Goal: Information Seeking & Learning: Learn about a topic

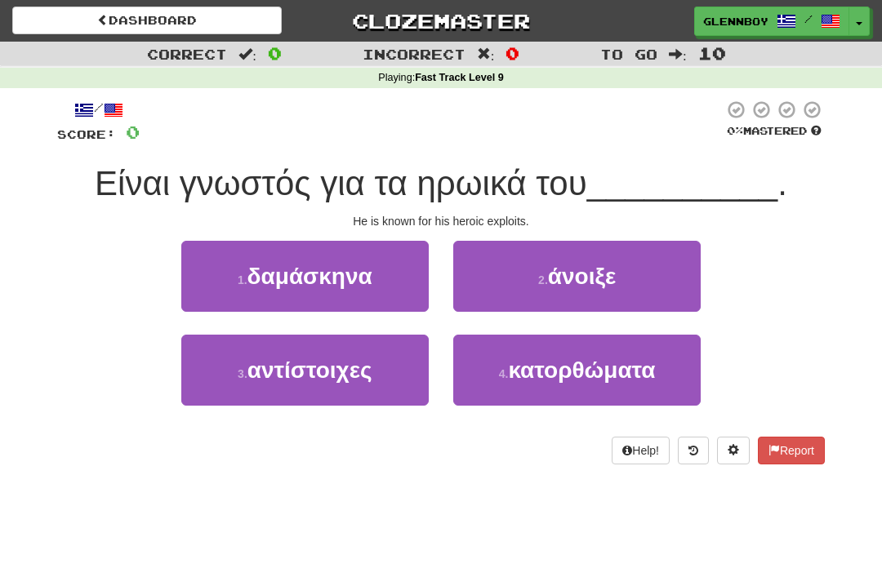
scroll to position [25, 0]
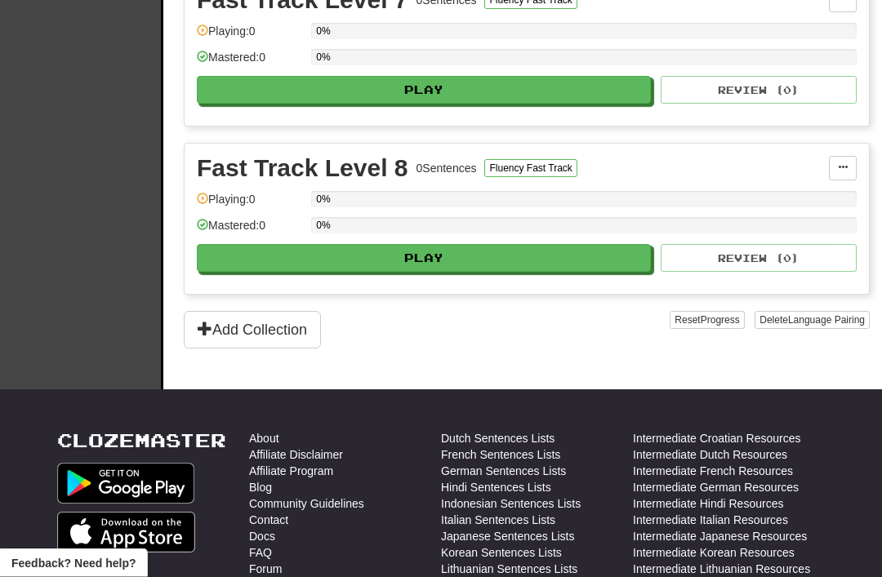
scroll to position [1441, 0]
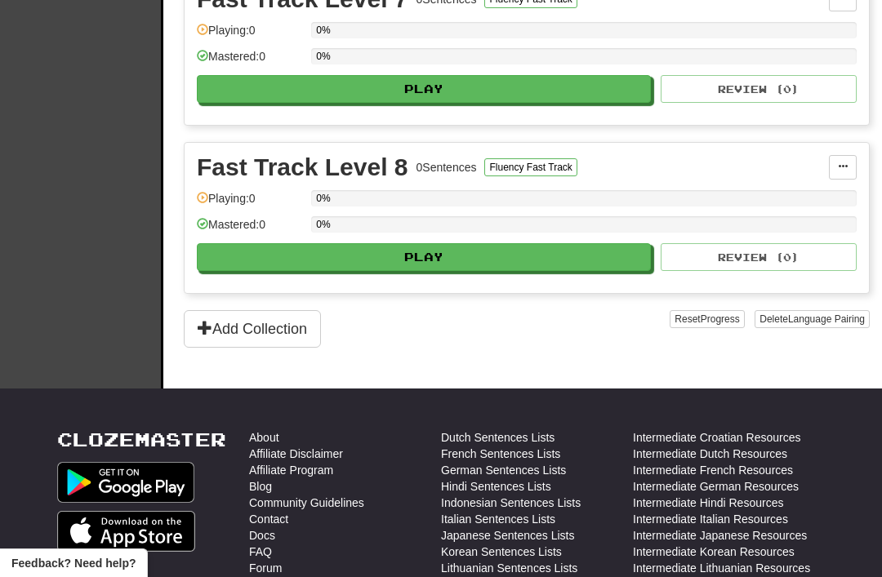
click at [243, 326] on button "Add Collection" at bounding box center [252, 329] width 137 height 38
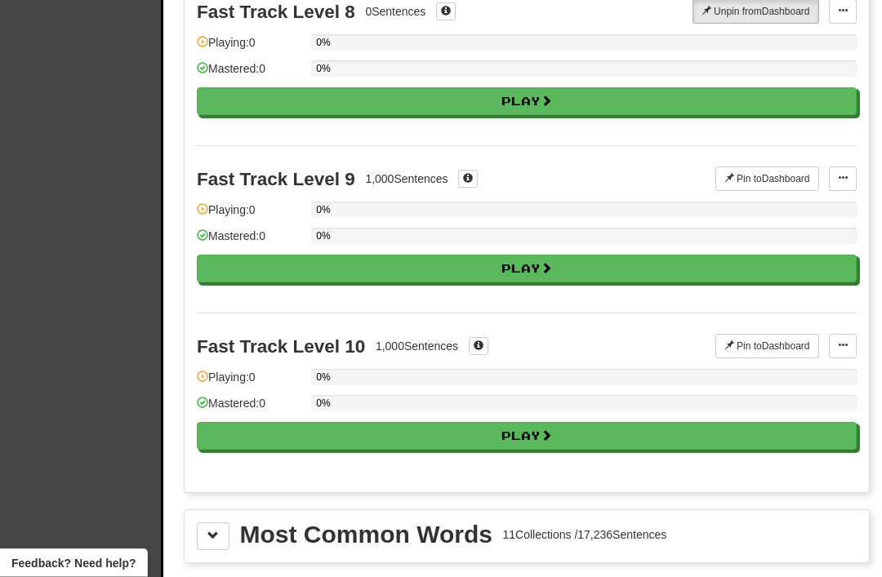
scroll to position [1363, 0]
click at [501, 265] on button "Play" at bounding box center [527, 269] width 660 height 28
select select "**"
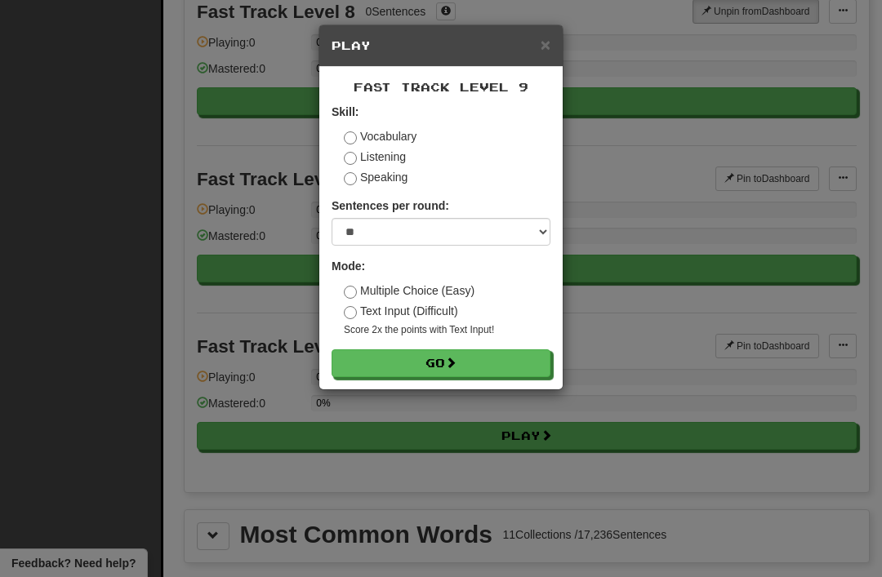
click at [430, 363] on button "Go" at bounding box center [441, 364] width 219 height 28
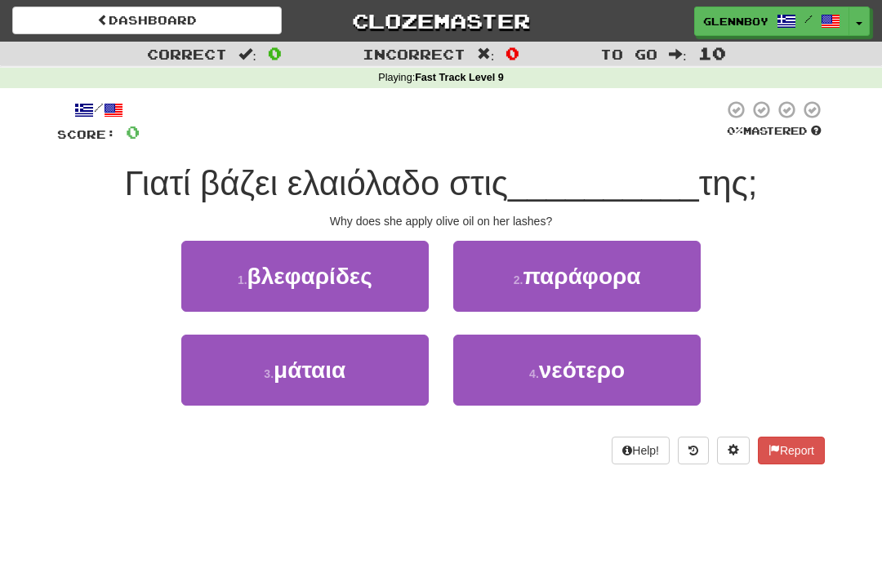
click at [276, 270] on span "βλεφαρίδες" at bounding box center [309, 276] width 125 height 25
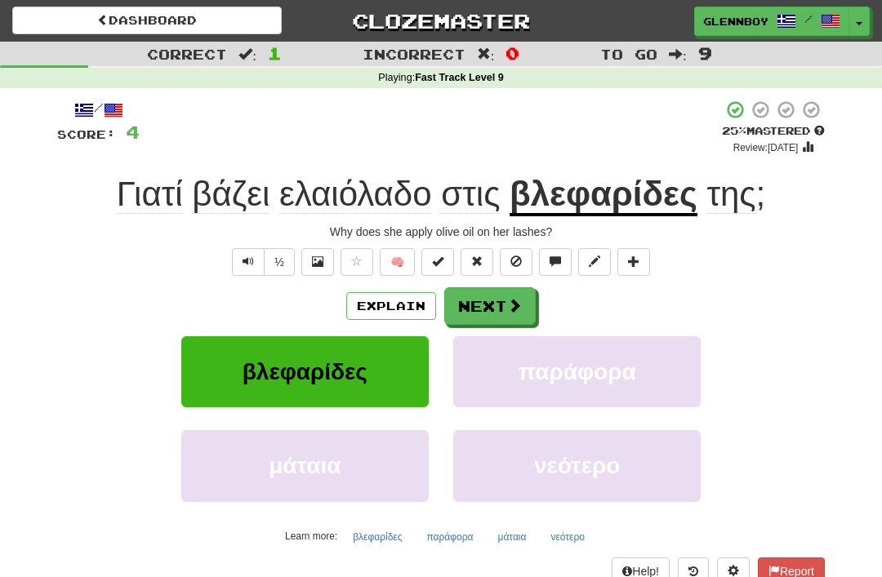
click at [249, 268] on button "Text-to-speech controls" at bounding box center [248, 262] width 33 height 28
click at [239, 261] on button "Text-to-speech controls" at bounding box center [248, 262] width 33 height 28
click at [381, 296] on button "Explain" at bounding box center [391, 306] width 90 height 28
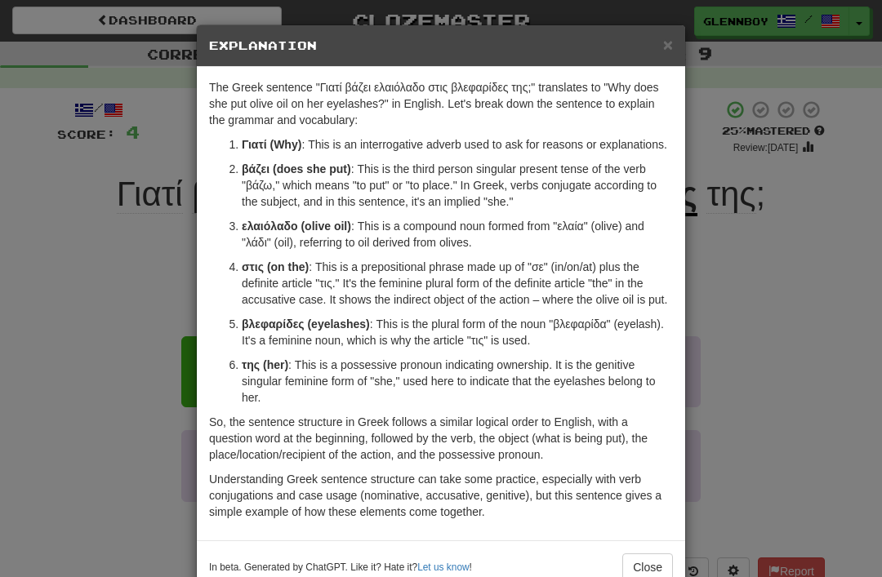
click at [663, 42] on span "×" at bounding box center [668, 44] width 10 height 19
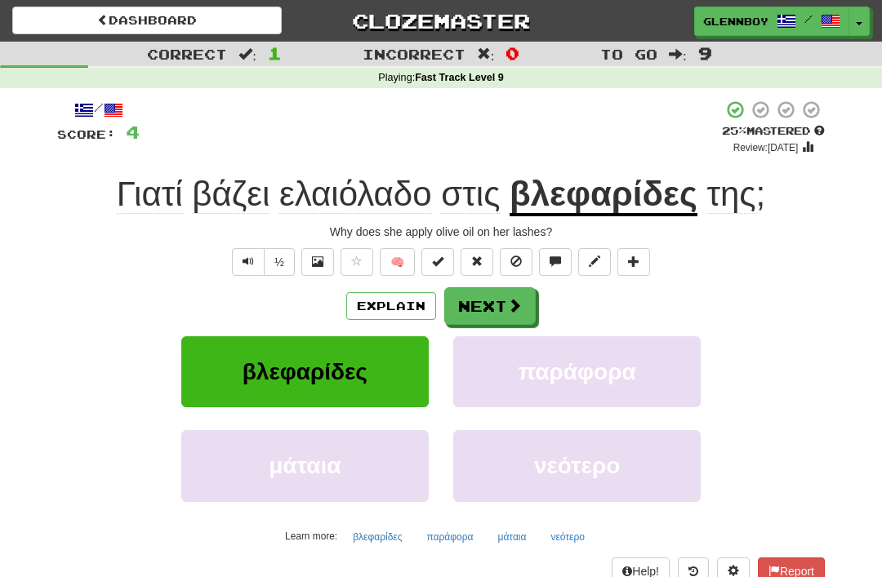
click at [521, 267] on button at bounding box center [516, 262] width 33 height 28
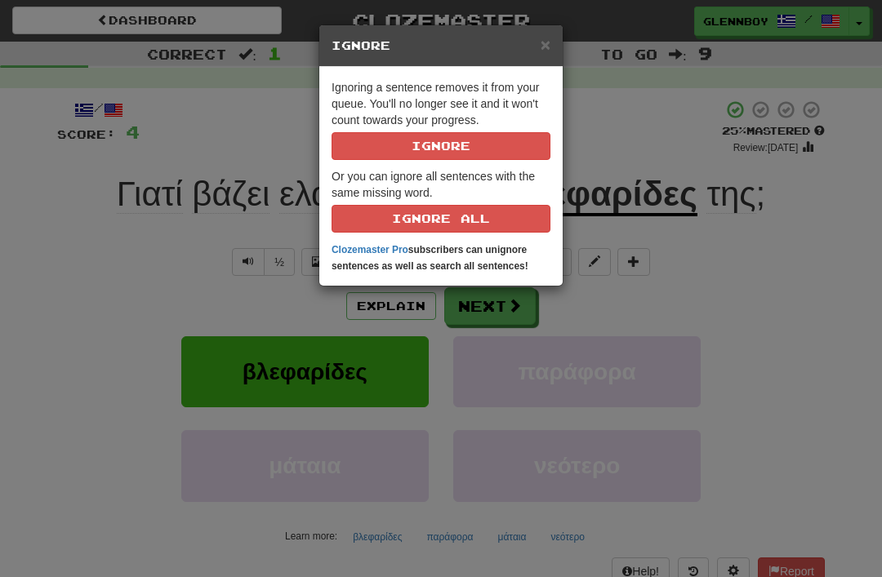
click at [487, 149] on button "Ignore" at bounding box center [441, 146] width 219 height 28
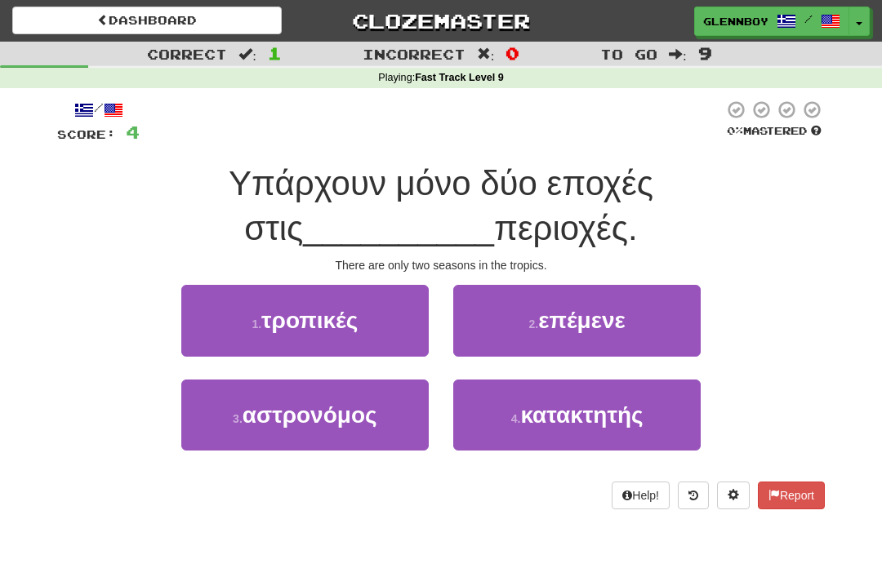
click at [336, 330] on span "τροπικές" at bounding box center [309, 320] width 96 height 25
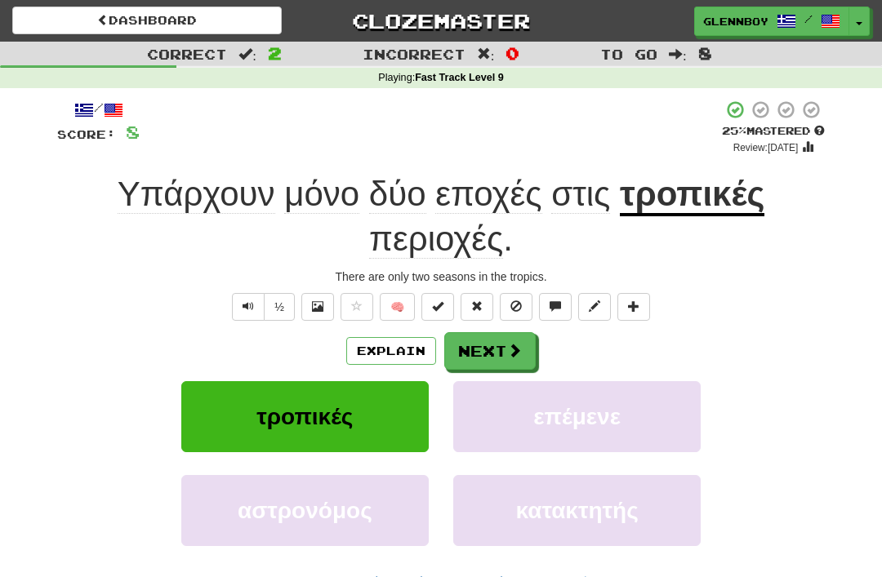
click at [389, 351] on button "Explain" at bounding box center [391, 351] width 90 height 28
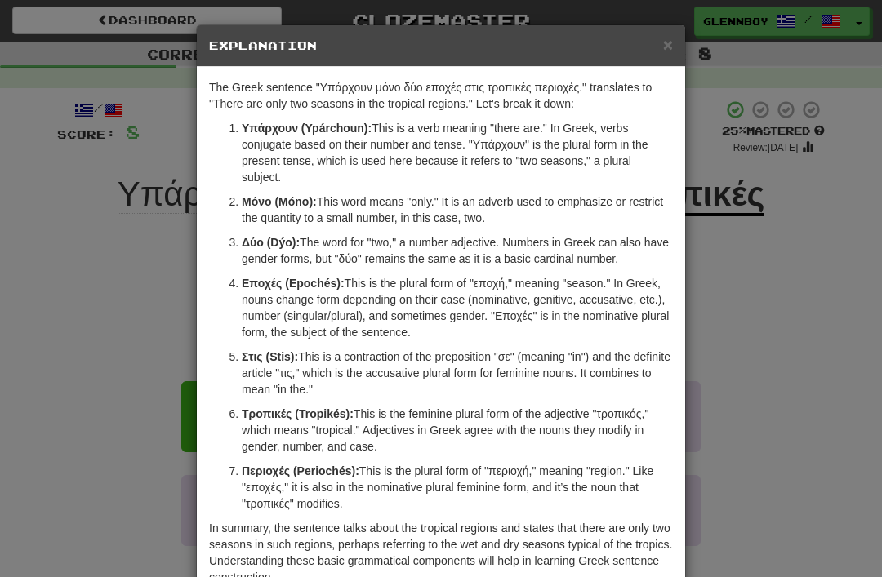
click at [663, 38] on span "×" at bounding box center [668, 44] width 10 height 19
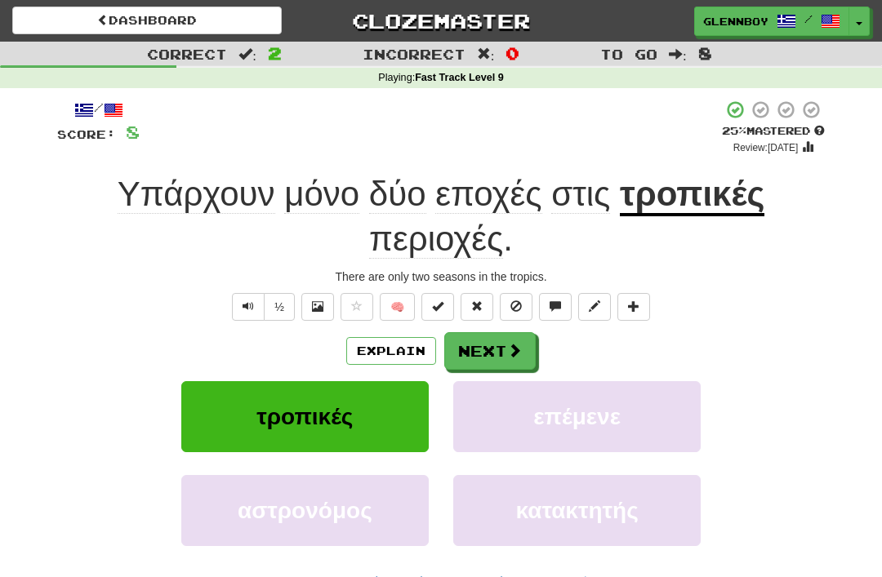
click at [515, 302] on span at bounding box center [515, 306] width 11 height 11
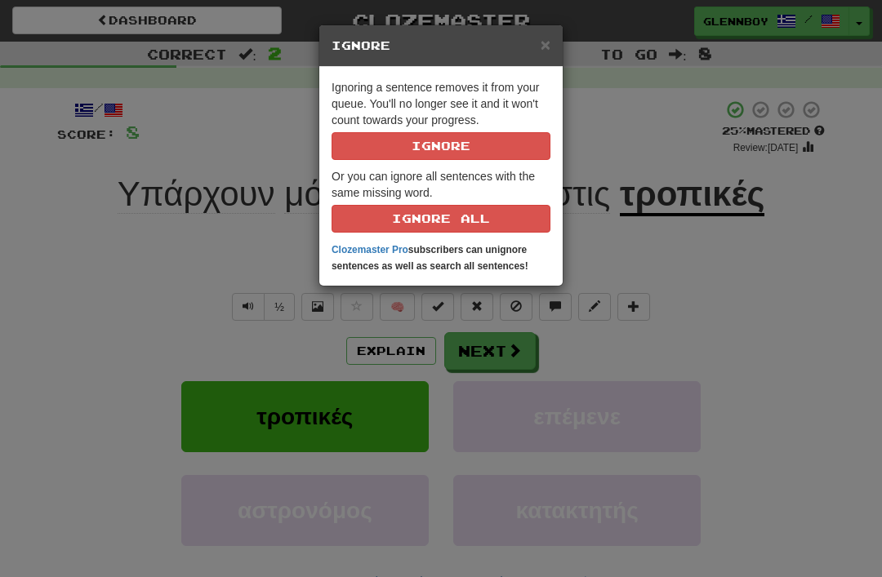
click at [439, 139] on button "Ignore" at bounding box center [441, 146] width 219 height 28
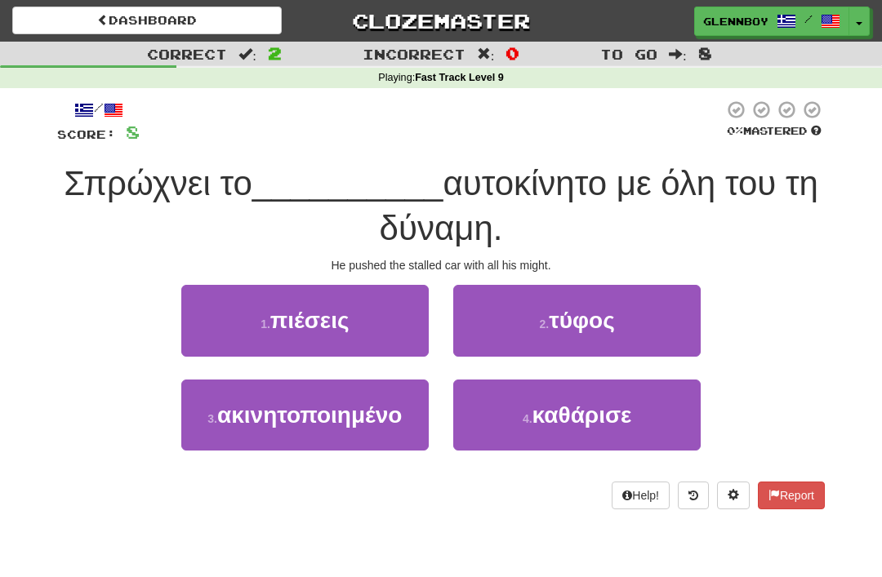
click at [318, 415] on span "ακινητοποιημένο" at bounding box center [309, 415] width 185 height 25
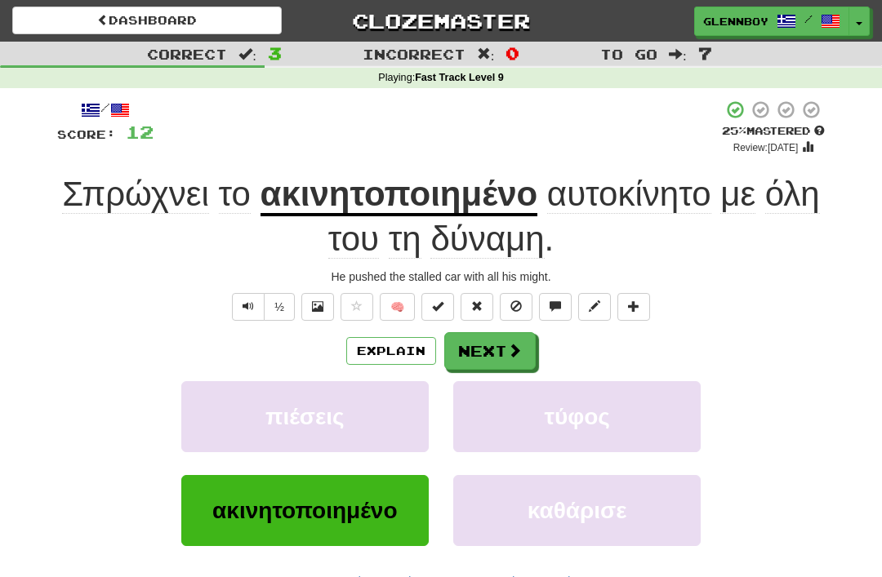
click at [374, 347] on button "Explain" at bounding box center [391, 351] width 90 height 28
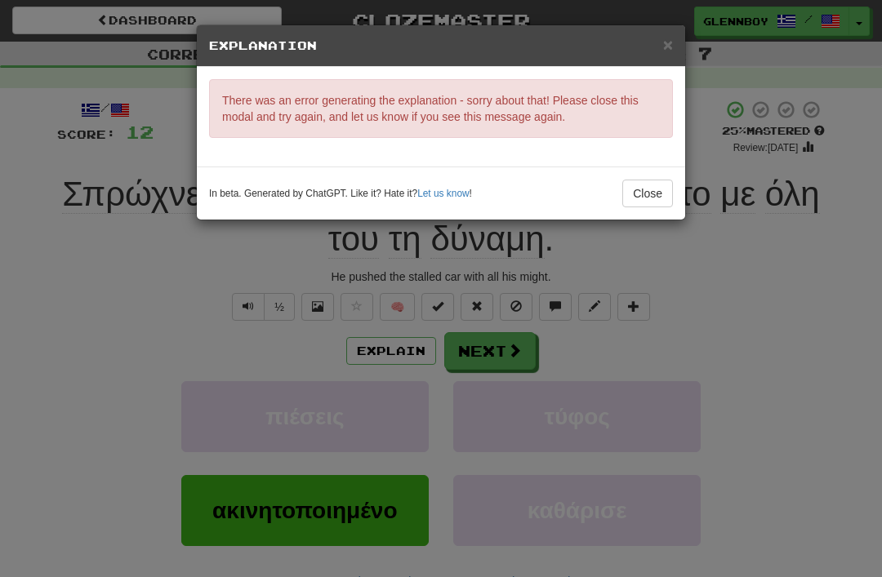
click at [639, 186] on button "Close" at bounding box center [647, 194] width 51 height 28
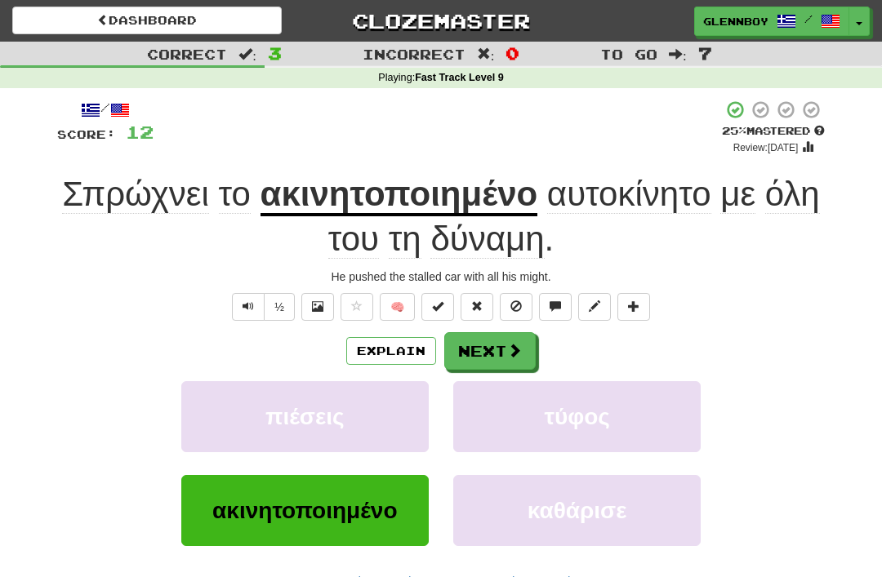
click at [514, 301] on span at bounding box center [515, 306] width 11 height 11
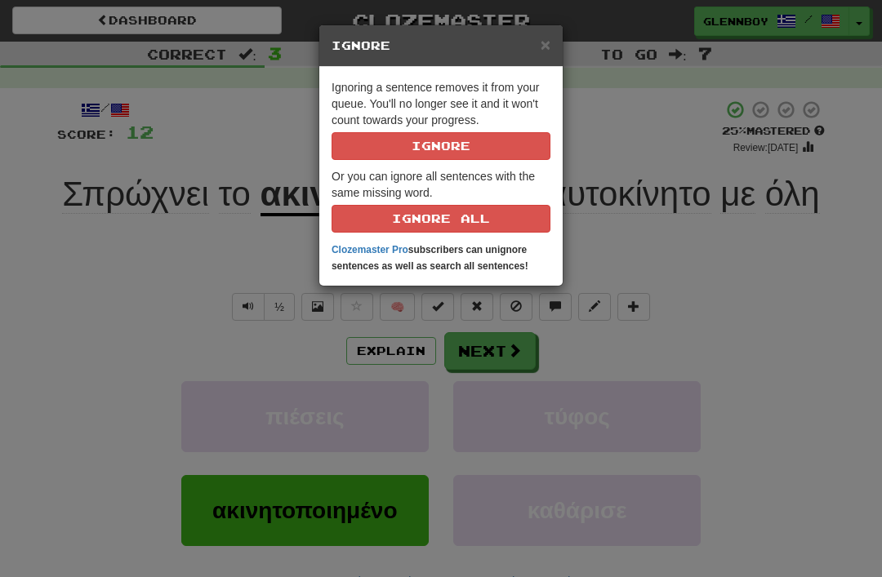
click at [418, 144] on button "Ignore" at bounding box center [441, 146] width 219 height 28
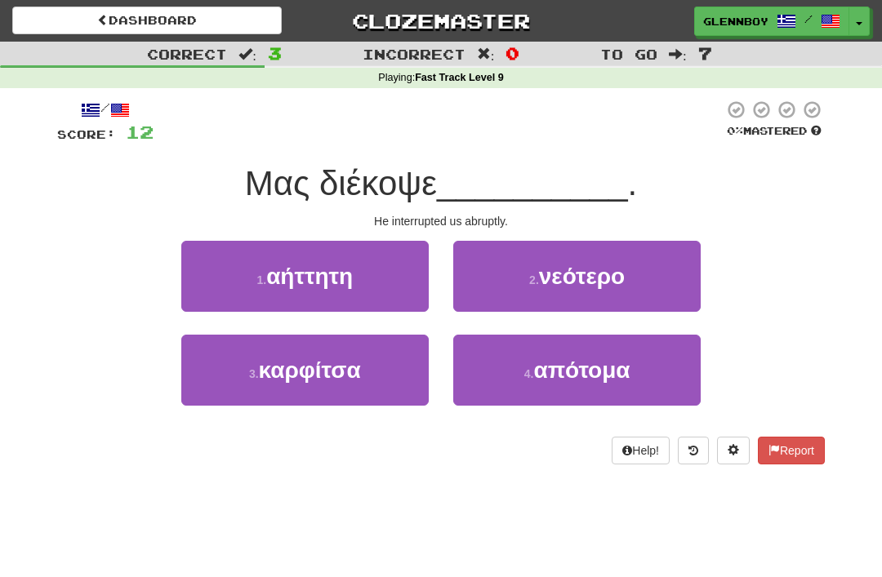
click at [557, 386] on button "4 . απότομα" at bounding box center [576, 370] width 247 height 71
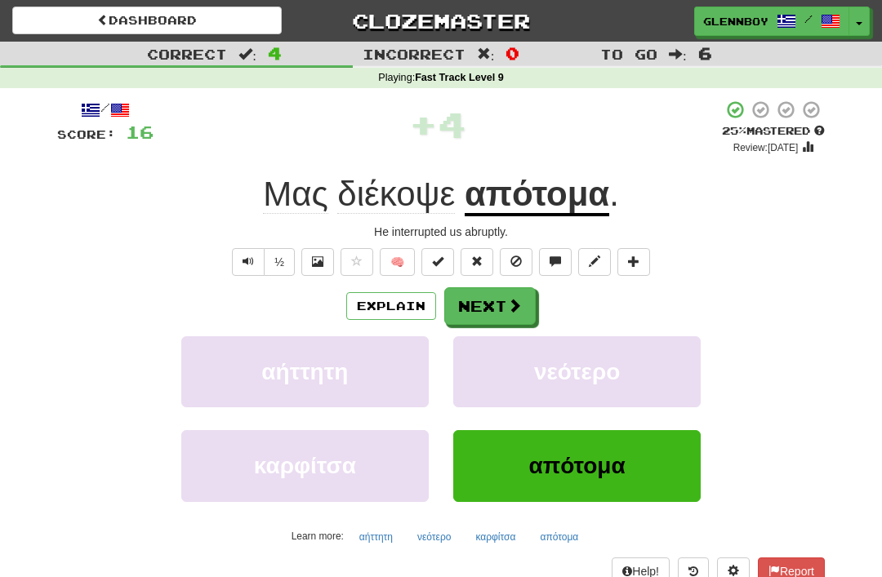
click at [385, 303] on button "Explain" at bounding box center [391, 306] width 90 height 28
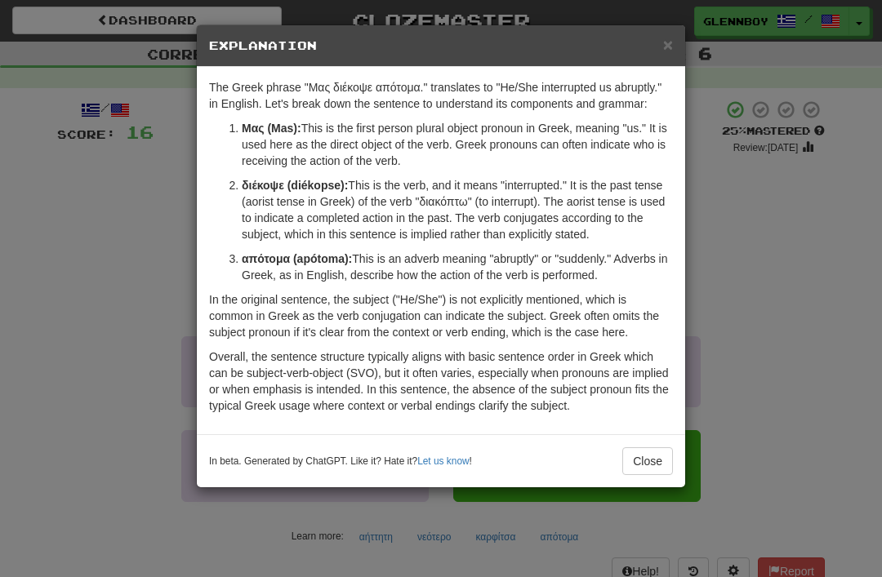
click at [653, 461] on button "Close" at bounding box center [647, 462] width 51 height 28
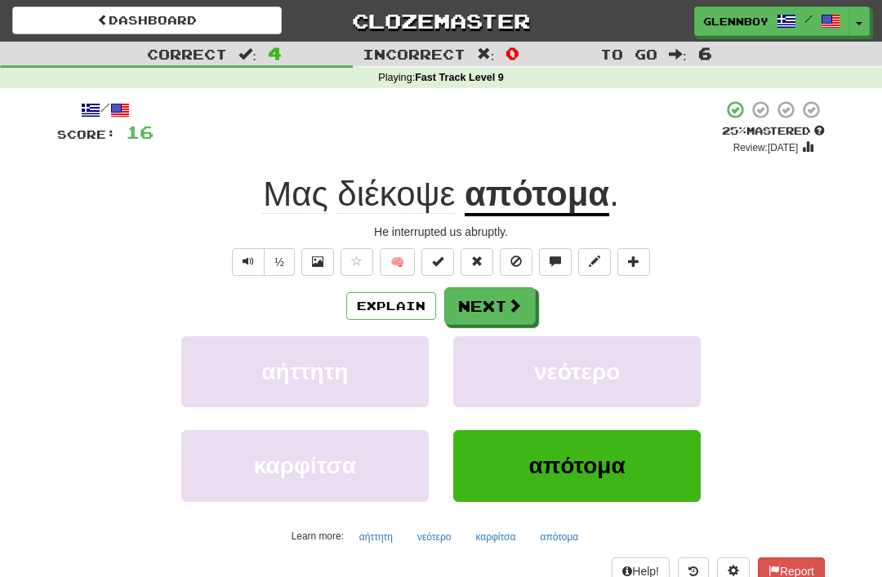
click at [512, 261] on span at bounding box center [515, 261] width 11 height 11
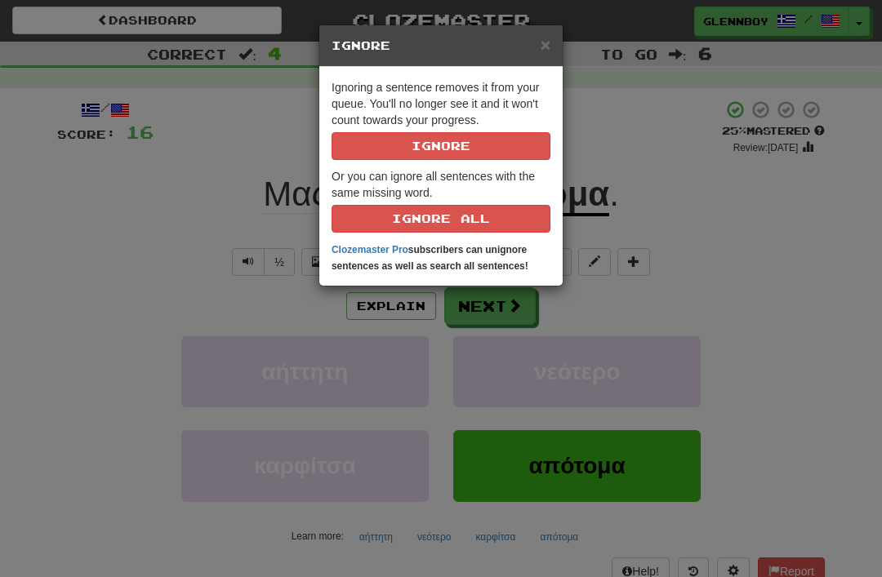
click at [496, 149] on button "Ignore" at bounding box center [441, 146] width 219 height 28
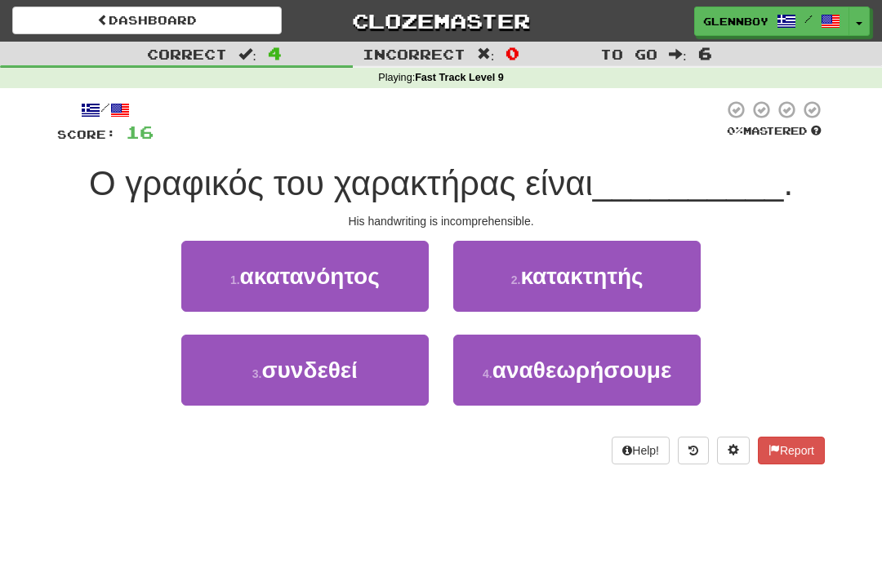
click at [316, 282] on span "ακατανόητος" at bounding box center [310, 276] width 140 height 25
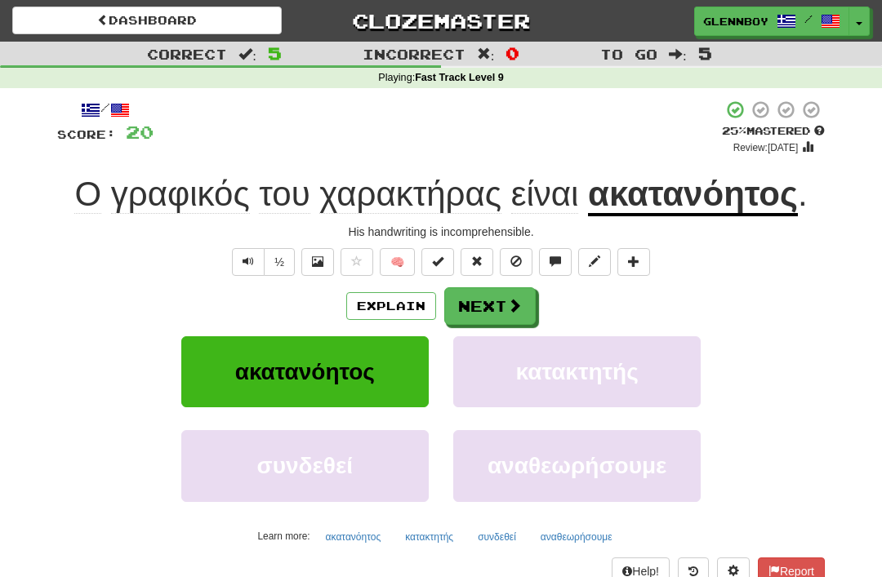
click at [380, 302] on button "Explain" at bounding box center [391, 306] width 90 height 28
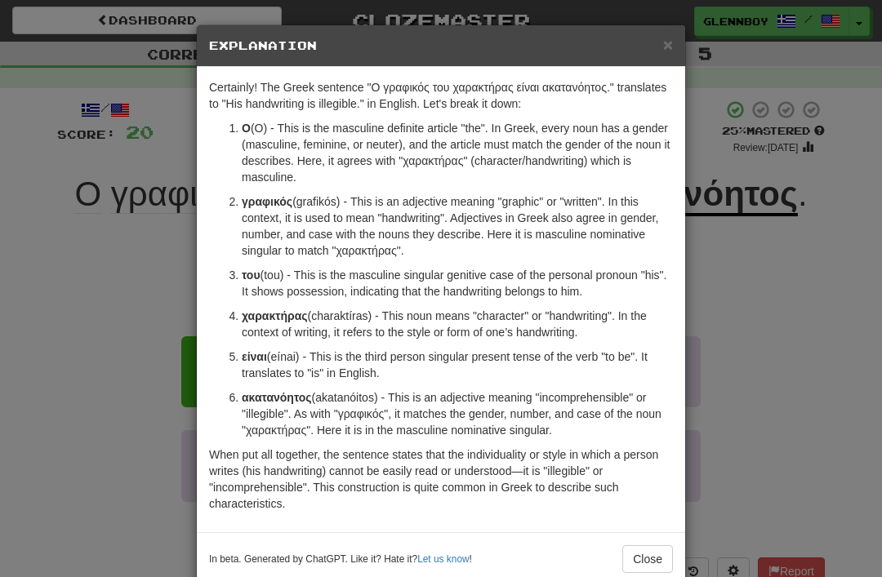
click at [641, 559] on button "Close" at bounding box center [647, 560] width 51 height 28
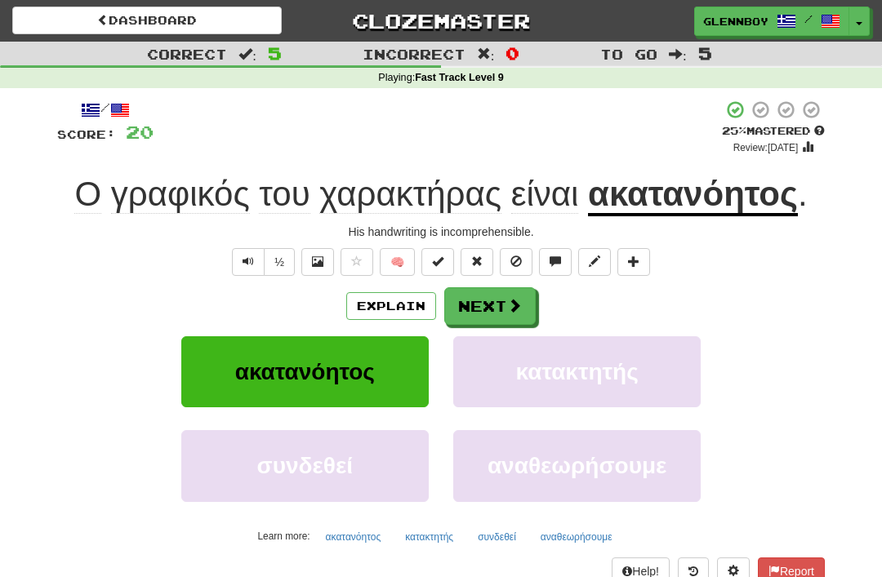
click at [510, 254] on button at bounding box center [516, 262] width 33 height 28
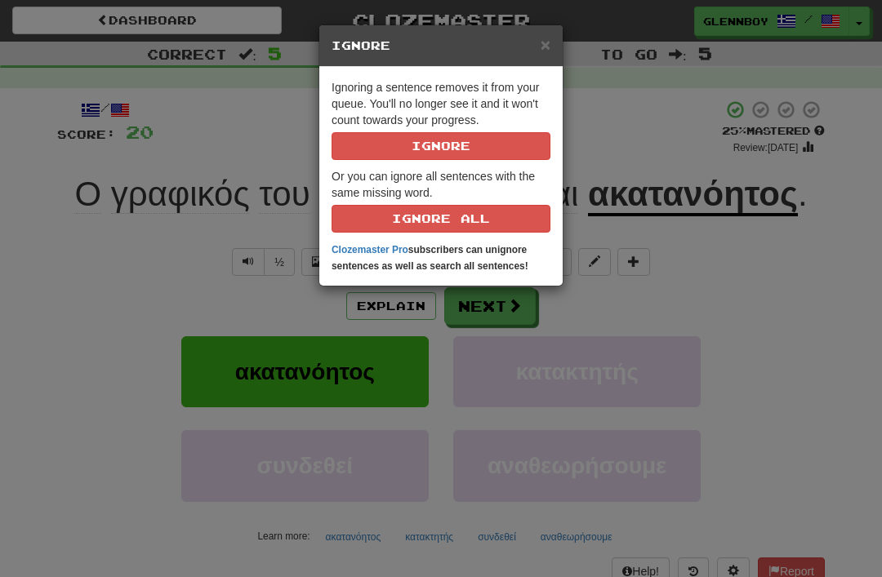
click at [415, 144] on button "Ignore" at bounding box center [441, 146] width 219 height 28
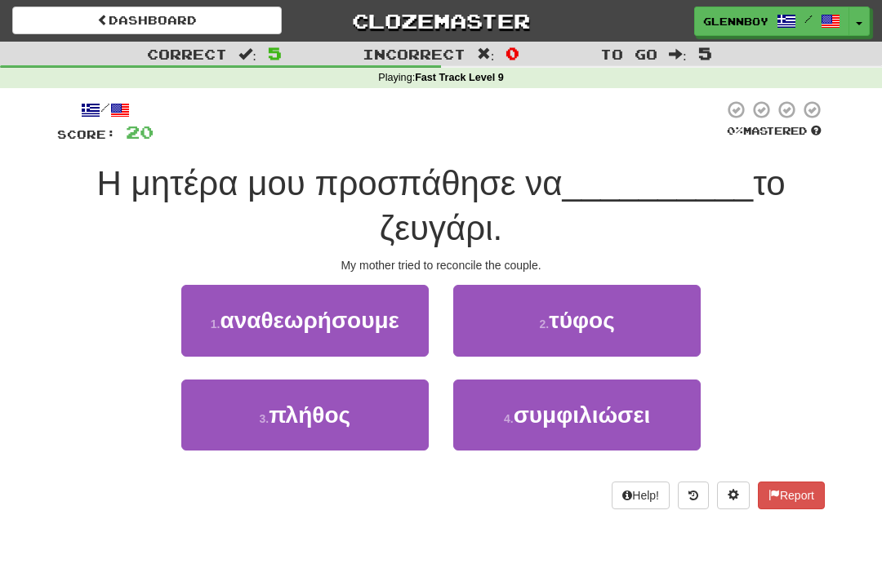
click at [517, 416] on span "συμφιλιώσει" at bounding box center [582, 415] width 137 height 25
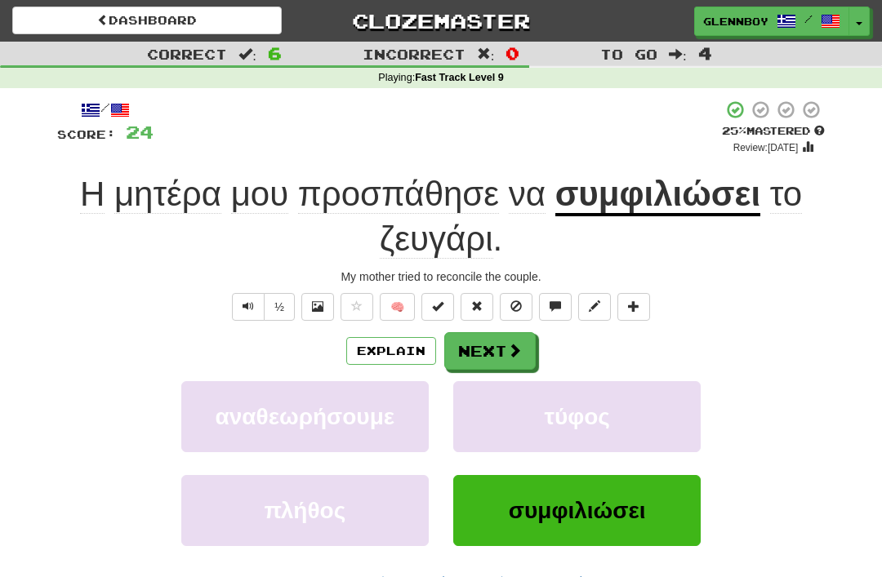
click at [525, 301] on button at bounding box center [516, 307] width 33 height 28
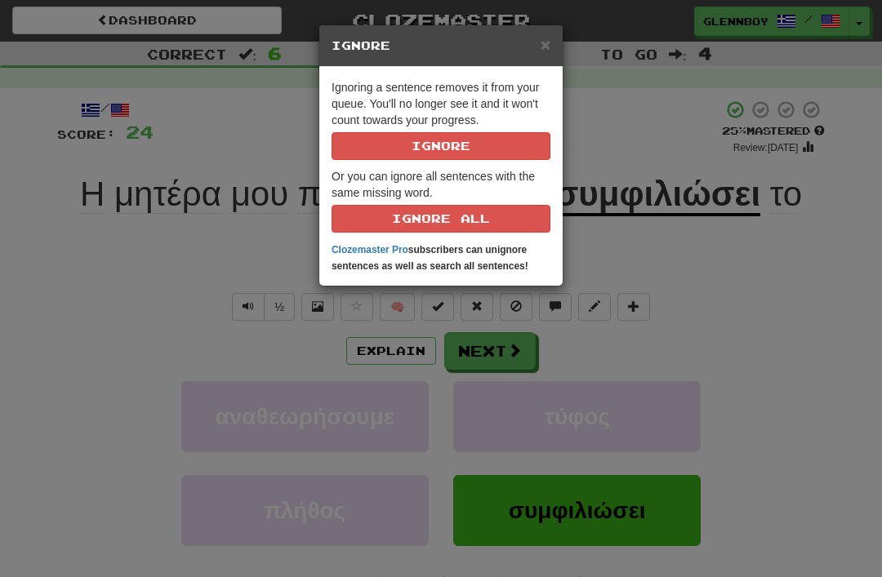
click at [522, 154] on button "Ignore" at bounding box center [441, 146] width 219 height 28
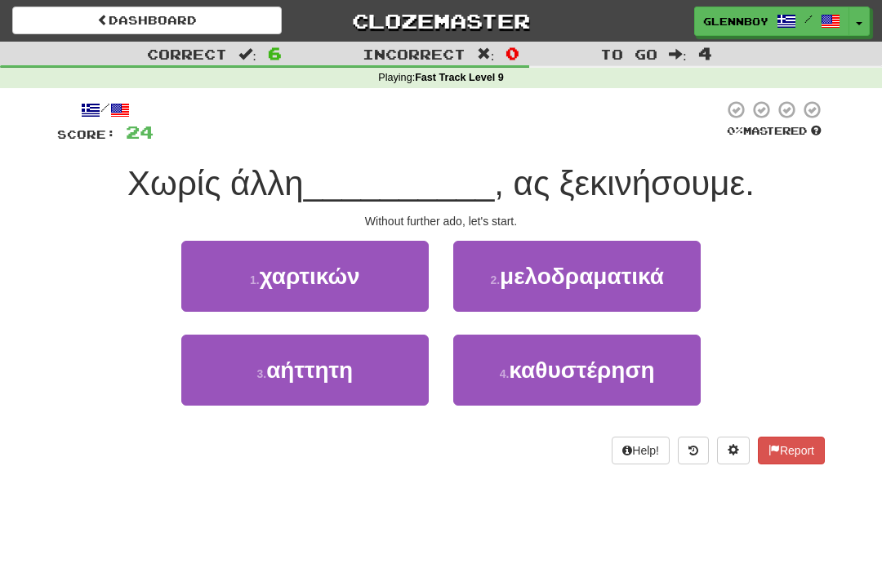
click at [604, 265] on span "μελοδραματικά" at bounding box center [582, 276] width 164 height 25
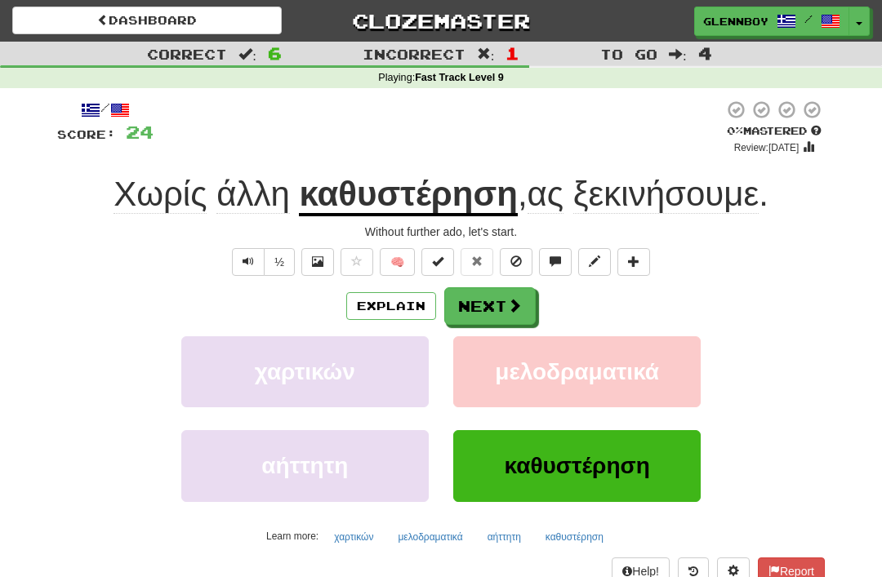
click at [404, 315] on button "Explain" at bounding box center [391, 306] width 90 height 28
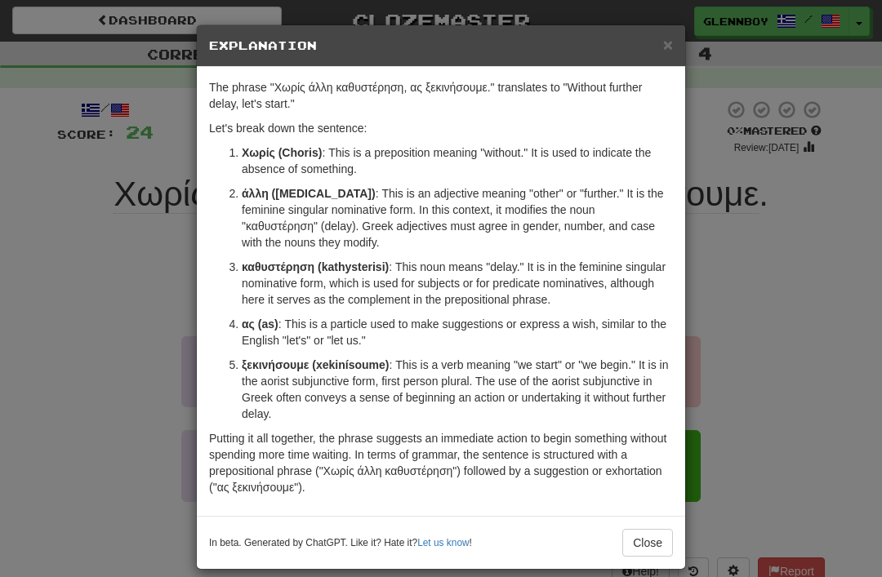
click at [672, 35] on span "×" at bounding box center [668, 44] width 10 height 19
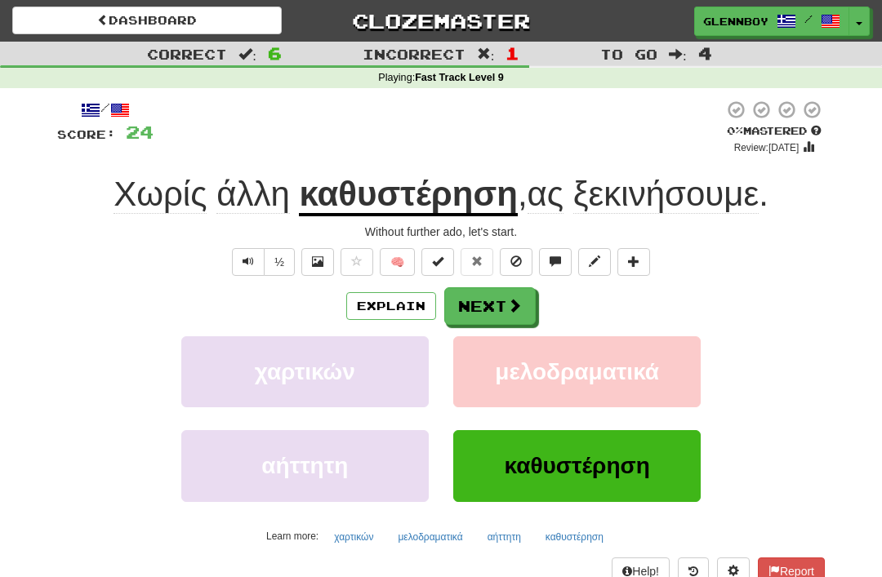
click at [530, 256] on button at bounding box center [516, 262] width 33 height 28
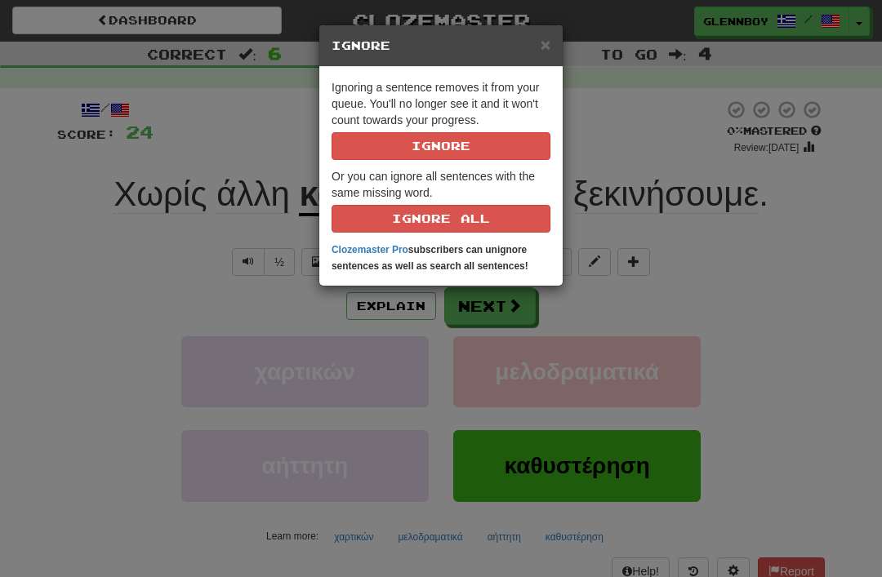
click at [496, 158] on button "Ignore" at bounding box center [441, 146] width 219 height 28
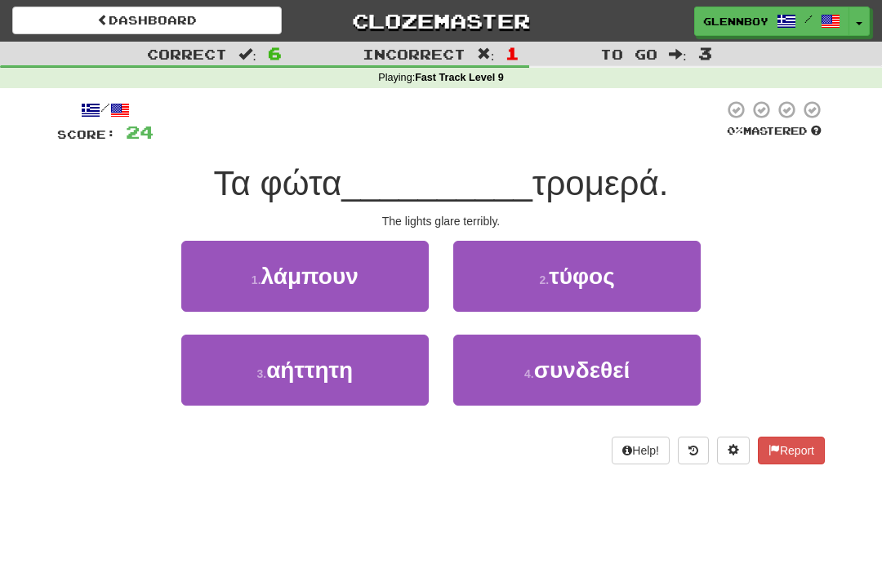
click at [329, 271] on span "λάμπουν" at bounding box center [309, 276] width 97 height 25
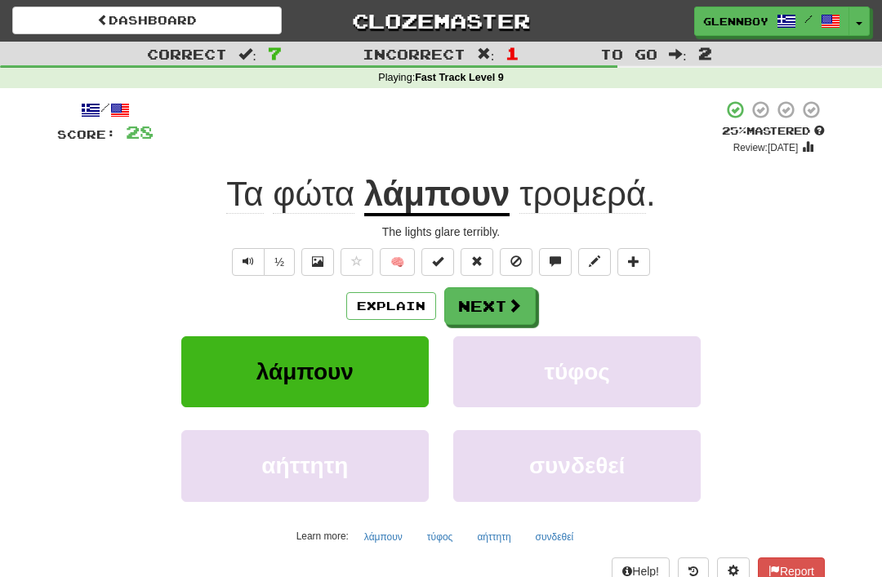
click at [515, 262] on span at bounding box center [515, 261] width 11 height 11
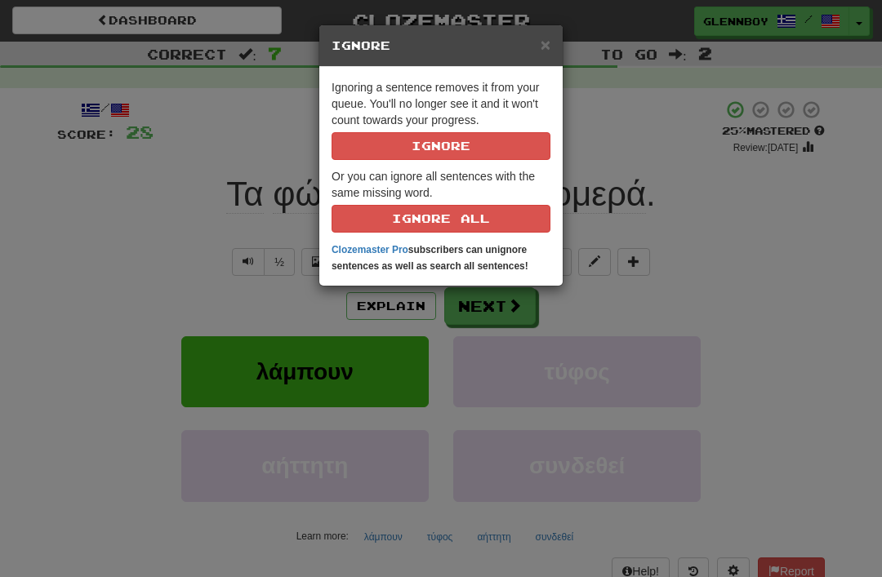
click at [490, 142] on button "Ignore" at bounding box center [441, 146] width 219 height 28
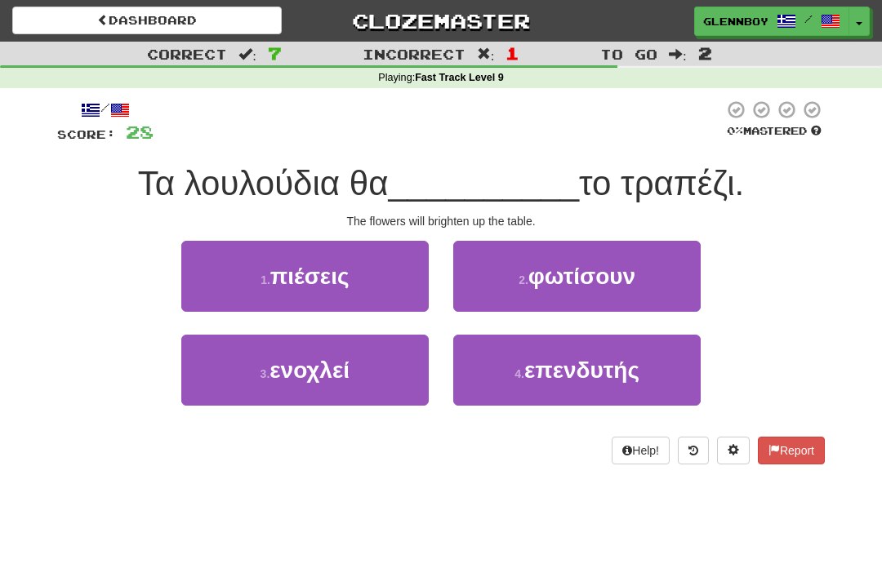
click at [617, 269] on span "φωτίσουν" at bounding box center [581, 276] width 107 height 25
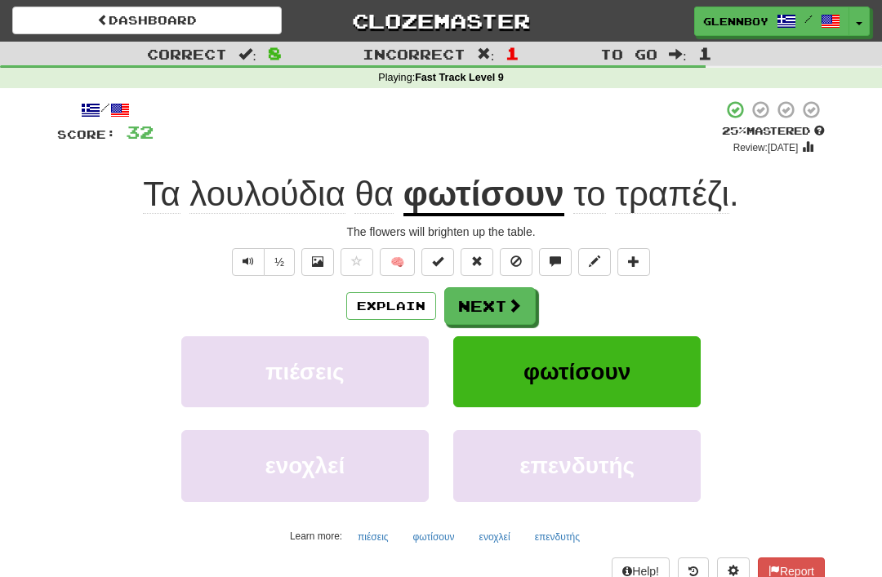
click at [521, 266] on button at bounding box center [516, 262] width 33 height 28
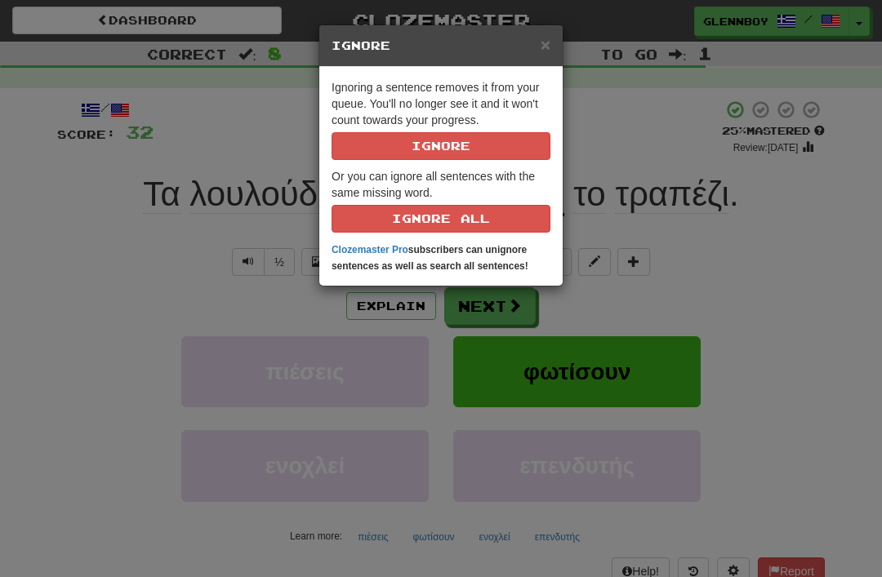
click at [163, 258] on div "× Ignore Ignoring a sentence removes it from your queue. You'll no longer see i…" at bounding box center [441, 288] width 882 height 577
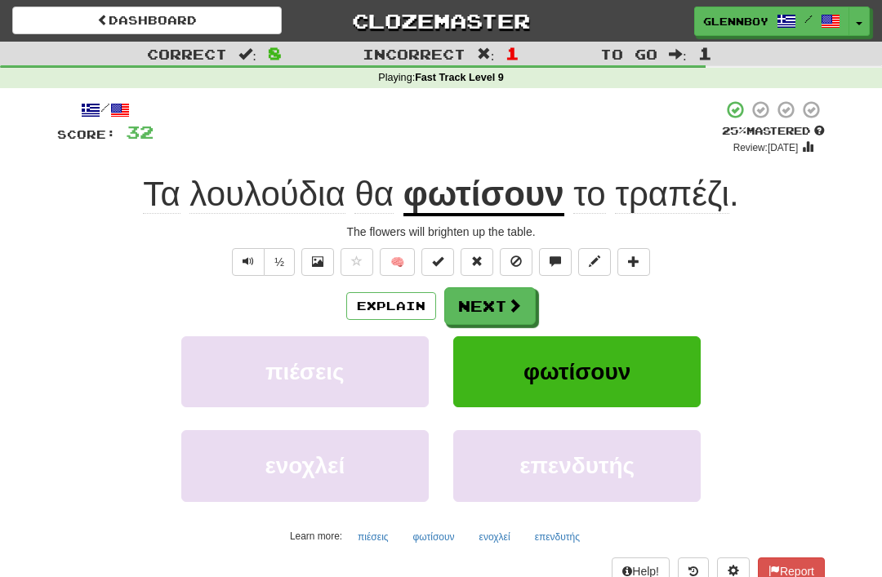
click at [521, 256] on span at bounding box center [515, 261] width 11 height 11
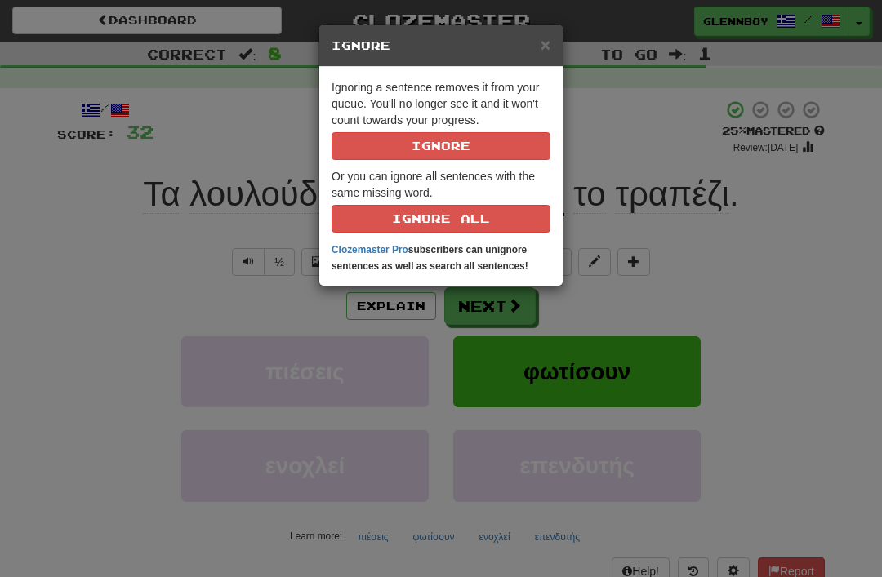
click at [510, 138] on button "Ignore" at bounding box center [441, 146] width 219 height 28
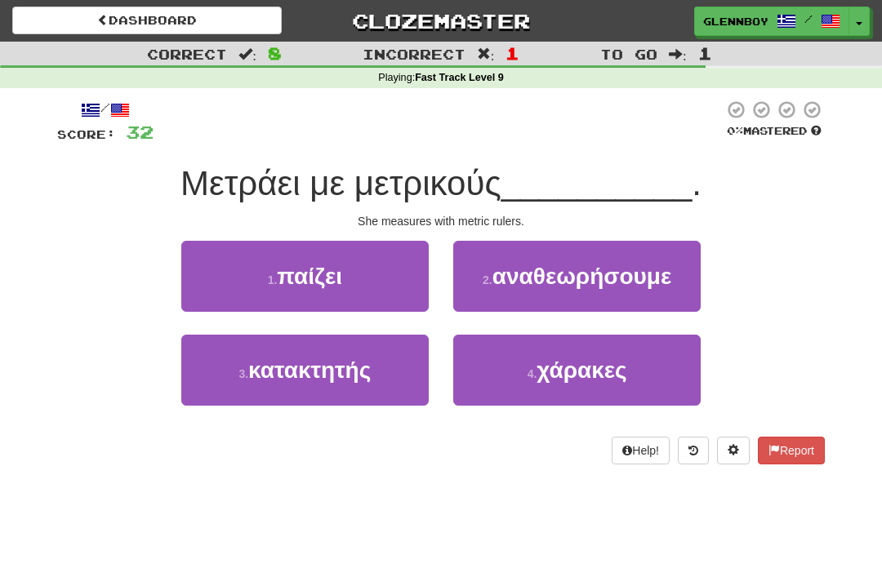
click at [614, 383] on button "4 . χάρακες" at bounding box center [576, 370] width 247 height 71
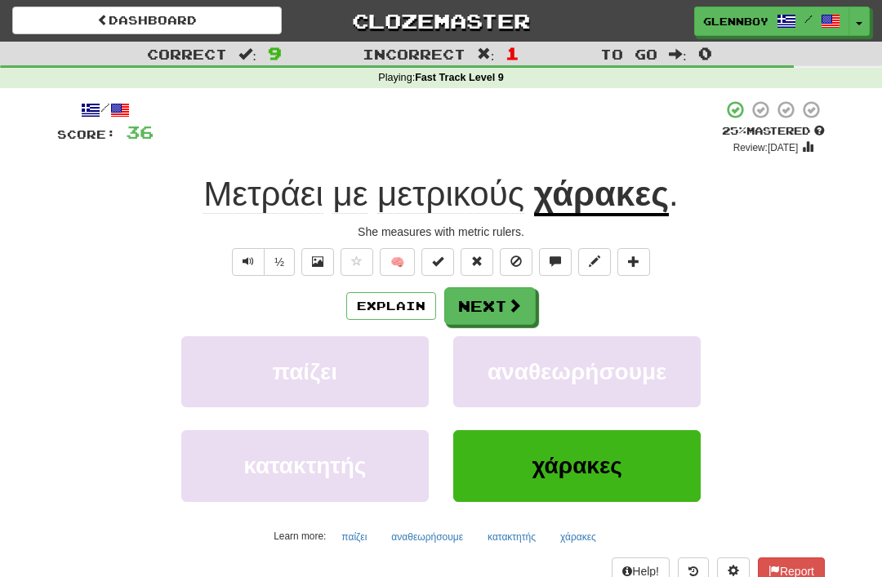
click at [407, 315] on button "Explain" at bounding box center [391, 306] width 90 height 28
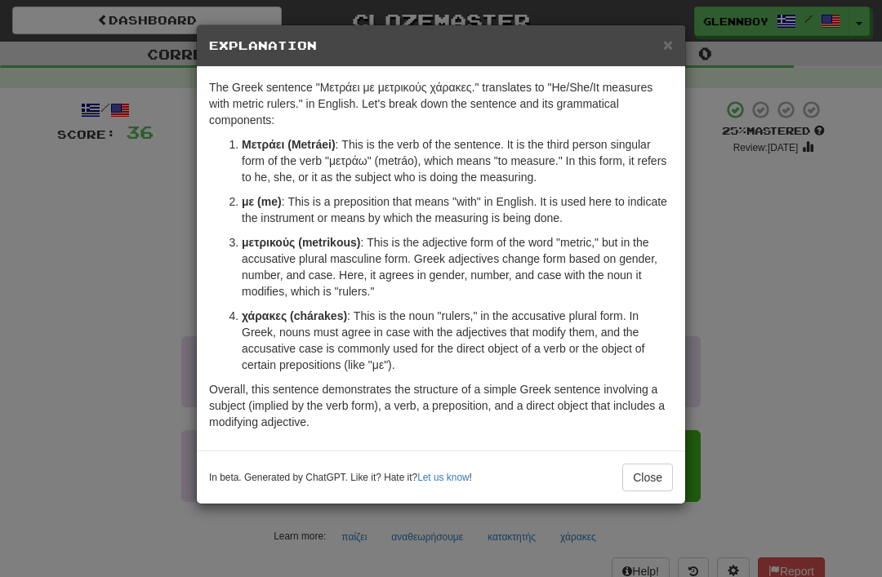
click at [655, 53] on h5 "Explanation" at bounding box center [441, 46] width 464 height 16
click at [669, 42] on span "×" at bounding box center [668, 44] width 10 height 19
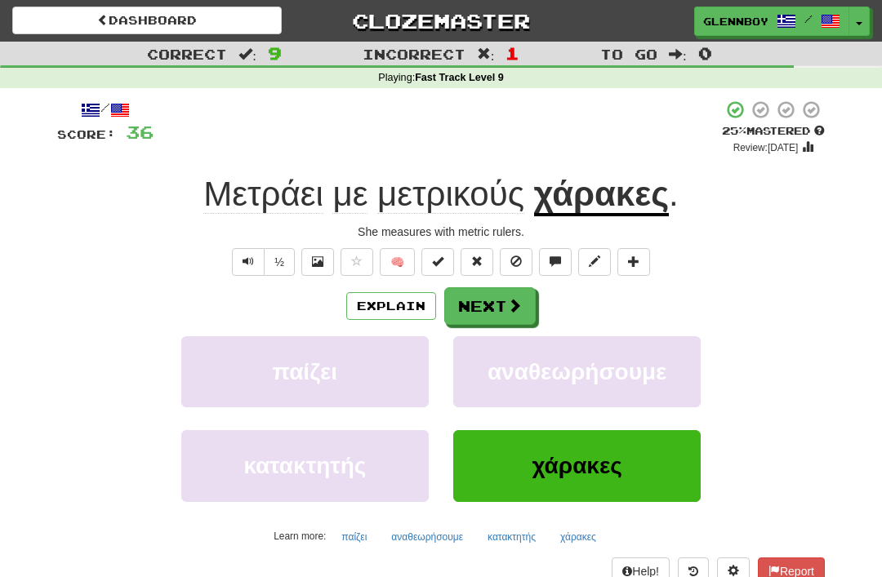
click at [517, 260] on span at bounding box center [515, 261] width 11 height 11
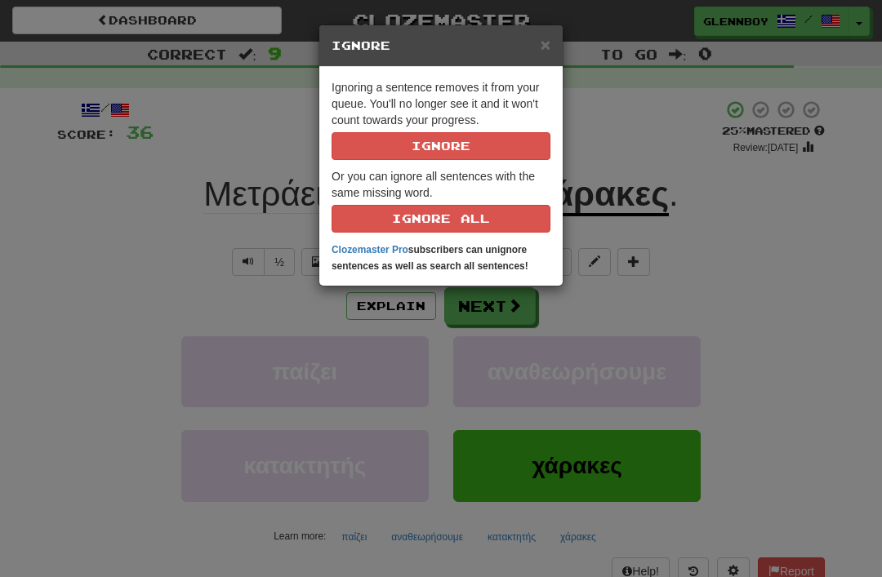
click at [506, 141] on button "Ignore" at bounding box center [441, 146] width 219 height 28
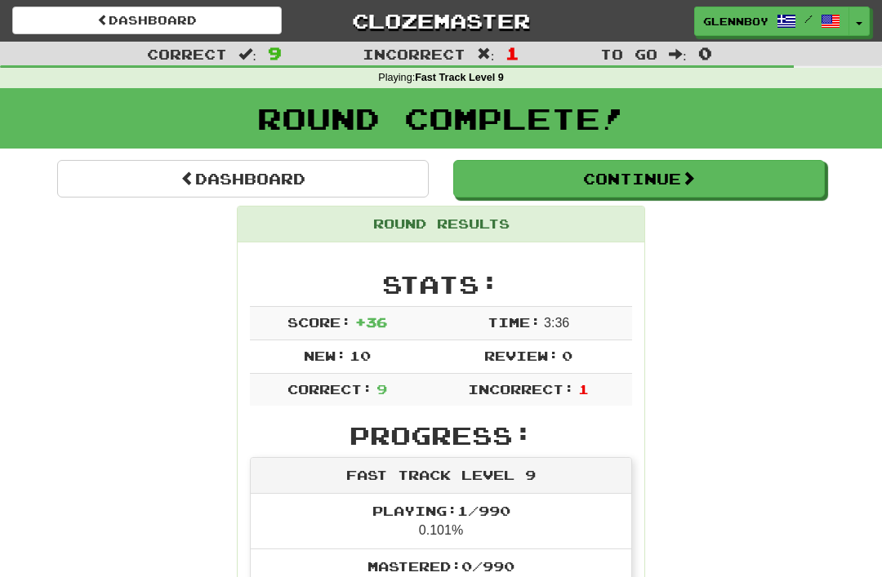
click at [194, 14] on link "Dashboard" at bounding box center [147, 21] width 270 height 28
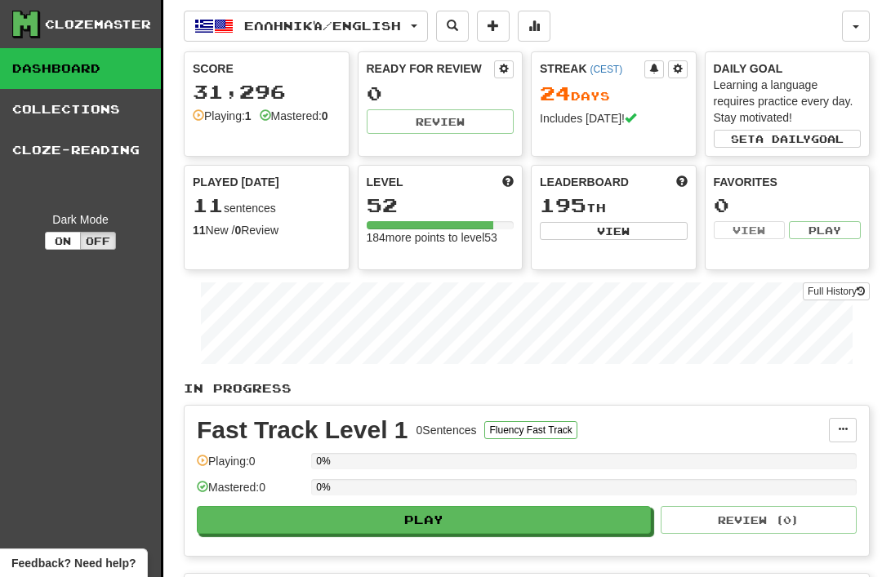
click at [319, 29] on span "Ελληνικά / English" at bounding box center [322, 26] width 157 height 14
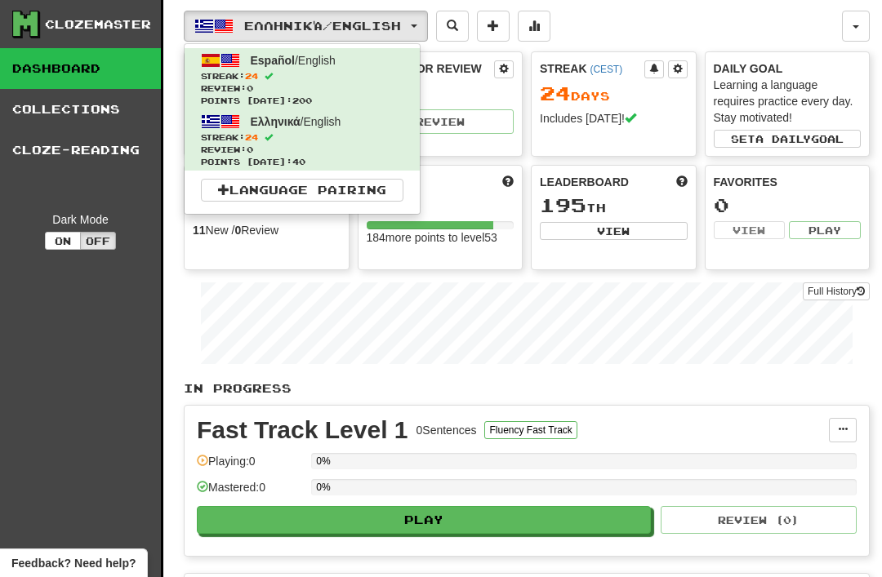
click at [300, 71] on span "Streak: 24" at bounding box center [302, 76] width 203 height 12
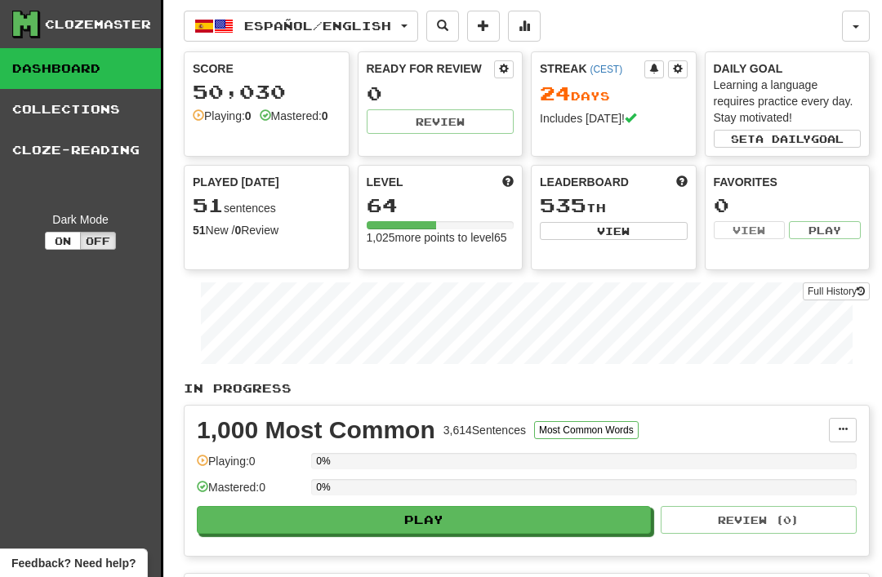
click at [62, 149] on link "Cloze-Reading" at bounding box center [80, 150] width 161 height 41
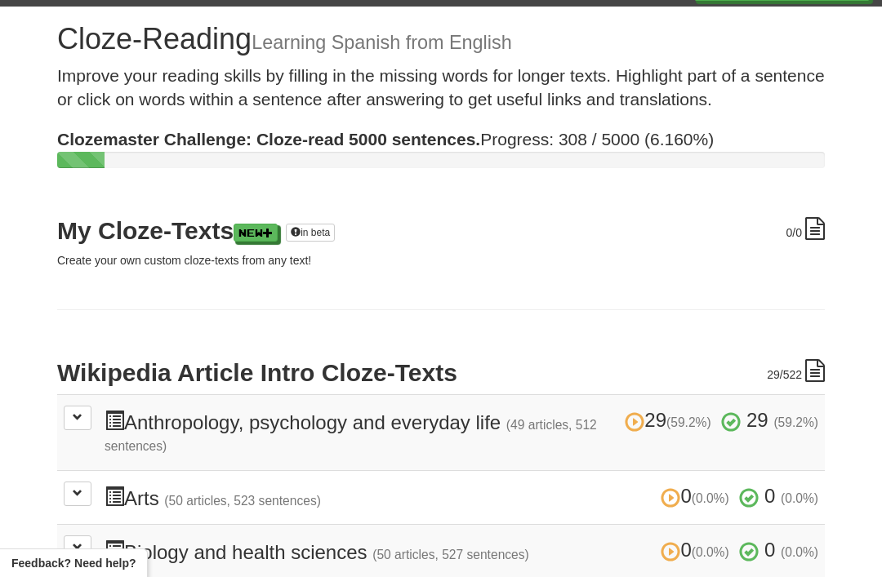
scroll to position [71, 0]
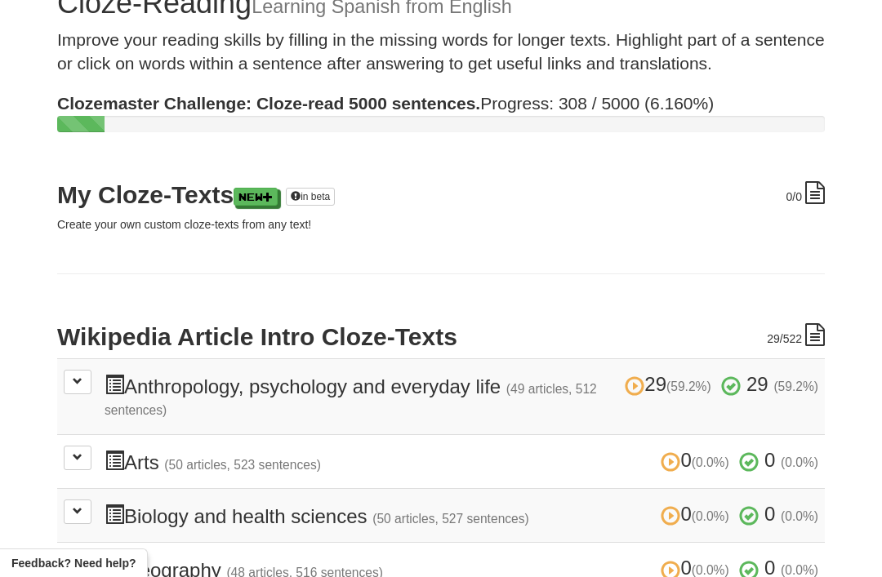
click at [66, 377] on button at bounding box center [78, 382] width 28 height 25
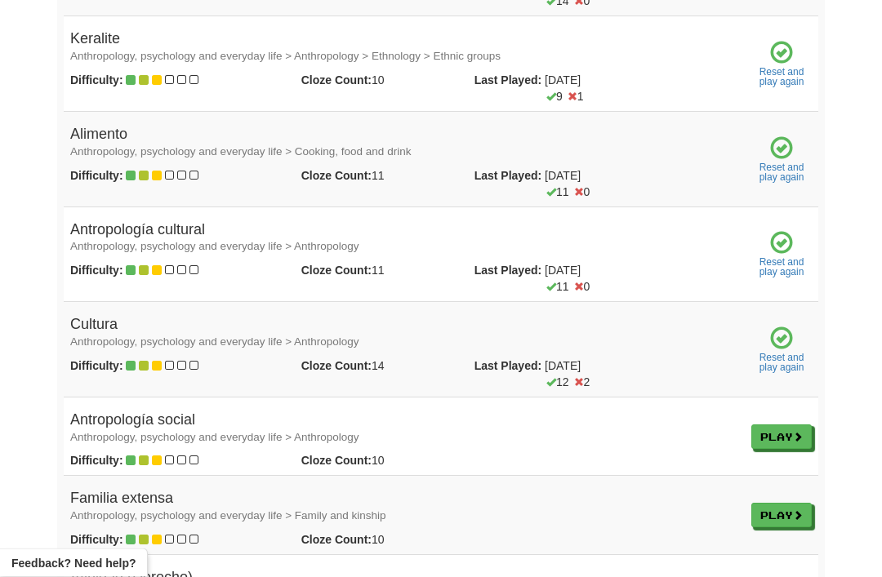
scroll to position [2864, 0]
click at [771, 424] on link "Play" at bounding box center [781, 436] width 60 height 25
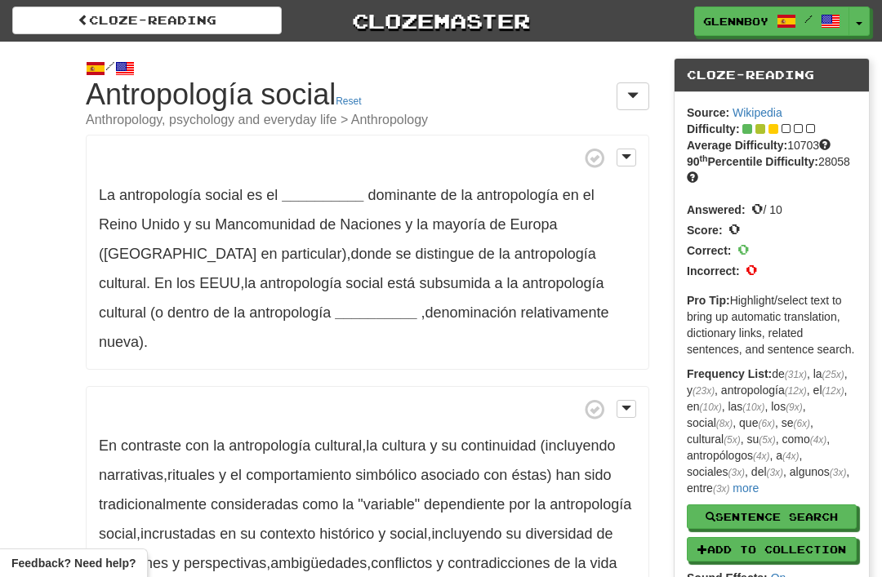
click at [325, 187] on strong "__________" at bounding box center [323, 195] width 82 height 16
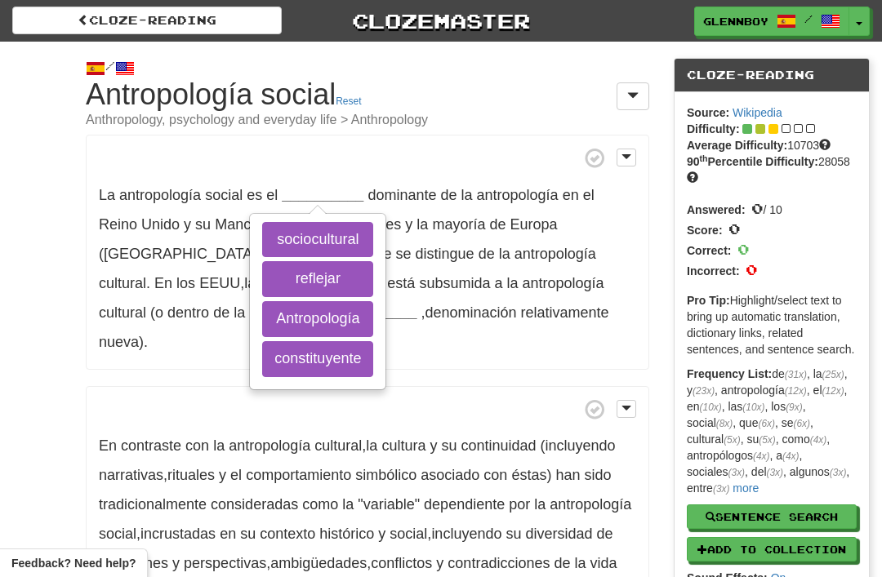
click at [324, 233] on button "sociocultural" at bounding box center [317, 240] width 111 height 36
click at [291, 311] on button "Antropología" at bounding box center [317, 319] width 111 height 36
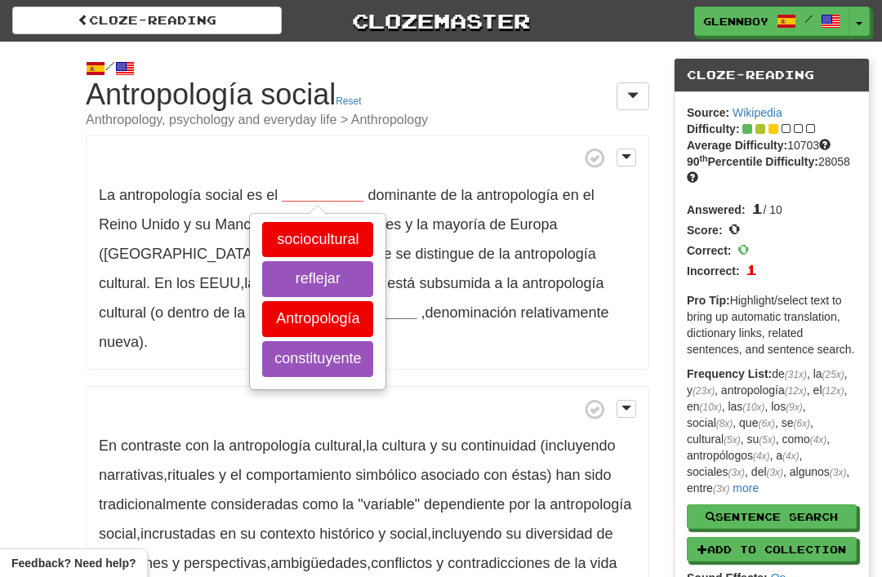
click at [310, 360] on button "constituyente" at bounding box center [317, 359] width 111 height 36
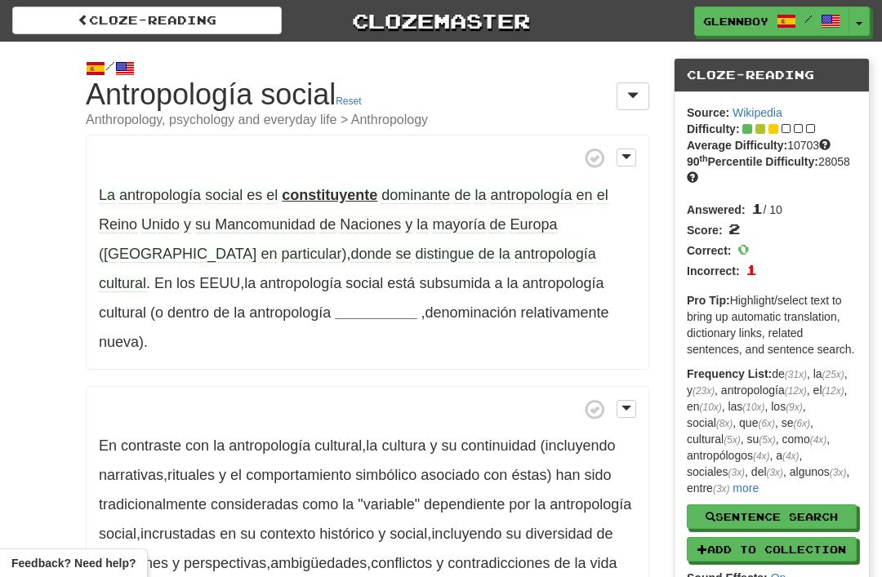
click at [326, 182] on p "La antropología social es el constituyente dominante de la antropología en el R…" at bounding box center [368, 252] width 564 height 235
click at [330, 187] on strong "constituyente" at bounding box center [330, 195] width 96 height 16
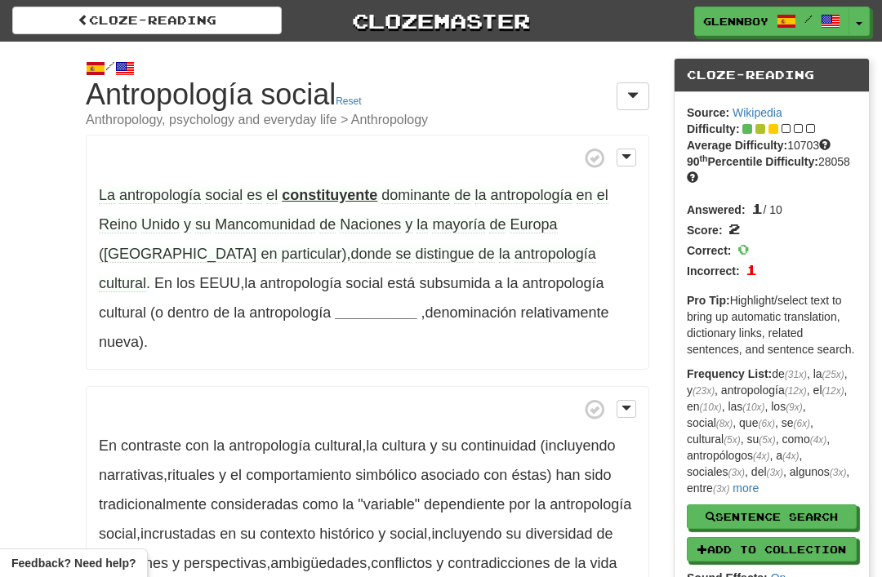
click at [261, 220] on span "Mancomunidad" at bounding box center [265, 224] width 100 height 17
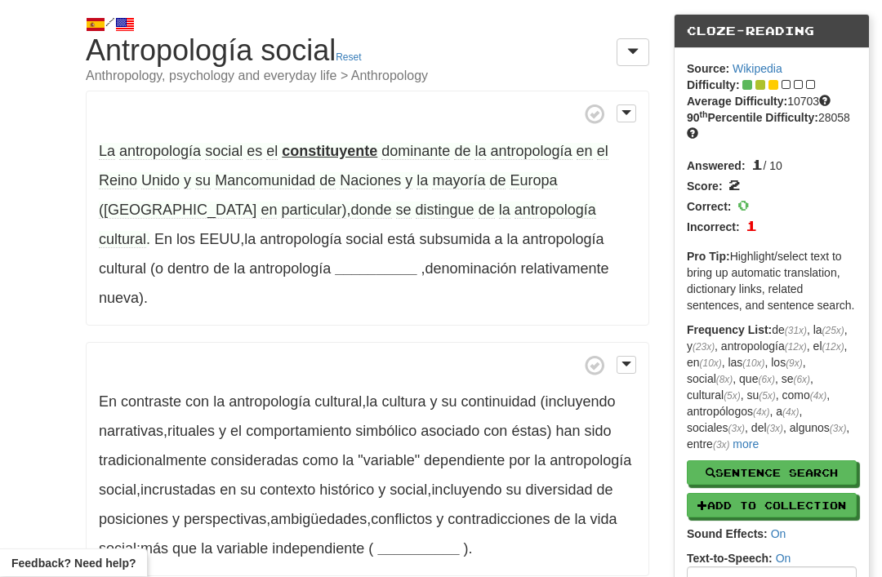
scroll to position [44, 0]
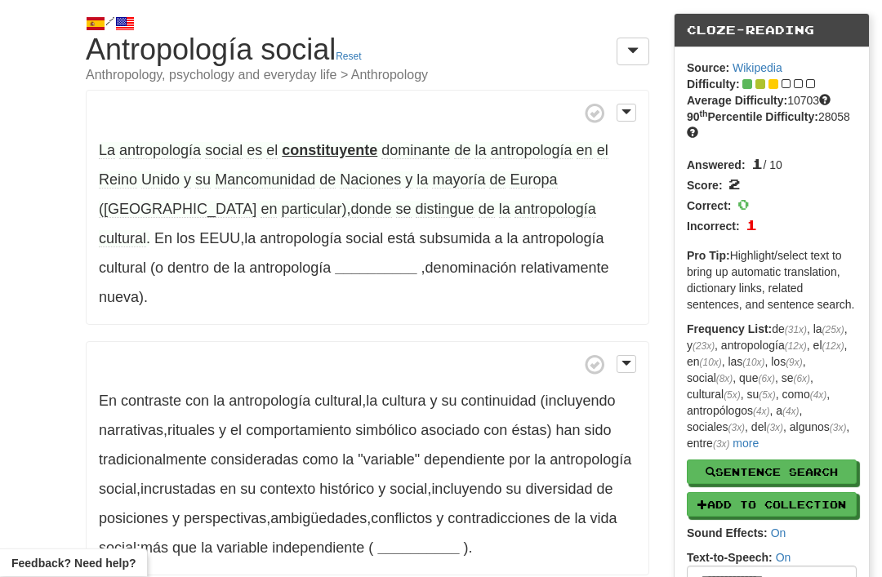
click at [335, 261] on strong "__________" at bounding box center [376, 269] width 82 height 16
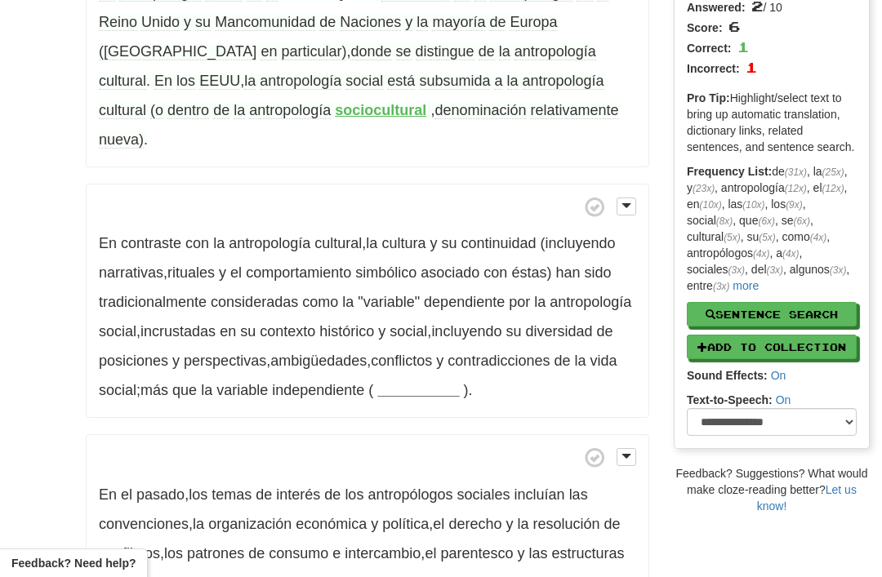
scroll to position [203, 0]
click at [459, 381] on strong "__________" at bounding box center [418, 389] width 82 height 16
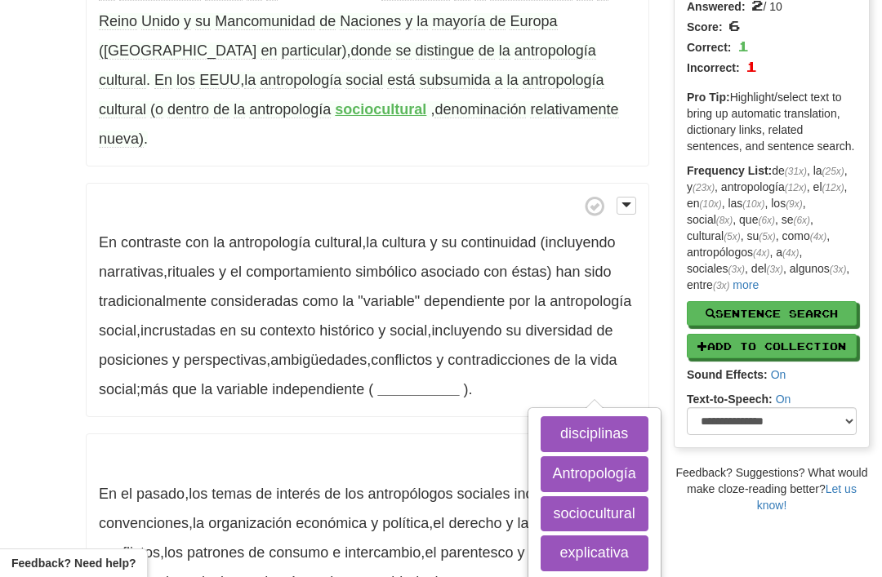
click at [586, 536] on button "explicativa" at bounding box center [595, 554] width 108 height 36
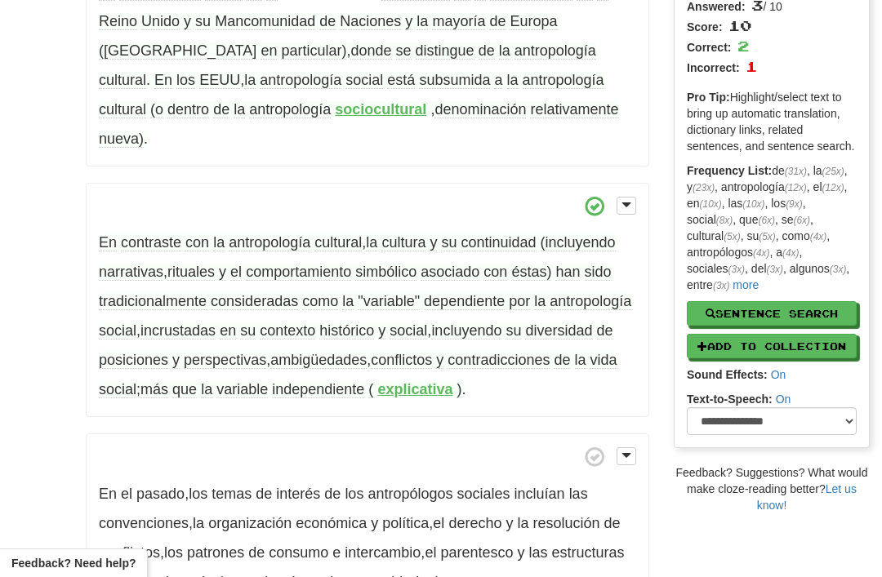
click at [452, 381] on strong "explicativa" at bounding box center [414, 389] width 75 height 16
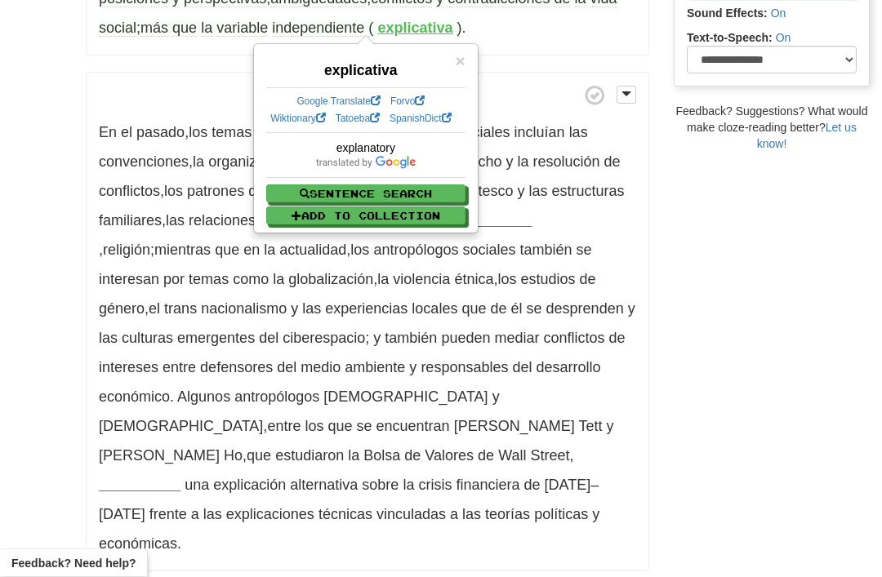
scroll to position [568, 0]
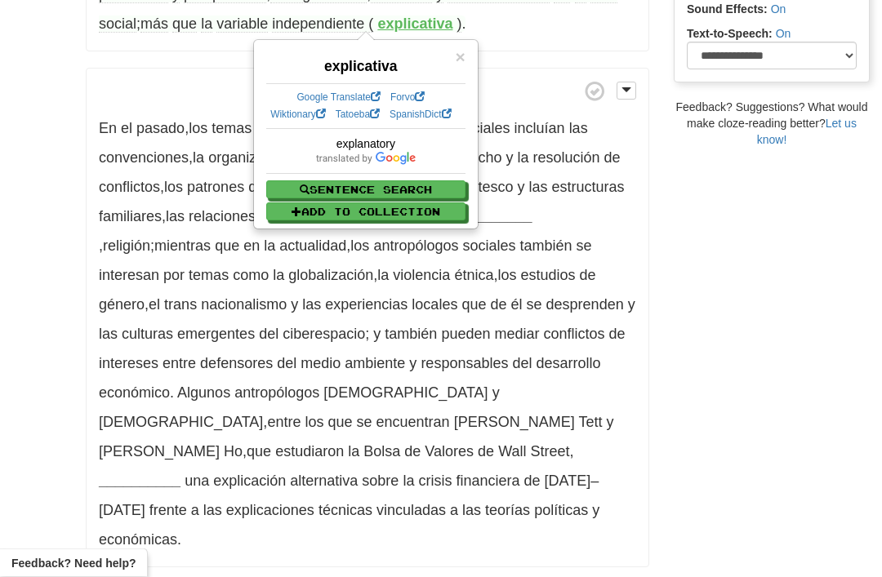
click at [457, 51] on span "×" at bounding box center [461, 57] width 10 height 19
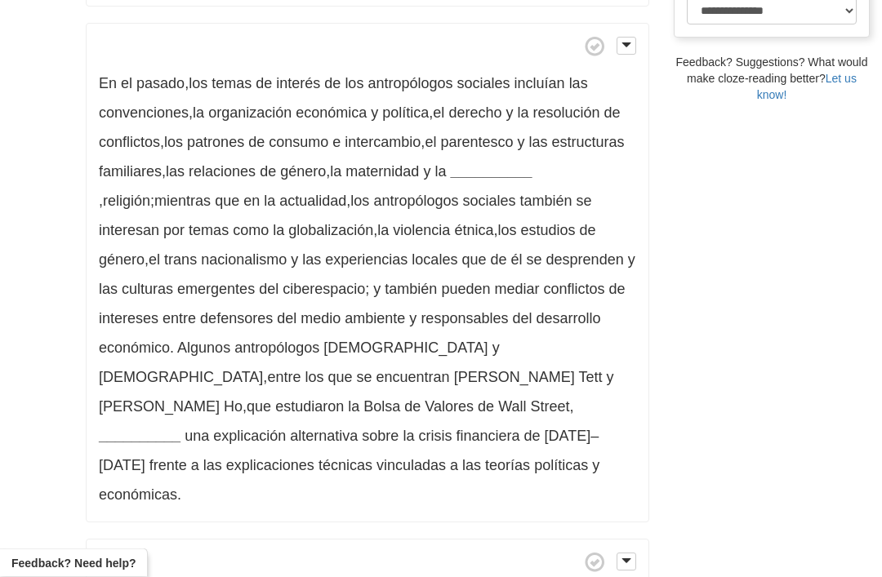
scroll to position [613, 0]
click at [532, 165] on strong "__________" at bounding box center [491, 173] width 82 height 16
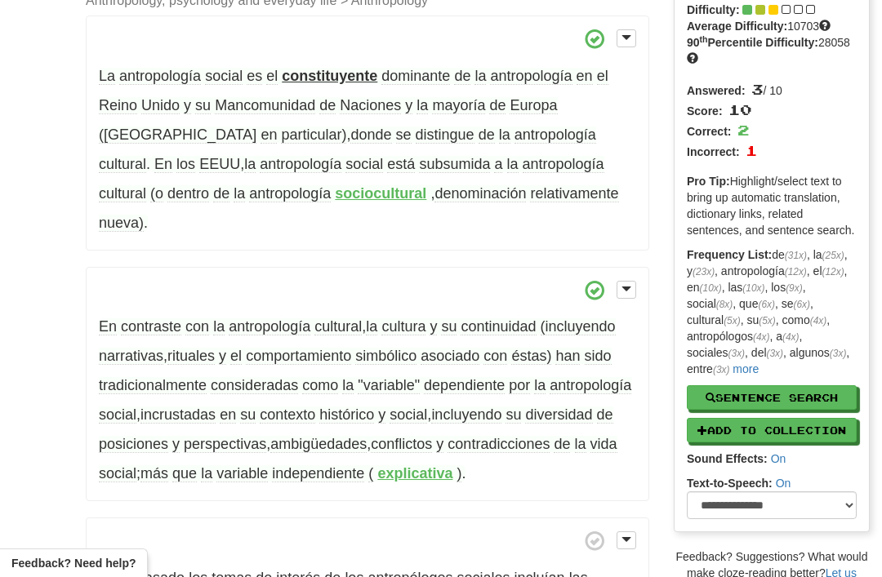
scroll to position [118, 0]
click at [327, 73] on strong "constituyente" at bounding box center [330, 77] width 96 height 16
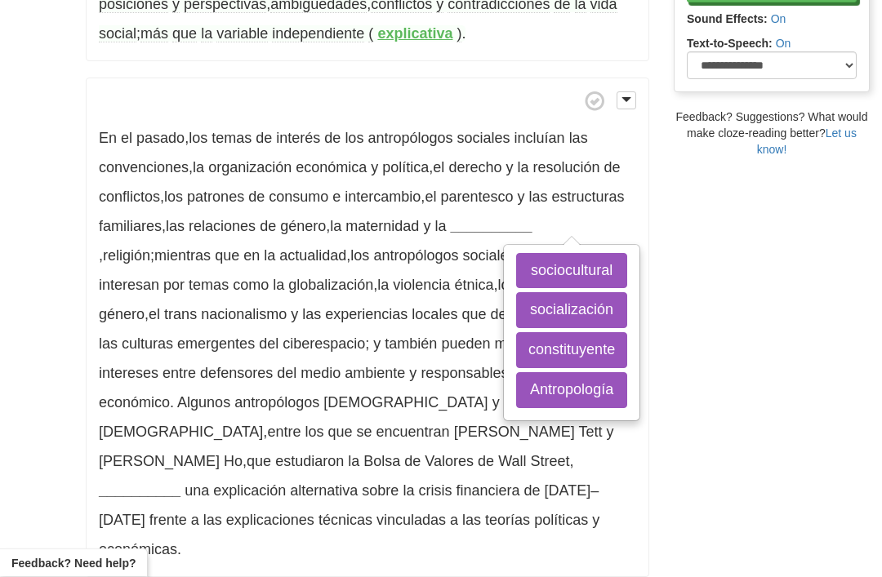
scroll to position [559, 0]
click at [531, 342] on button "constituyente" at bounding box center [571, 350] width 111 height 36
click at [563, 307] on button "socialización" at bounding box center [571, 310] width 111 height 36
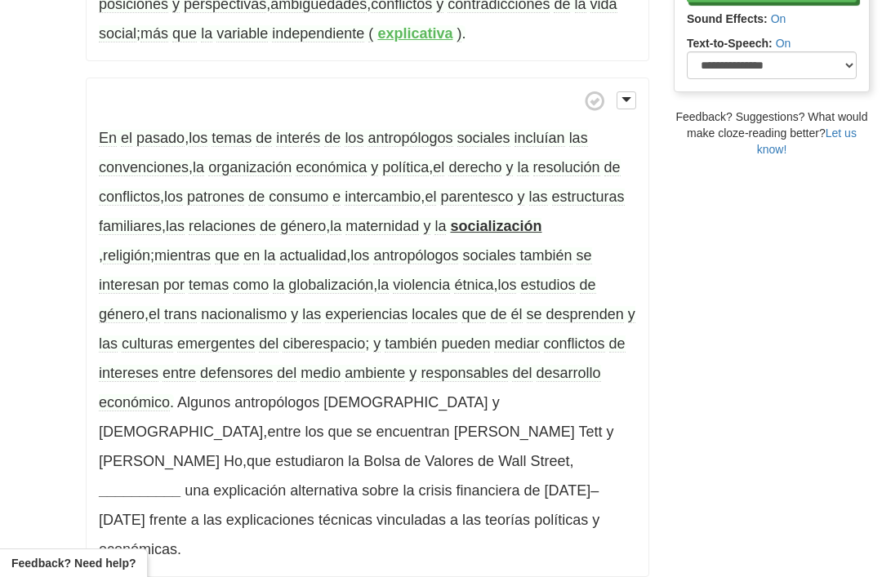
click at [228, 194] on span "patrones" at bounding box center [215, 197] width 57 height 17
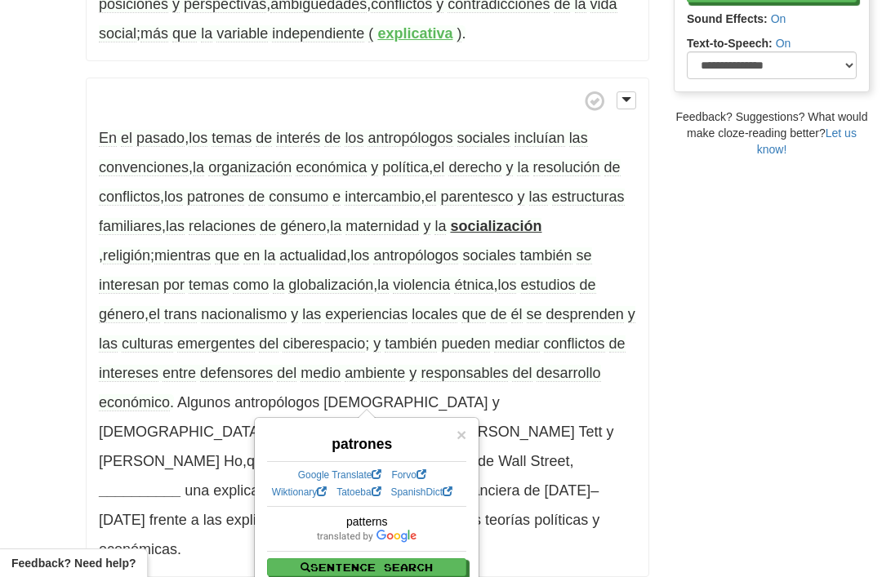
click at [393, 190] on span "intercambio" at bounding box center [383, 197] width 76 height 17
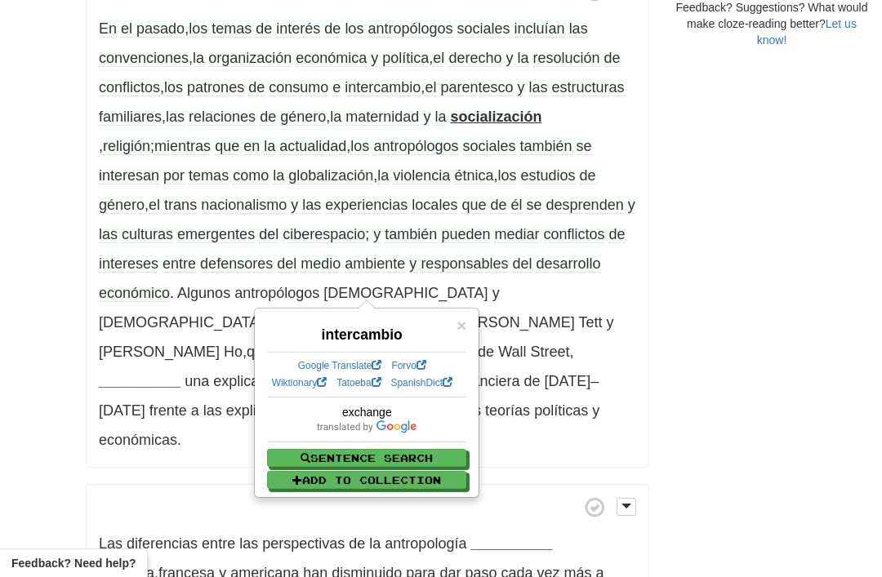
scroll to position [670, 0]
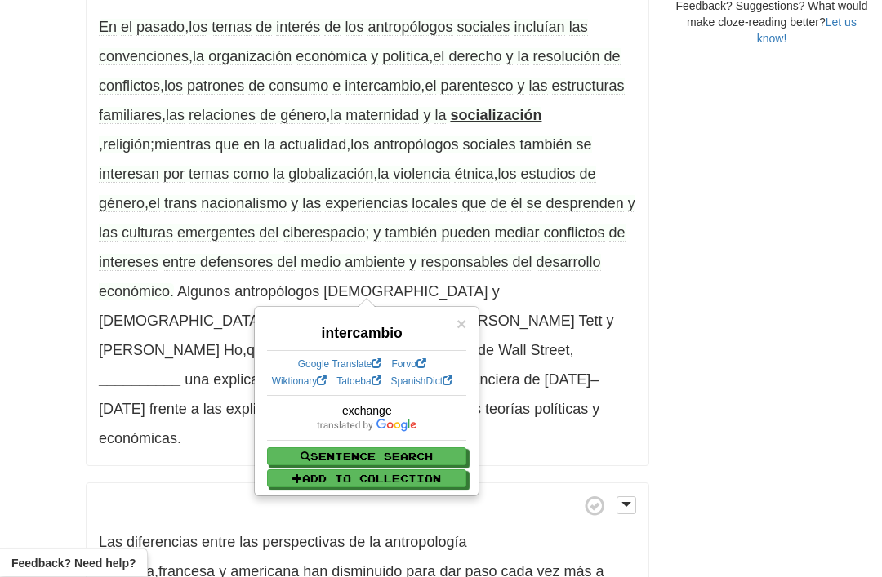
click at [25, 124] on div "/ Cloze-Reading Antropología social Reset Anthropology, psychology and everyday…" at bounding box center [441, 139] width 882 height 1534
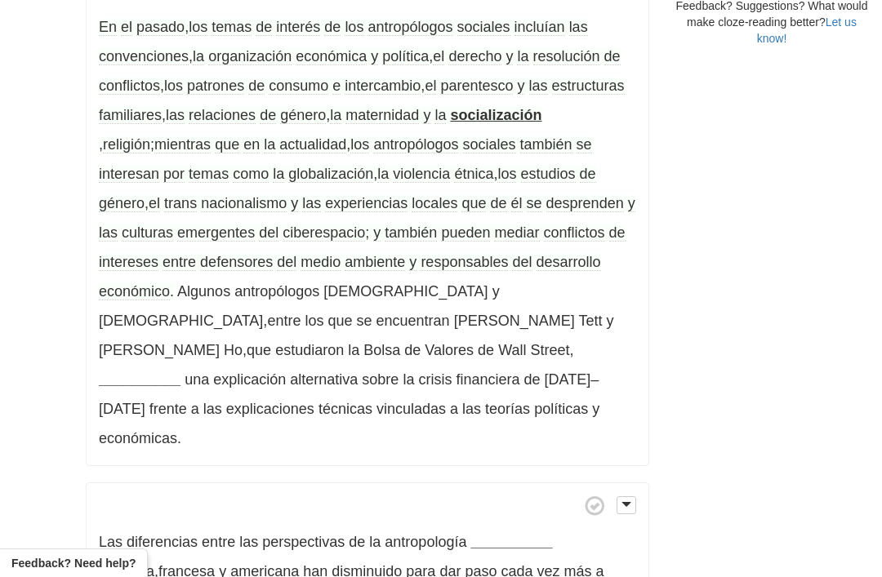
click at [541, 114] on strong "socialización" at bounding box center [495, 115] width 91 height 16
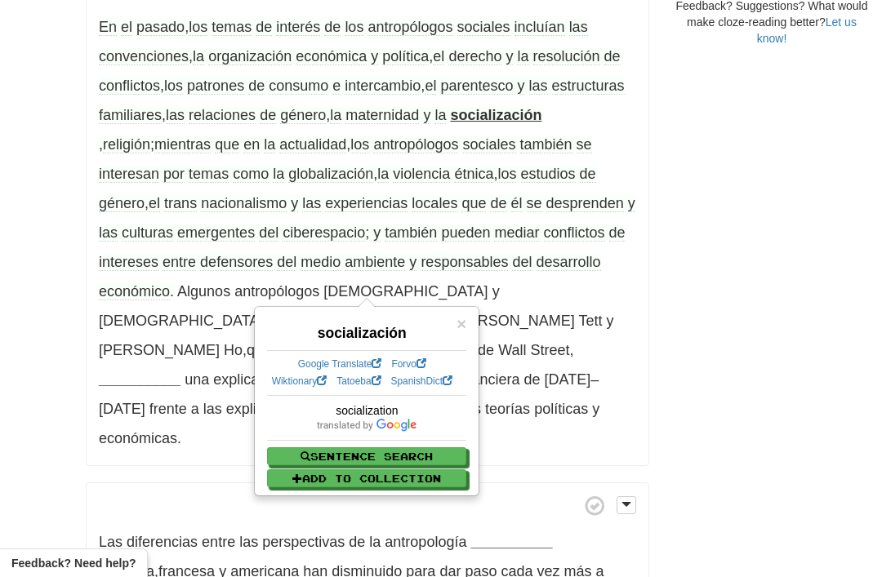
click at [457, 325] on span "×" at bounding box center [462, 323] width 10 height 19
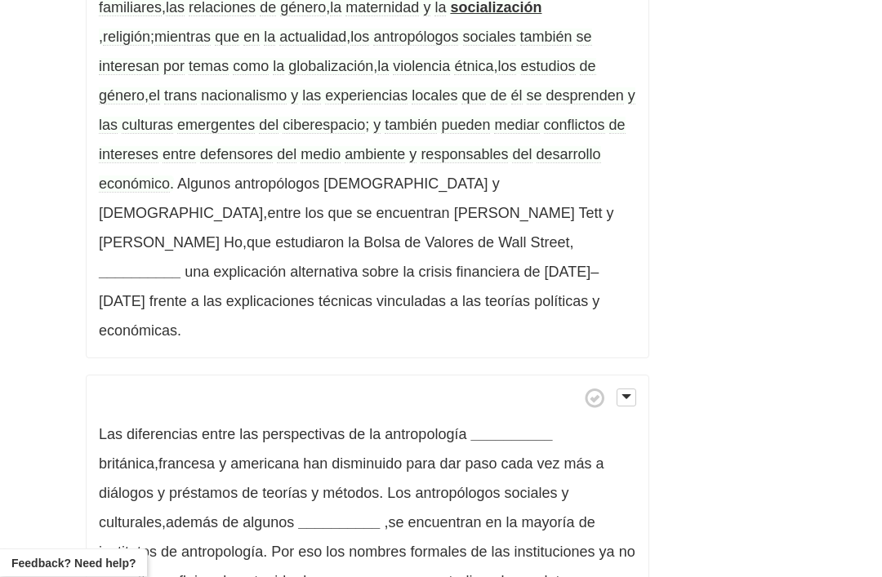
scroll to position [778, 0]
click at [574, 93] on span "desprenden" at bounding box center [585, 95] width 78 height 17
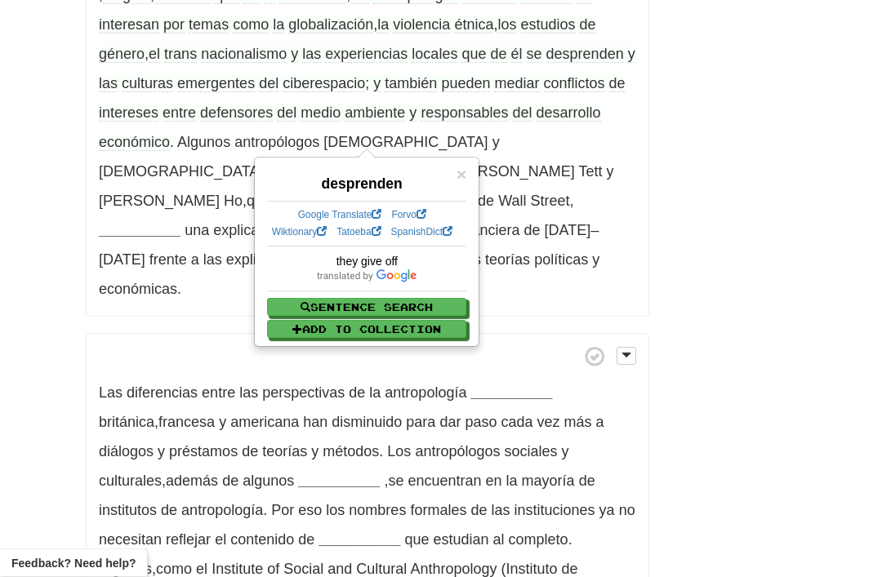
scroll to position [820, 0]
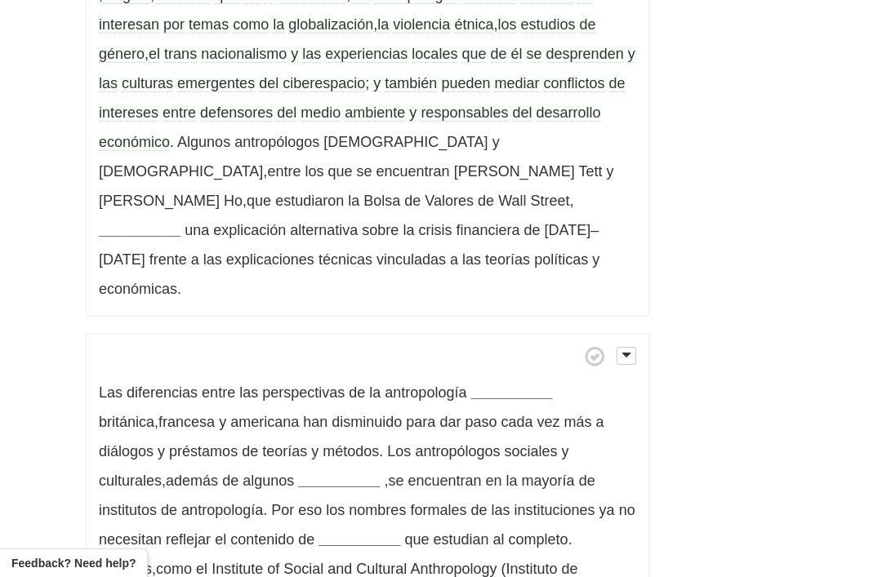
click at [324, 86] on span "ciberespacio" at bounding box center [324, 83] width 82 height 17
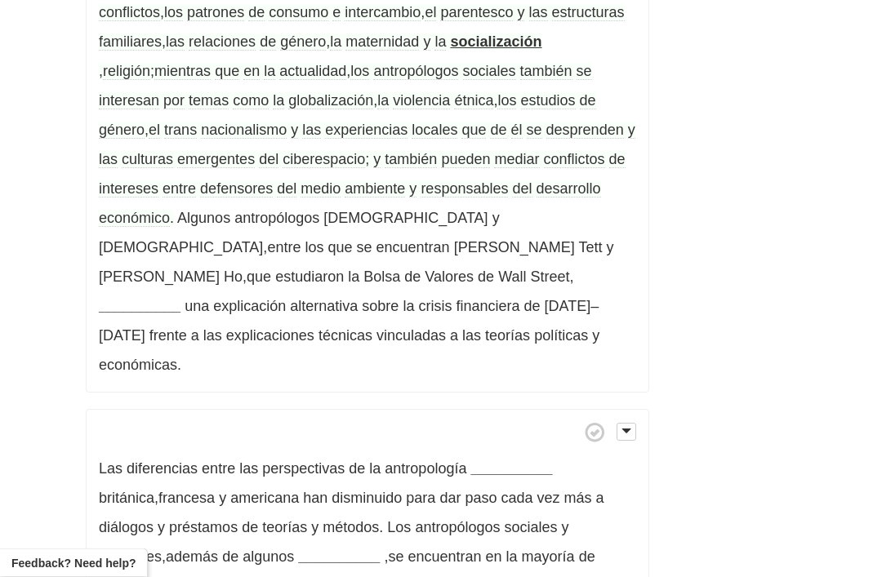
scroll to position [744, 0]
click at [527, 163] on span "mediar" at bounding box center [516, 159] width 45 height 17
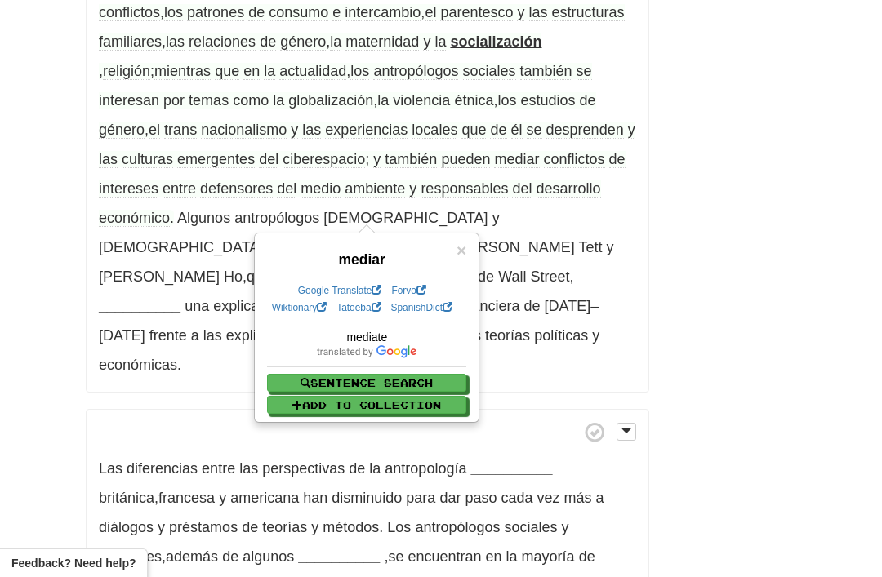
click at [462, 254] on span "×" at bounding box center [462, 250] width 10 height 19
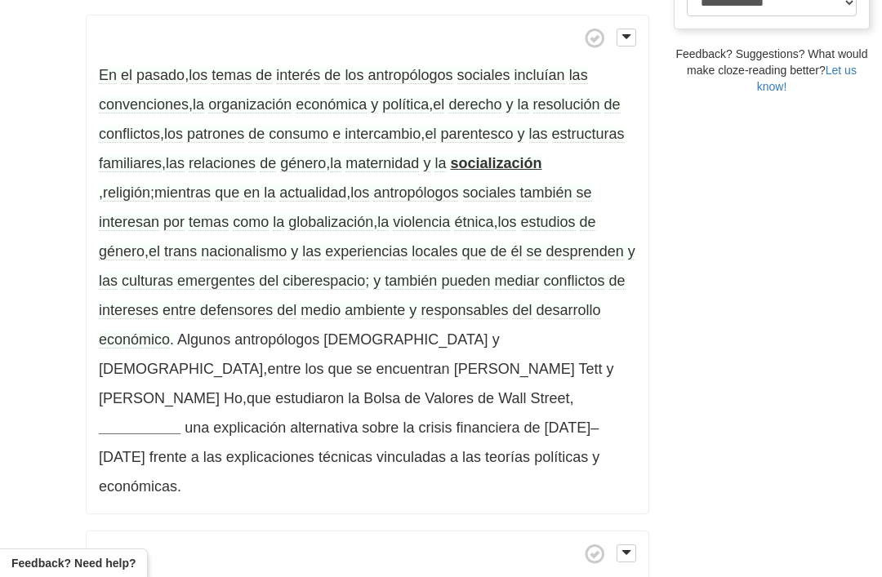
scroll to position [617, 0]
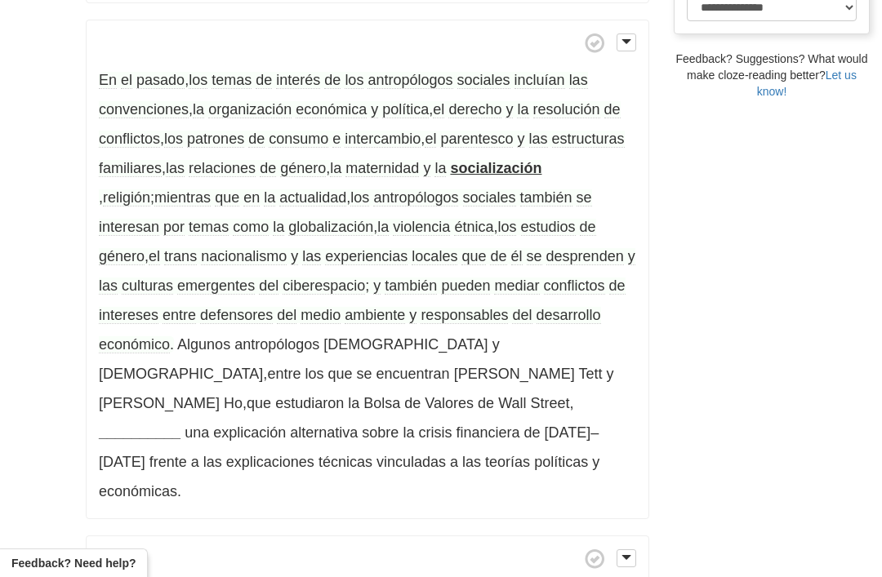
click at [180, 425] on strong "__________" at bounding box center [140, 433] width 82 height 16
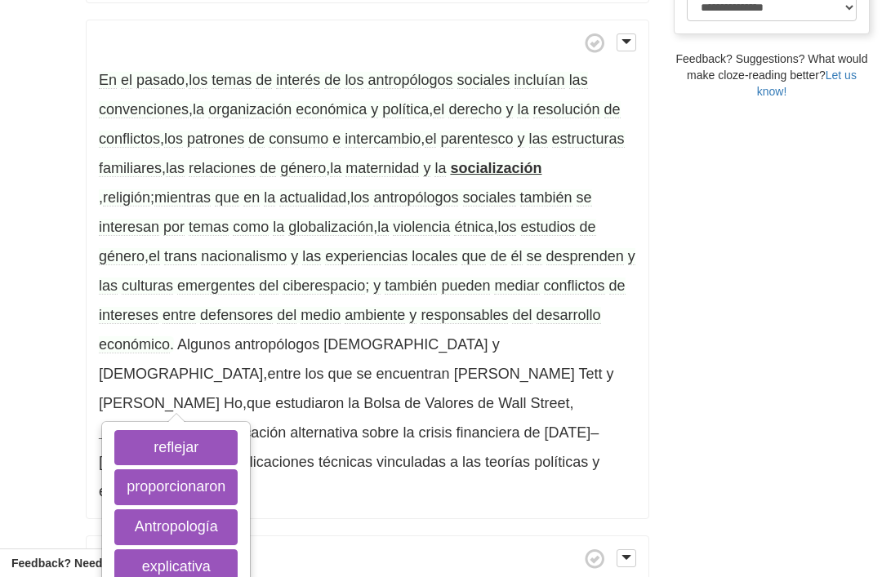
click at [162, 481] on button "proporcionaron" at bounding box center [175, 488] width 123 height 36
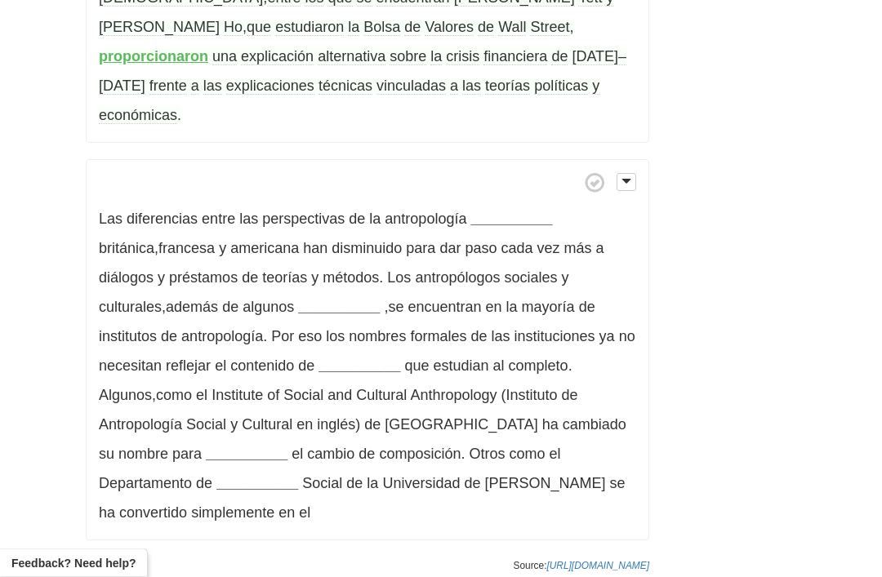
scroll to position [994, 0]
click at [504, 169] on p "Las diferencias entre las perspectivas de la antropología __________ británica …" at bounding box center [368, 350] width 564 height 382
click at [504, 211] on strong "__________" at bounding box center [511, 219] width 82 height 16
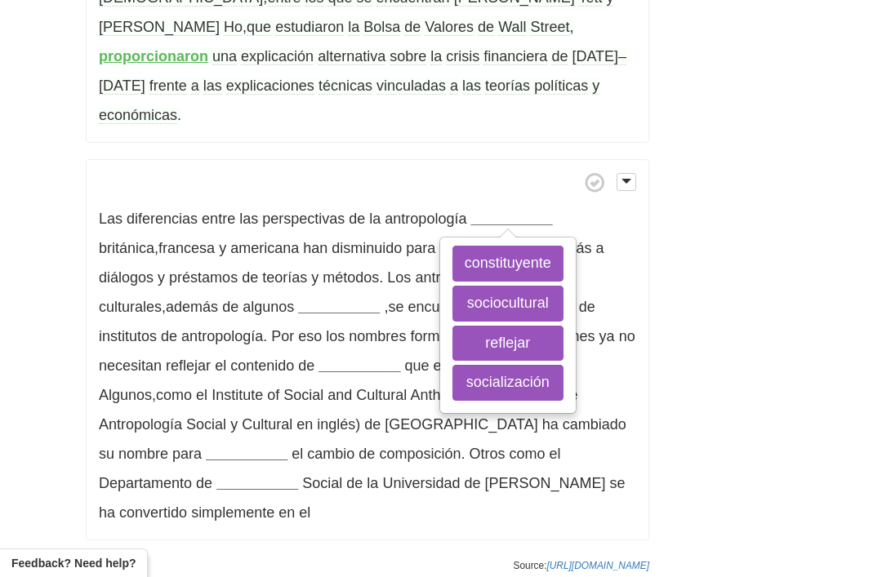
click at [492, 286] on button "sociocultural" at bounding box center [507, 304] width 111 height 36
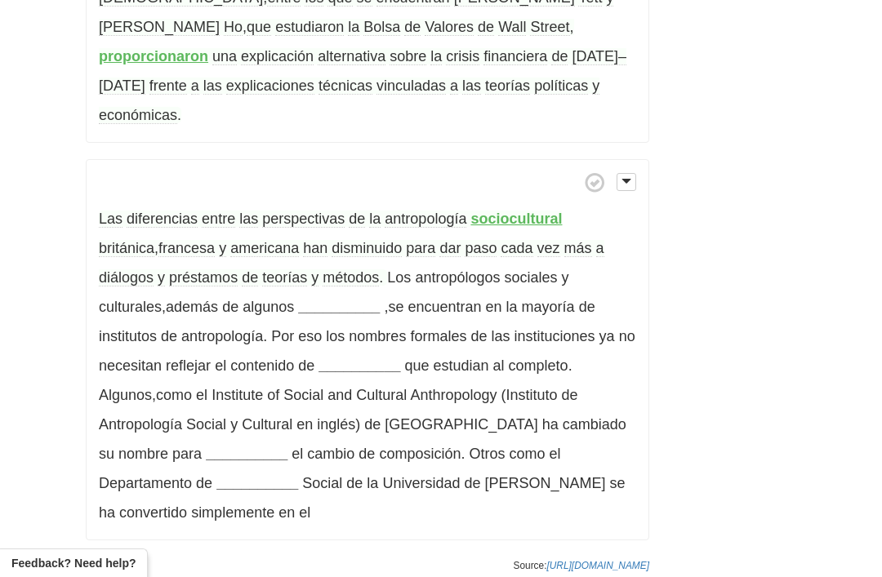
click at [439, 240] on span "dar" at bounding box center [449, 248] width 21 height 17
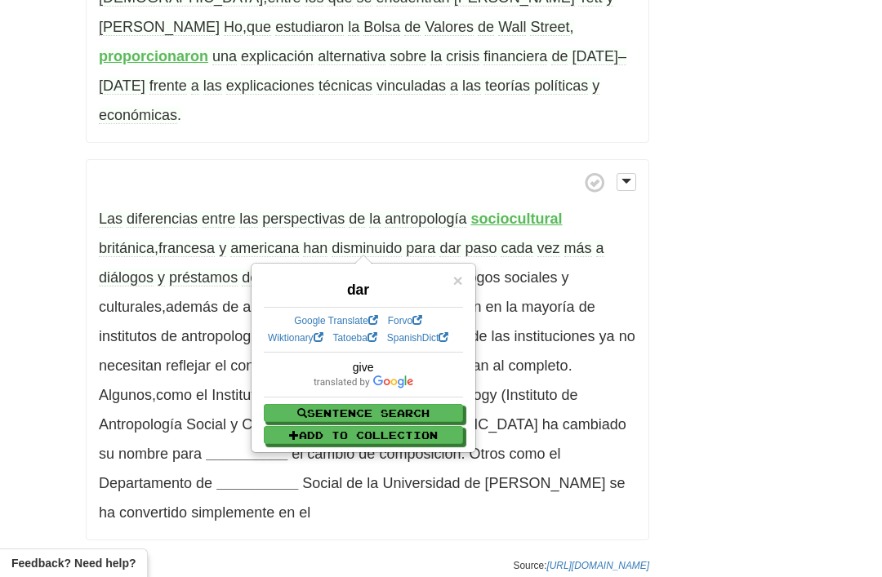
click at [465, 240] on span "paso" at bounding box center [481, 248] width 32 height 17
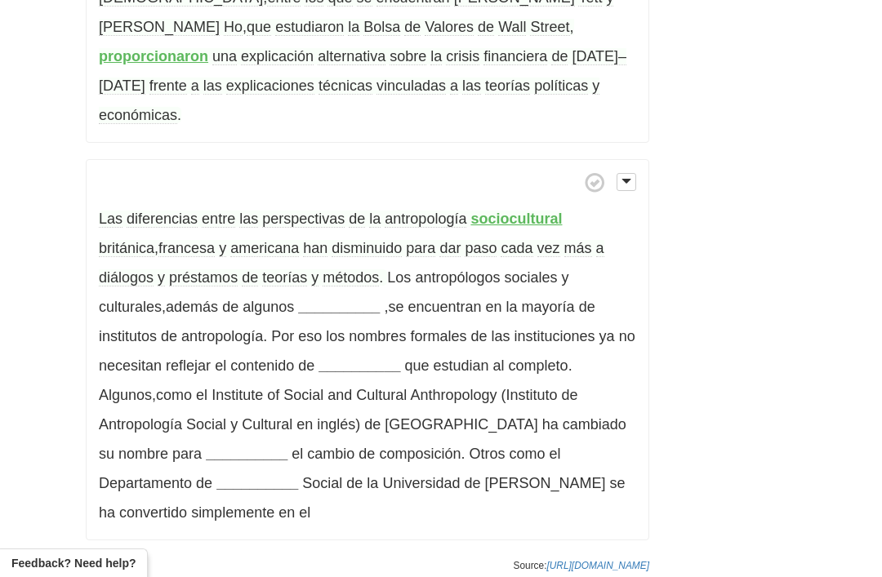
click at [137, 258] on p "Las diferencias entre las perspectivas de la antropología sociocultural británi…" at bounding box center [368, 350] width 564 height 382
click at [169, 270] on span "préstamos" at bounding box center [203, 278] width 69 height 17
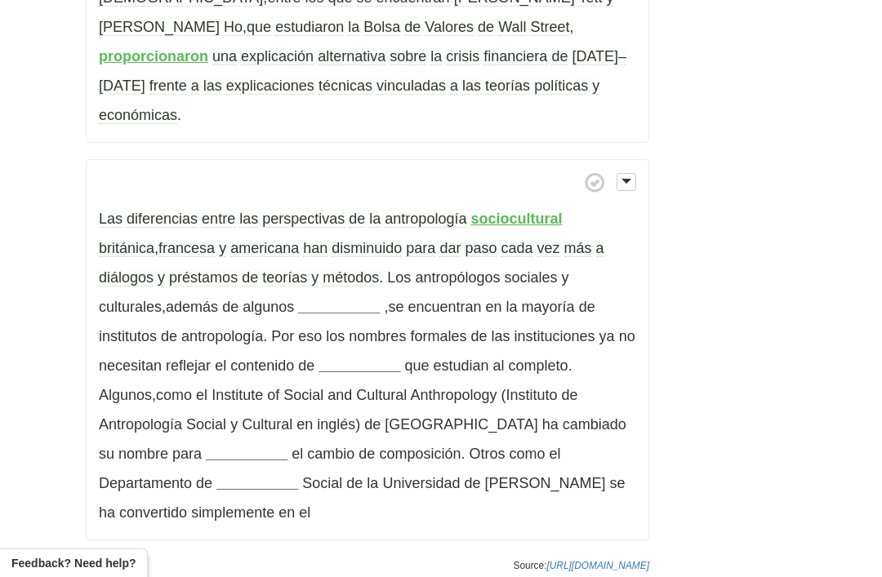
click at [298, 299] on strong "__________" at bounding box center [339, 307] width 82 height 16
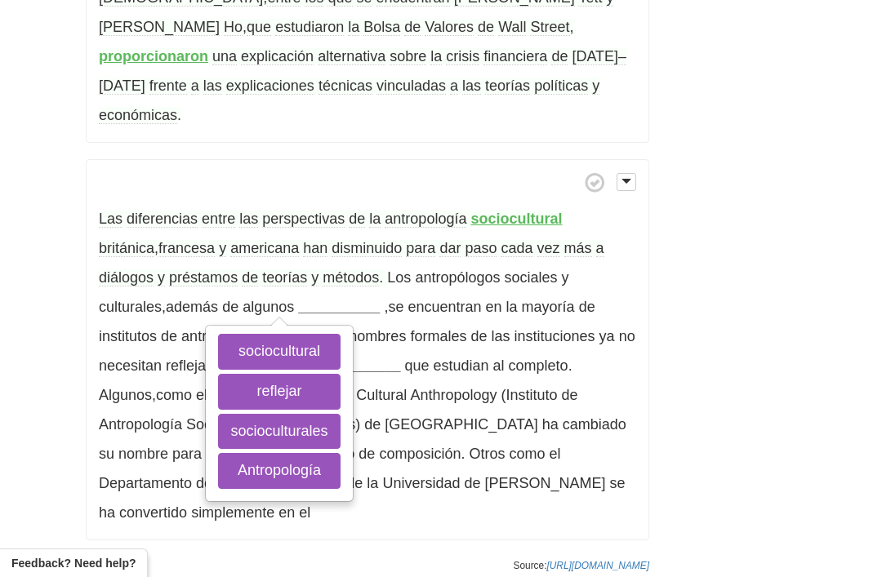
click at [218, 414] on button "socioculturales" at bounding box center [279, 432] width 122 height 36
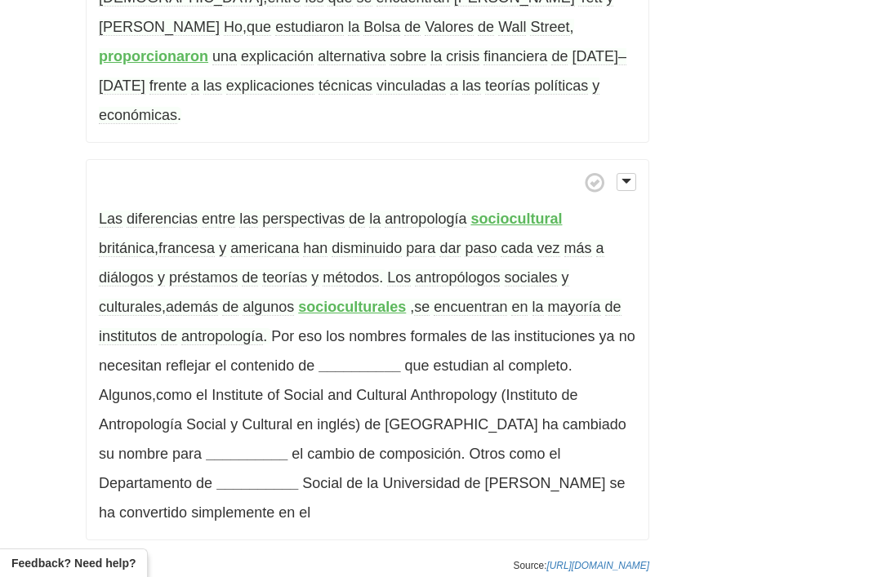
click at [587, 230] on p "Las diferencias entre las perspectivas de la antropología sociocultural británi…" at bounding box center [368, 350] width 564 height 382
click at [218, 299] on span "además" at bounding box center [192, 307] width 52 height 17
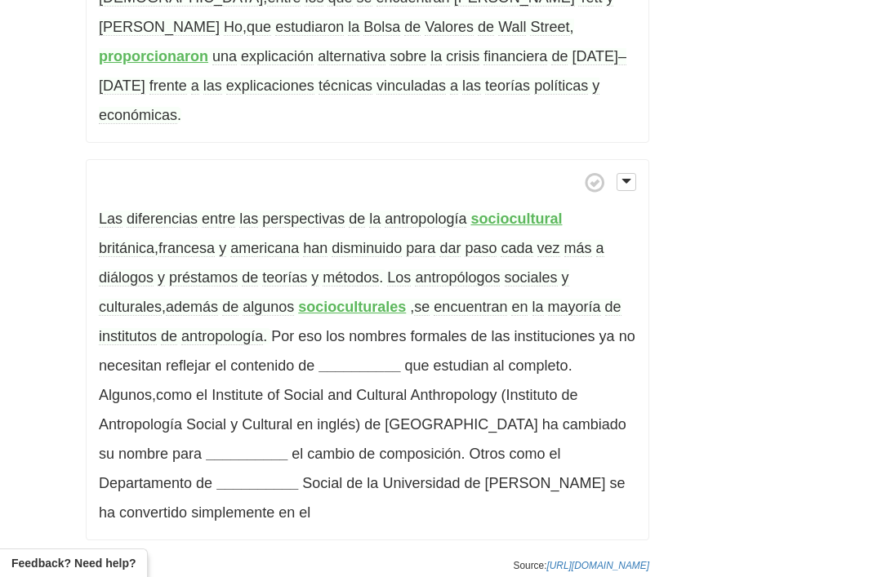
click at [218, 299] on span "además" at bounding box center [192, 307] width 52 height 17
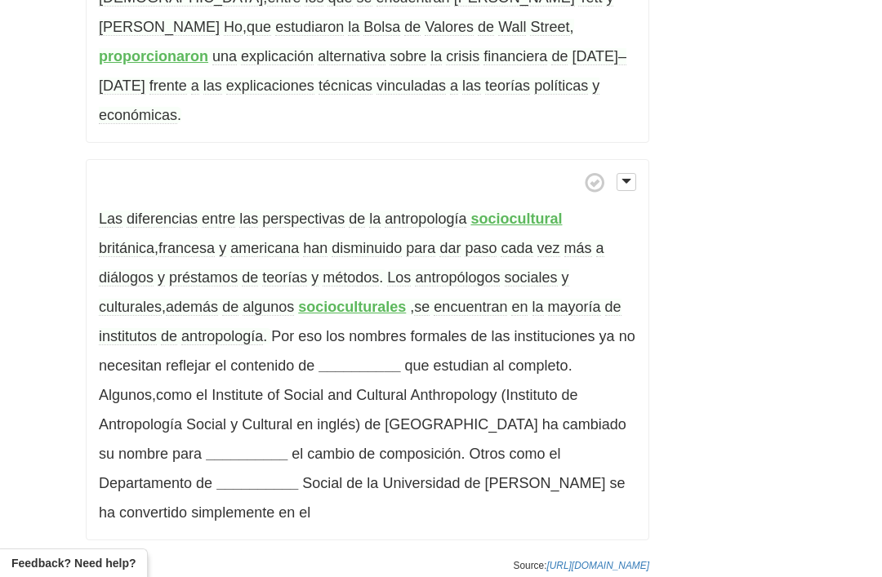
click at [319, 358] on strong "__________" at bounding box center [360, 366] width 82 height 16
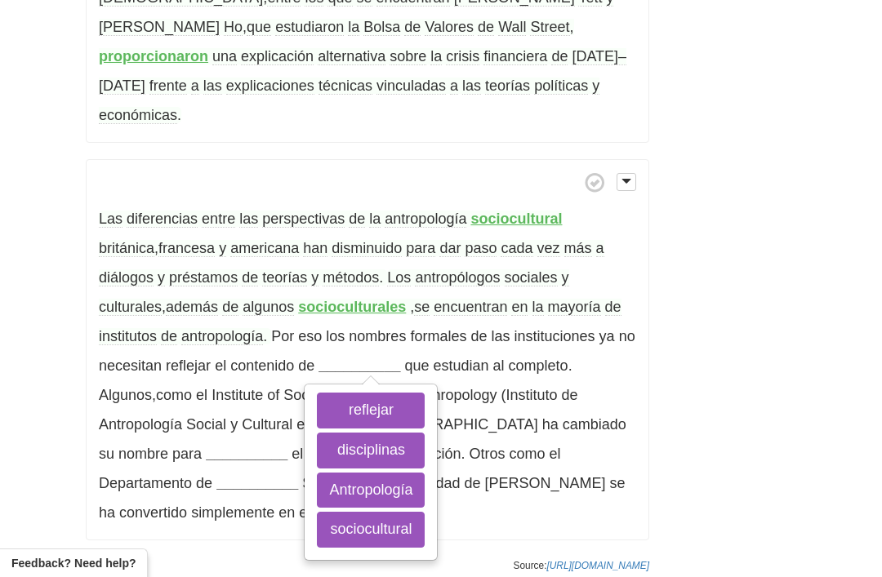
click at [317, 433] on button "disciplinas" at bounding box center [371, 451] width 108 height 36
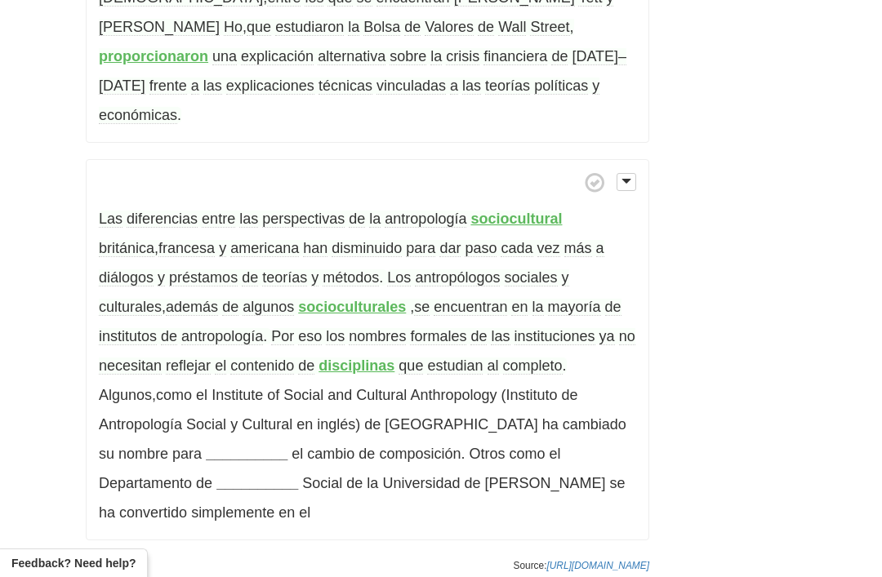
click at [503, 358] on span "completo" at bounding box center [533, 366] width 60 height 17
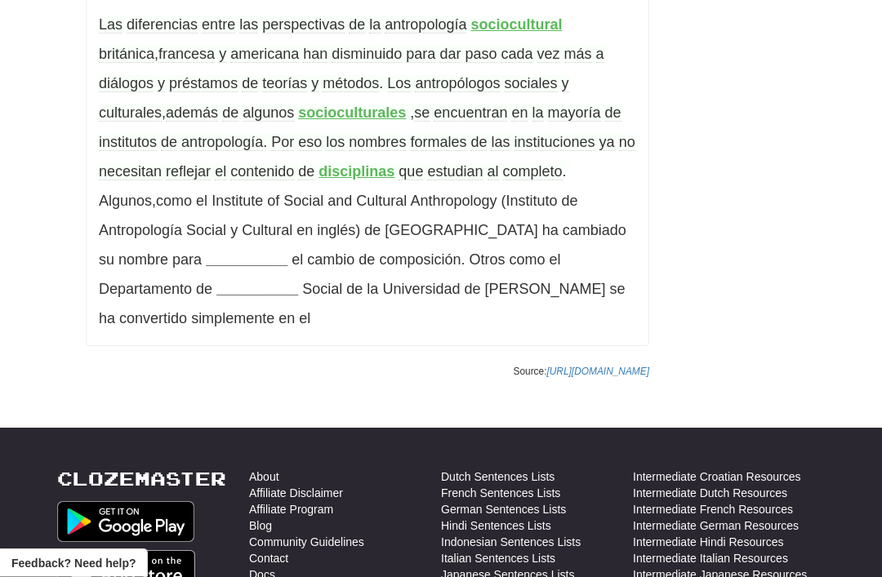
scroll to position [1191, 0]
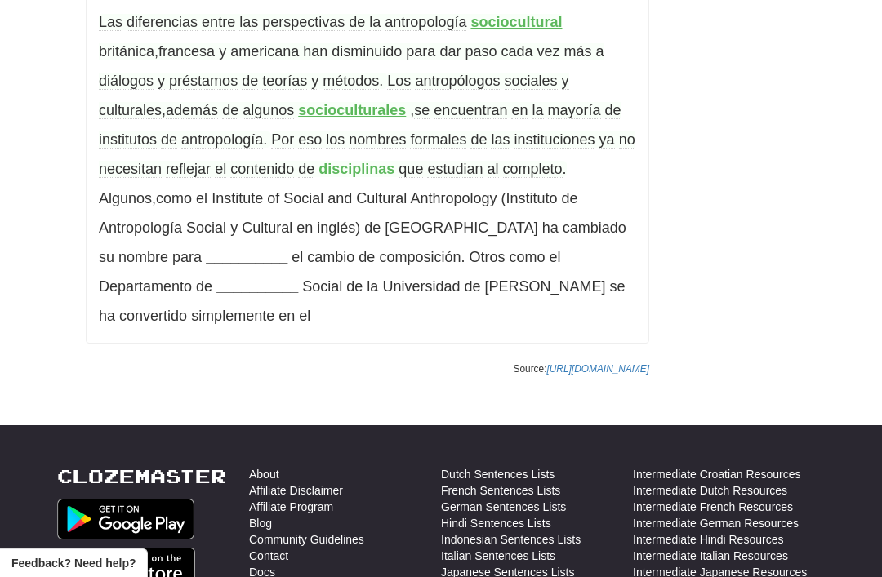
click at [287, 249] on strong "__________" at bounding box center [247, 257] width 82 height 16
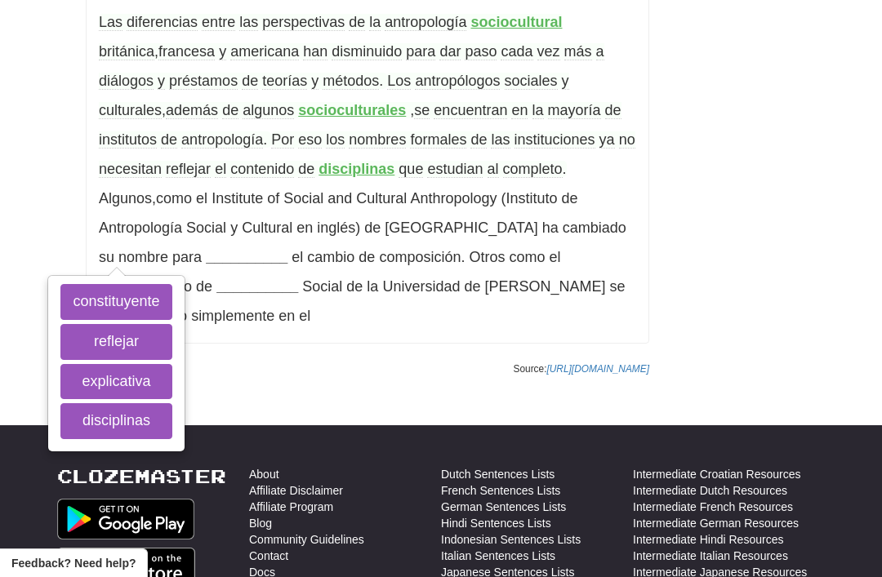
click at [172, 324] on button "reflejar" at bounding box center [115, 342] width 111 height 36
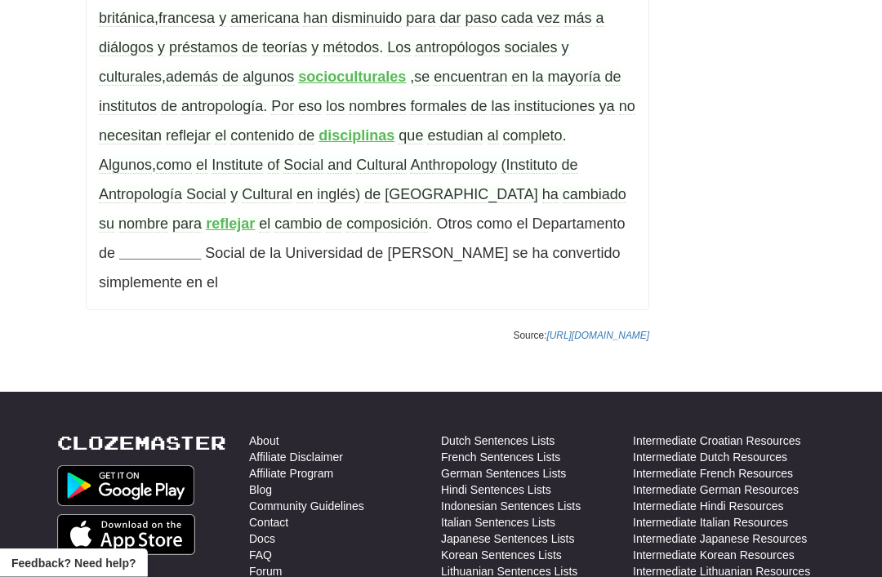
scroll to position [1220, 0]
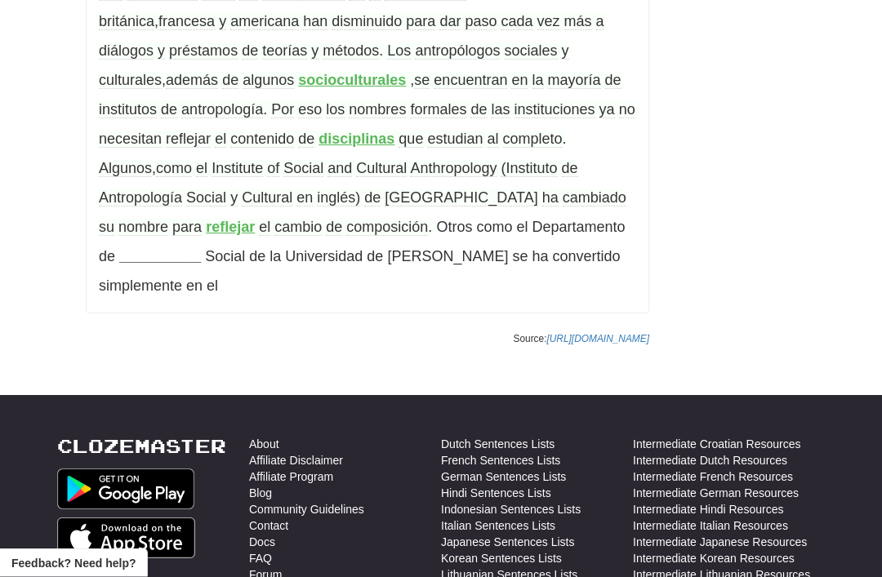
click at [201, 249] on strong "__________" at bounding box center [160, 257] width 82 height 16
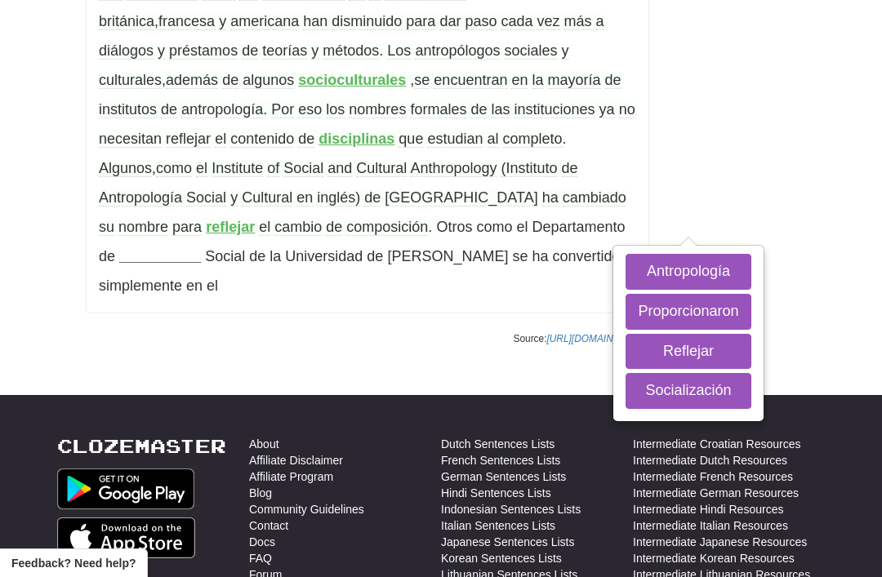
click at [626, 254] on button "Antropología" at bounding box center [688, 272] width 125 height 36
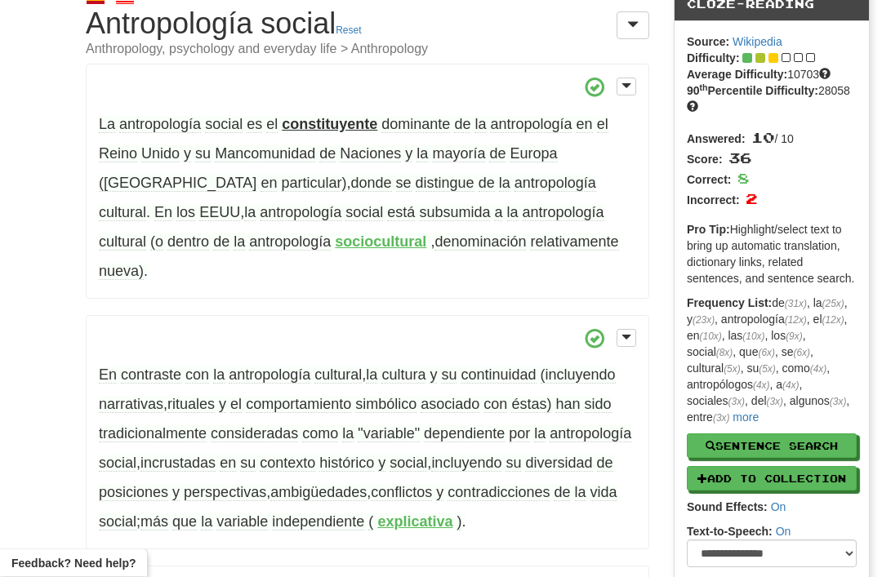
scroll to position [0, 0]
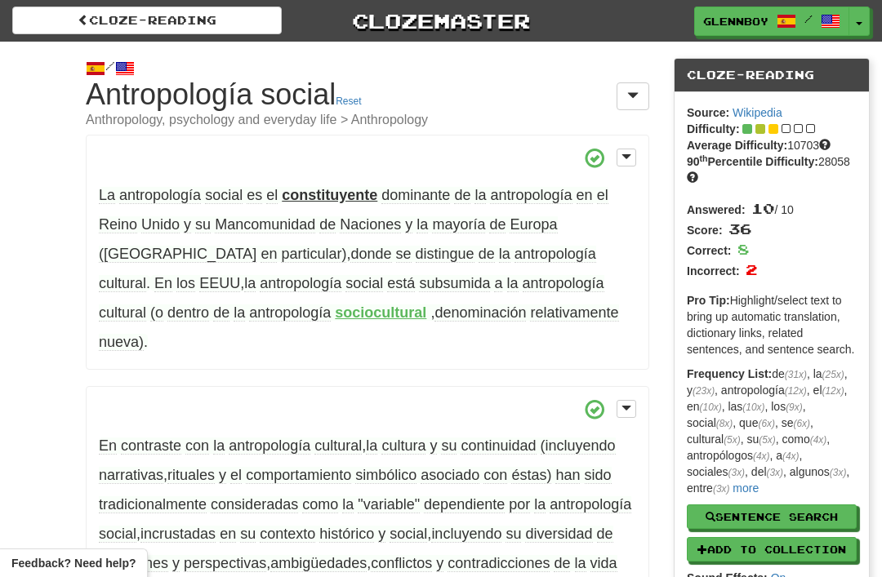
click at [144, 19] on link "Cloze-Reading" at bounding box center [147, 21] width 270 height 28
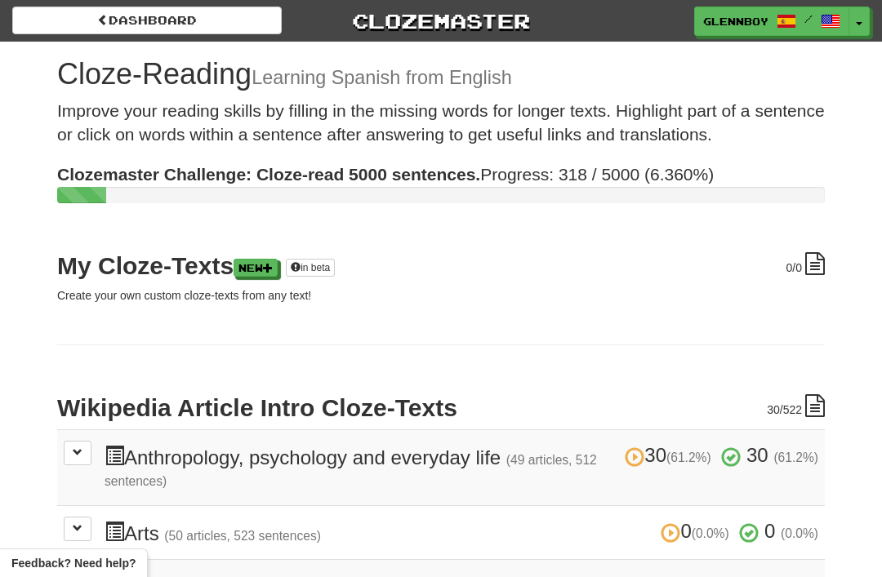
click at [127, 21] on link "Dashboard" at bounding box center [147, 21] width 270 height 28
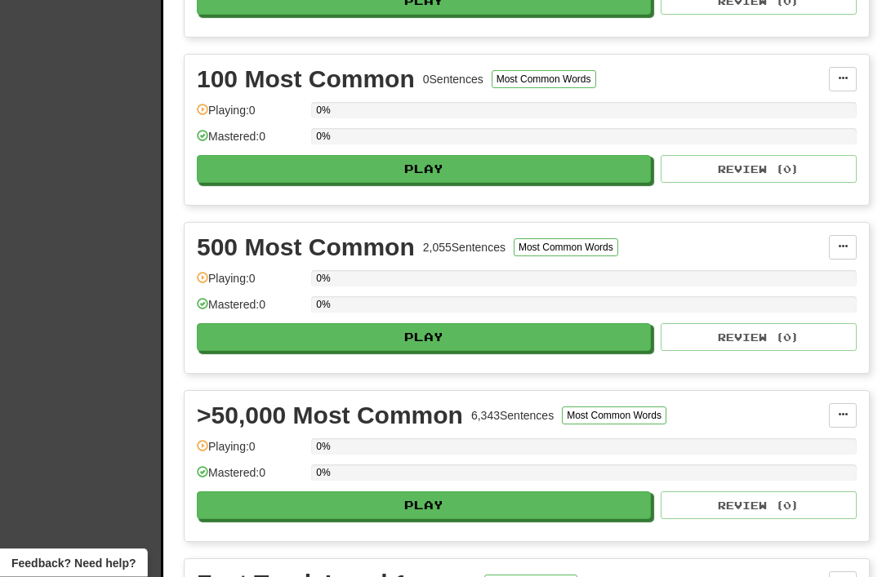
scroll to position [519, 0]
click at [425, 509] on button "Play" at bounding box center [424, 506] width 454 height 28
select select "**"
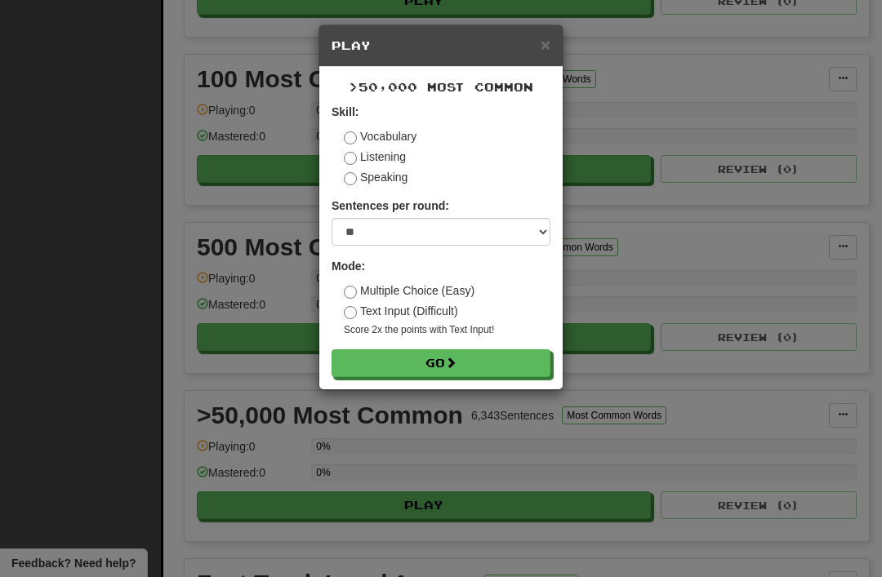
click at [421, 361] on button "Go" at bounding box center [441, 364] width 219 height 28
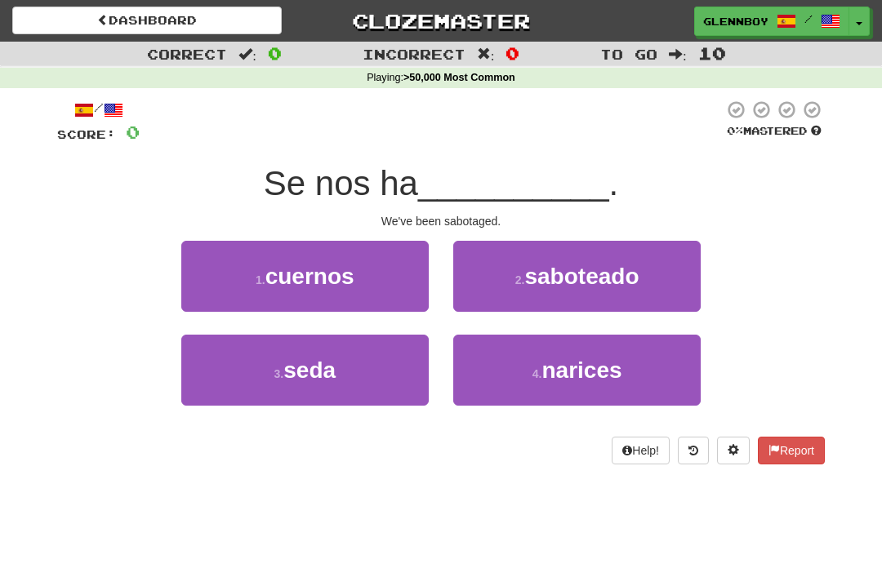
click at [528, 278] on span "saboteado" at bounding box center [581, 276] width 114 height 25
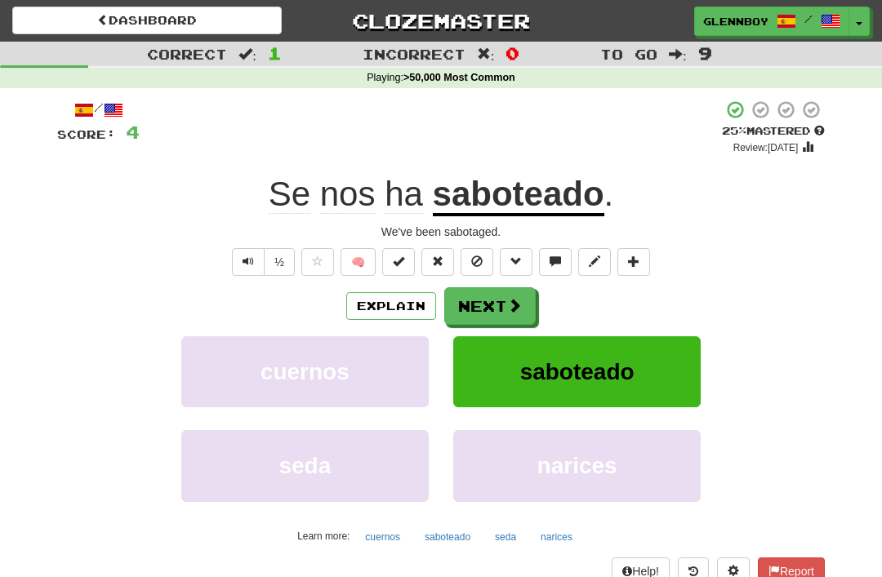
click at [479, 263] on span at bounding box center [476, 261] width 11 height 11
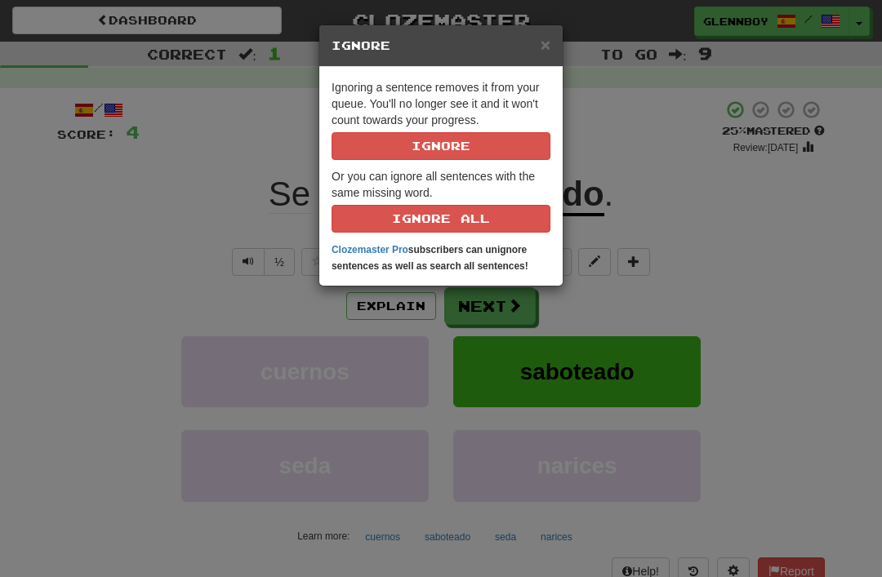
click at [425, 150] on button "Ignore" at bounding box center [441, 146] width 219 height 28
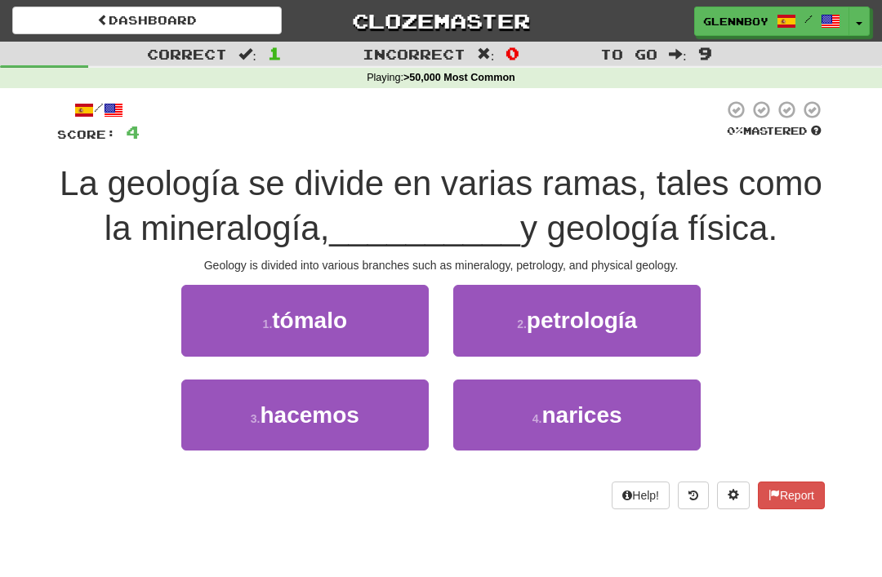
click at [546, 314] on span "petrología" at bounding box center [582, 320] width 110 height 25
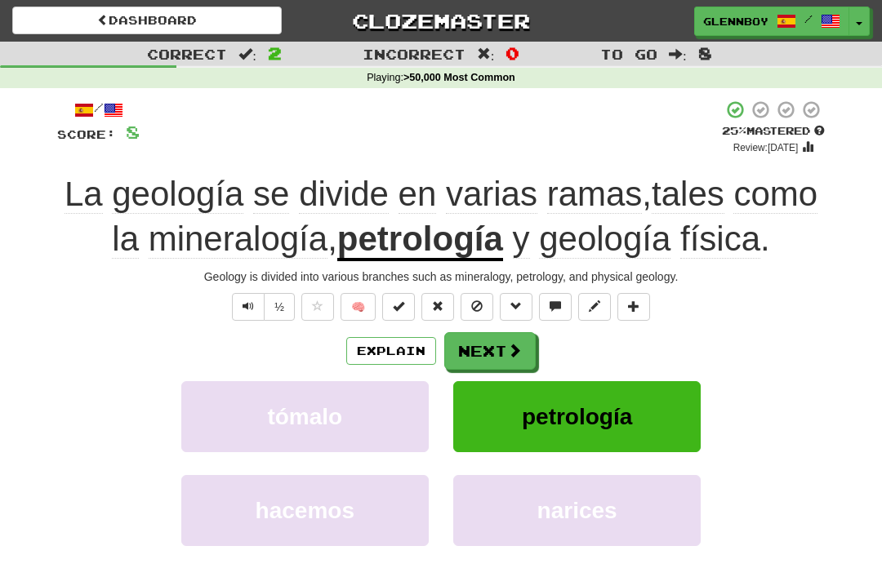
click at [242, 293] on button "Text-to-speech controls" at bounding box center [248, 307] width 33 height 28
click at [475, 302] on span at bounding box center [476, 306] width 11 height 11
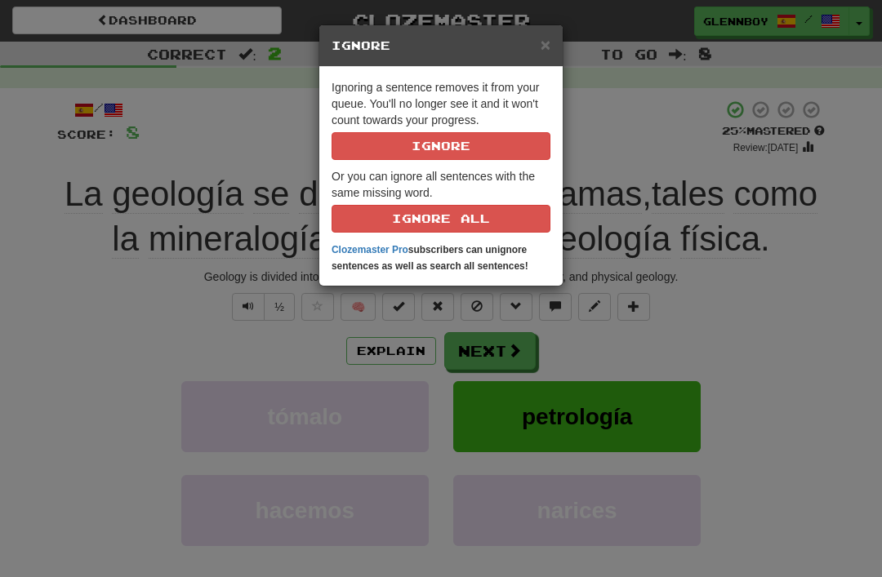
click at [428, 143] on button "Ignore" at bounding box center [441, 146] width 219 height 28
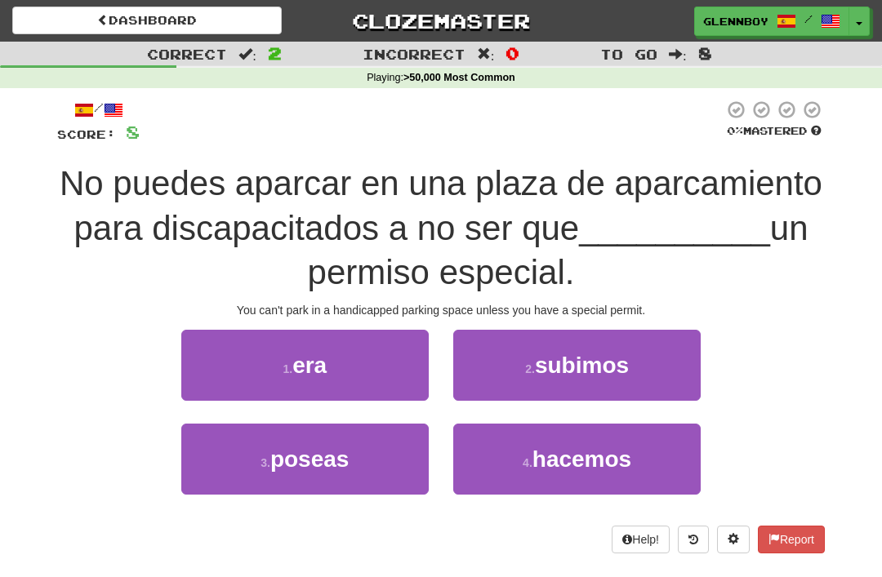
click at [296, 451] on span "poseas" at bounding box center [309, 459] width 79 height 25
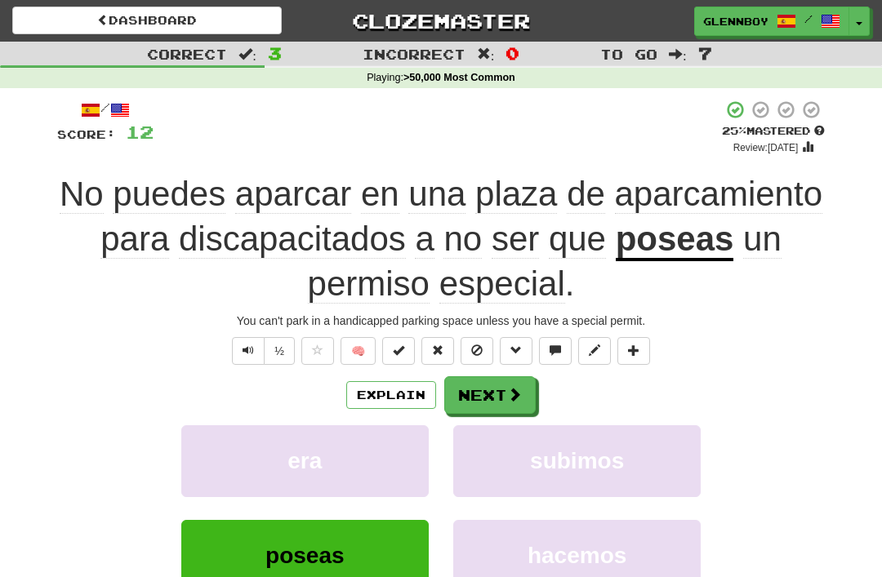
click at [364, 382] on button "Explain" at bounding box center [391, 395] width 90 height 28
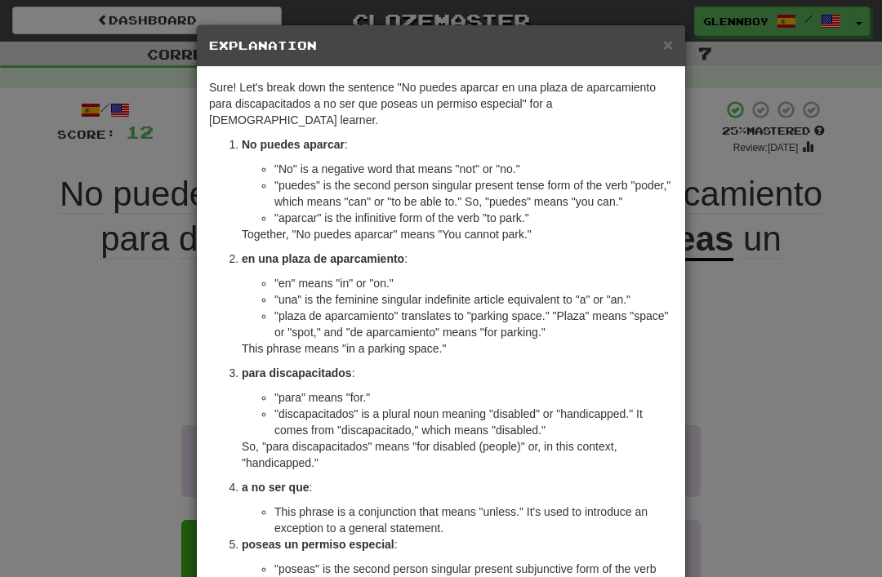
click at [667, 29] on div "× Explanation" at bounding box center [441, 46] width 488 height 42
click at [667, 40] on span "×" at bounding box center [668, 44] width 10 height 19
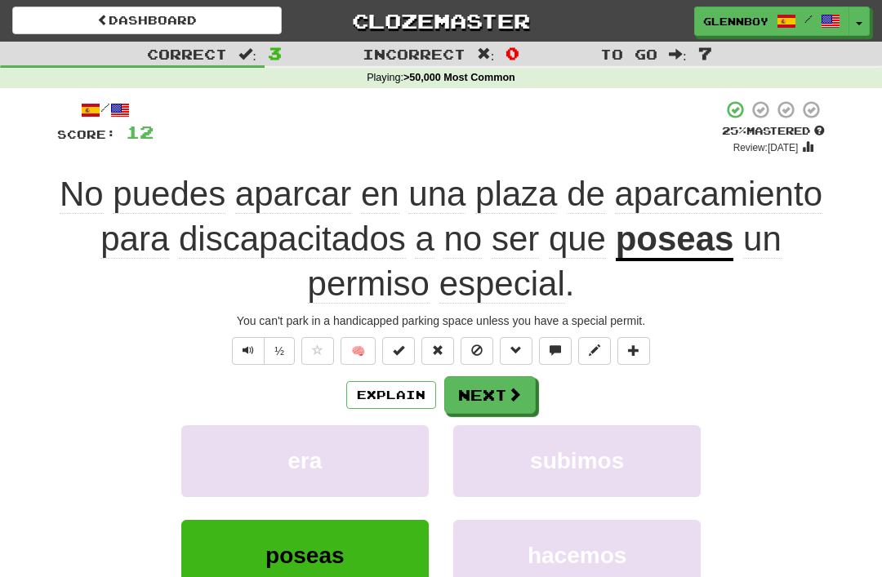
click at [483, 337] on button at bounding box center [477, 351] width 33 height 28
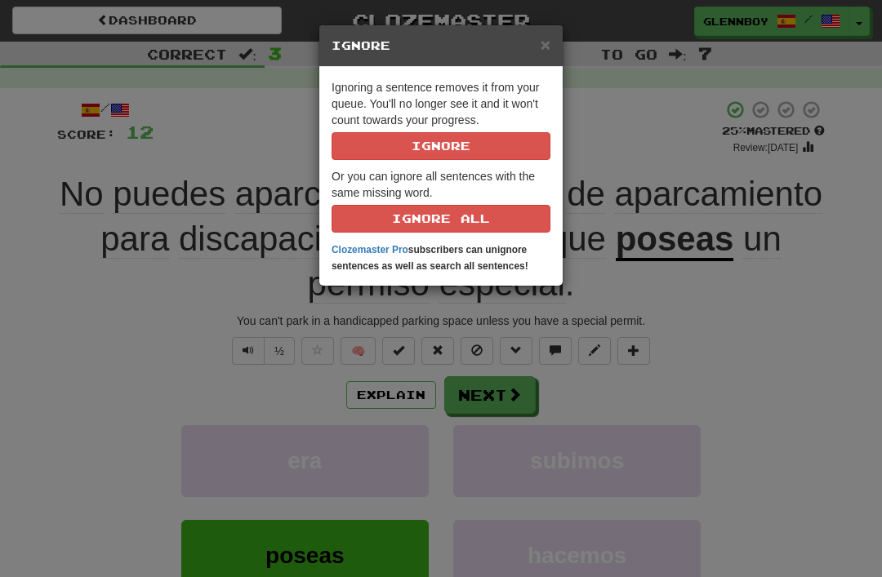
click at [426, 136] on button "Ignore" at bounding box center [441, 146] width 219 height 28
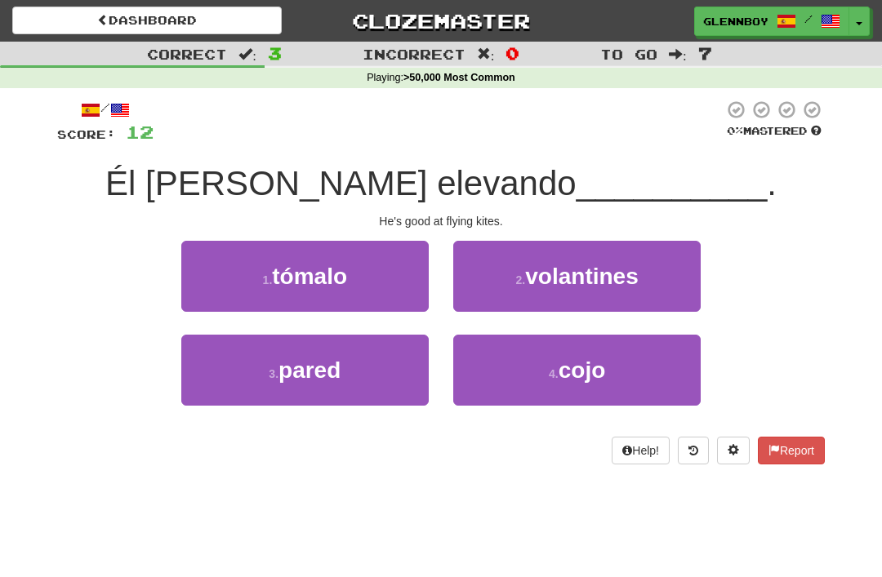
click at [580, 265] on span "volantines" at bounding box center [581, 276] width 113 height 25
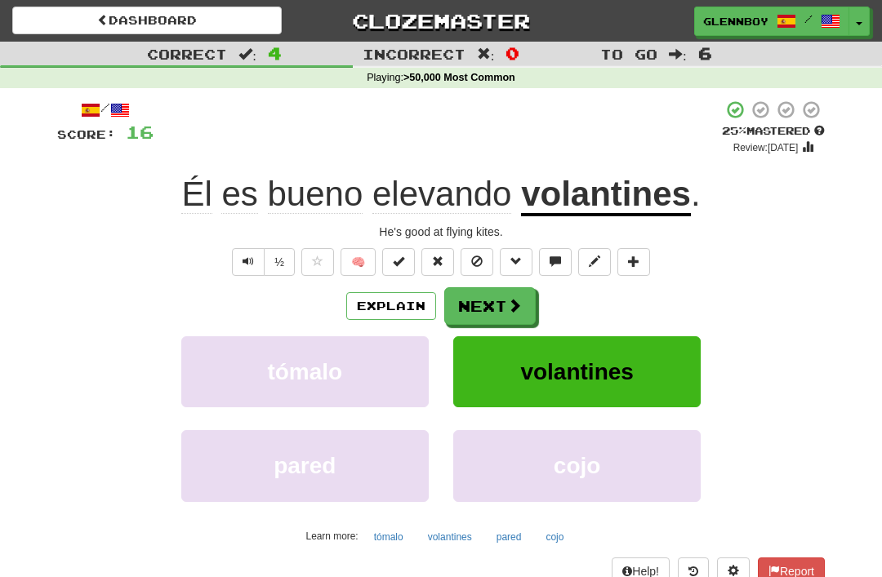
click at [483, 256] on button at bounding box center [477, 262] width 33 height 28
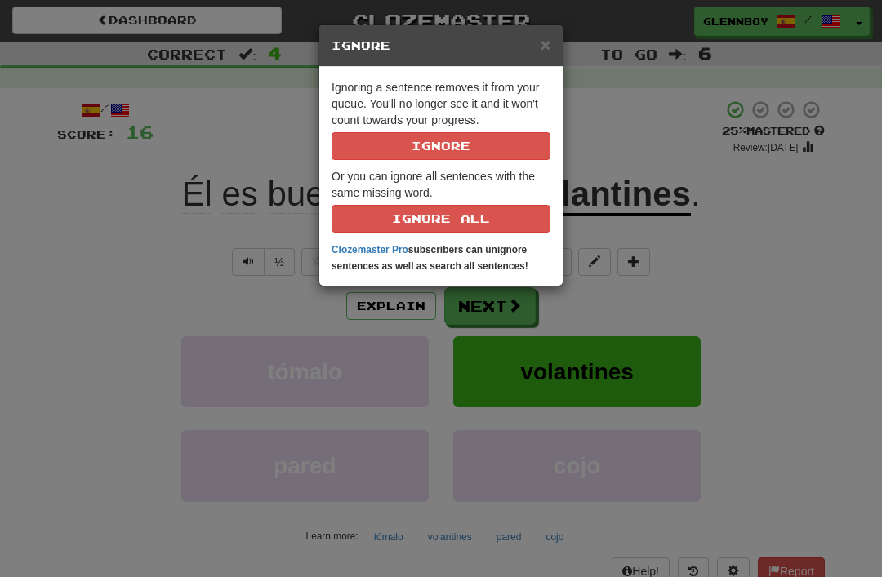
click at [507, 154] on button "Ignore" at bounding box center [441, 146] width 219 height 28
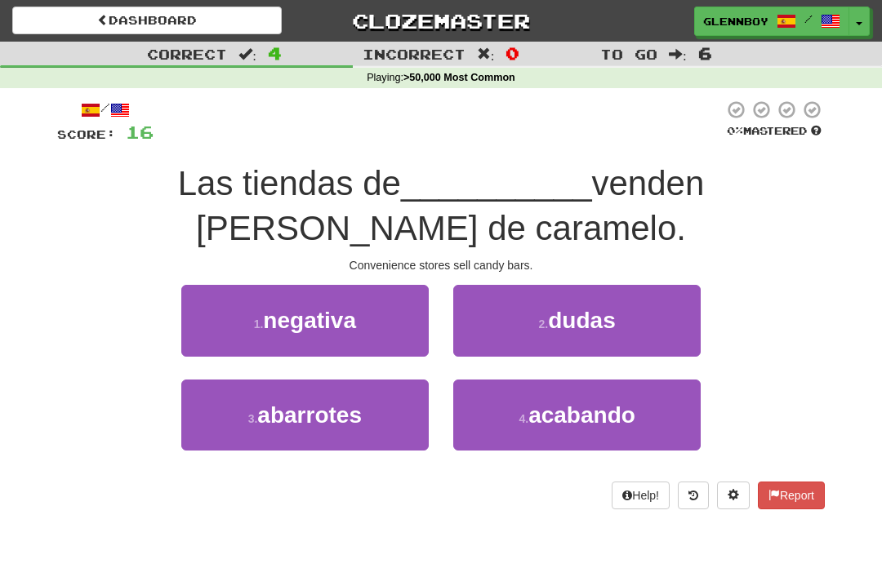
click at [345, 416] on span "abarrotes" at bounding box center [309, 415] width 105 height 25
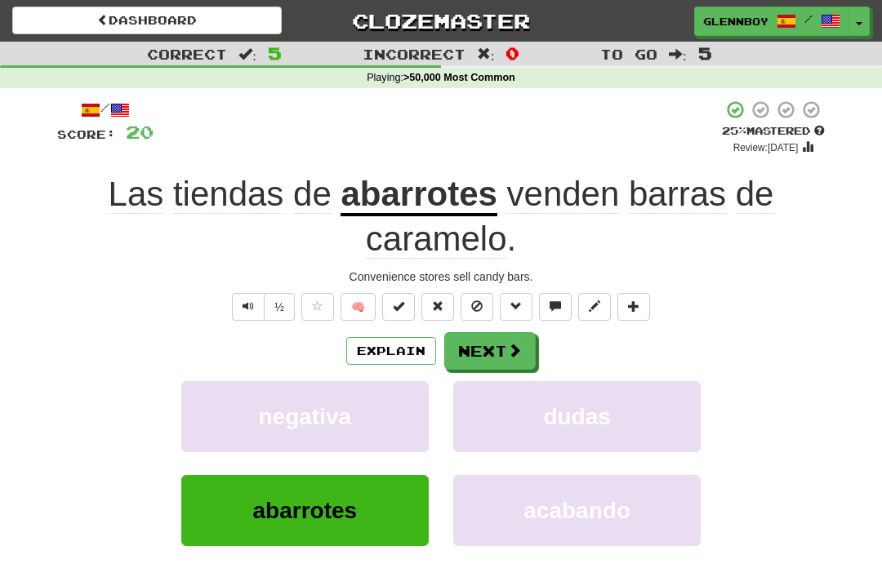
click at [397, 306] on span at bounding box center [398, 306] width 11 height 11
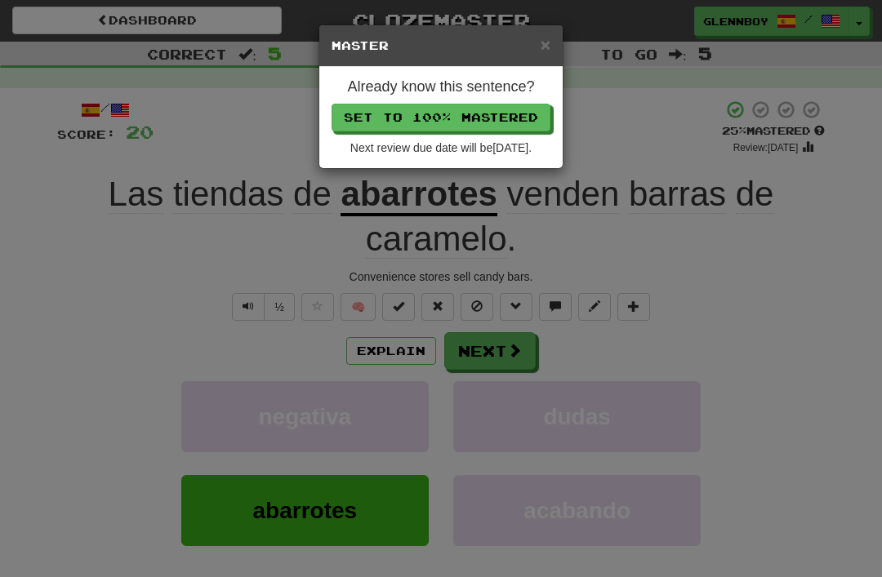
click at [167, 385] on div "× Master Already know this sentence? Set to 100% Mastered Next review due date …" at bounding box center [441, 288] width 882 height 577
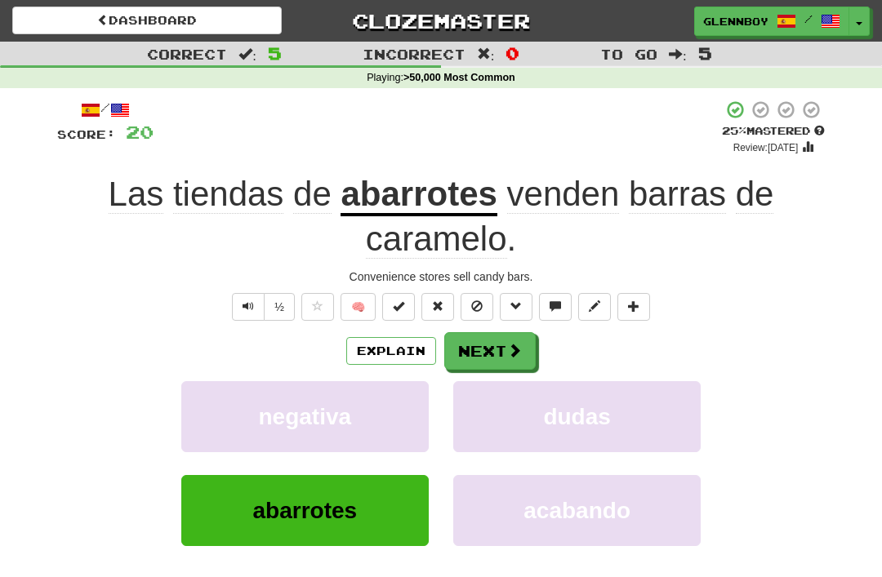
click at [399, 347] on button "Explain" at bounding box center [391, 351] width 90 height 28
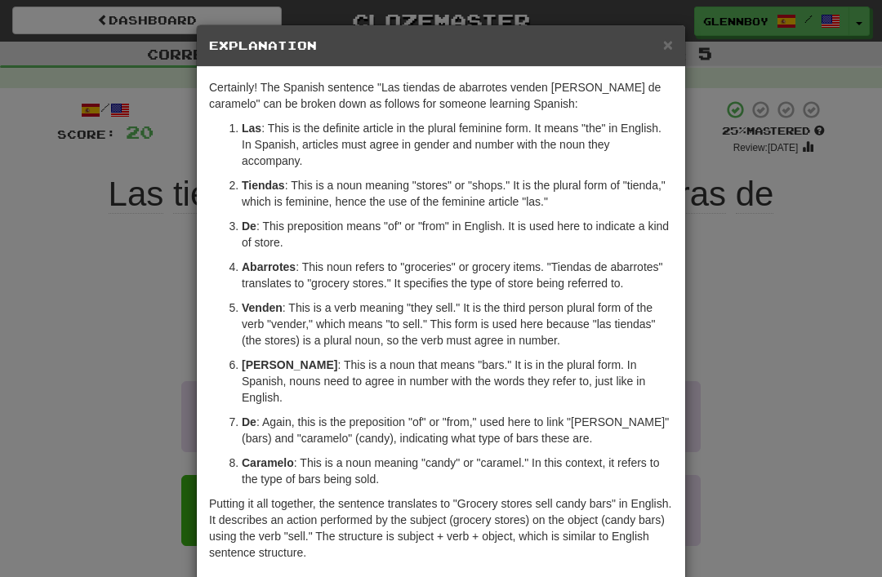
click at [671, 67] on div "Certainly! The Spanish sentence "Las tiendas de abarrotes venden barras de cara…" at bounding box center [441, 324] width 488 height 515
click at [666, 43] on span "×" at bounding box center [668, 44] width 10 height 19
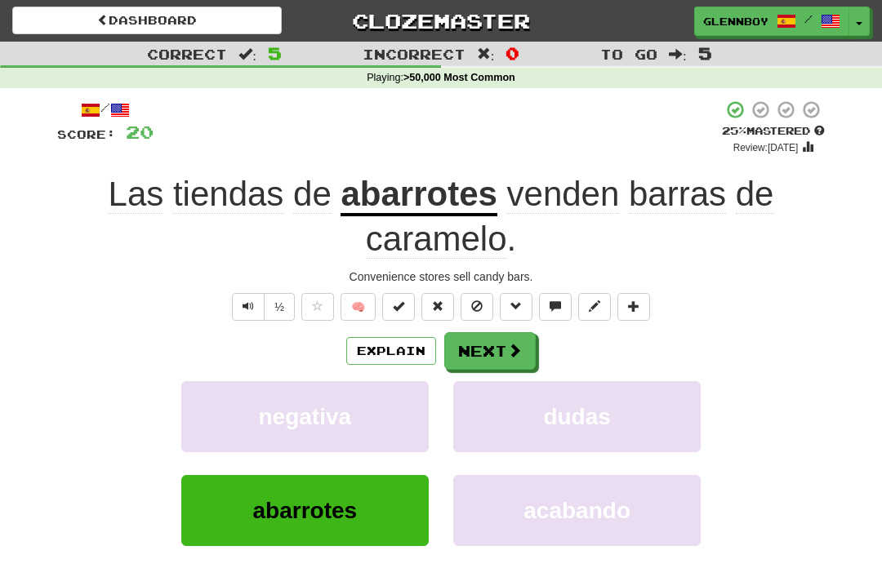
click at [475, 301] on span at bounding box center [476, 306] width 11 height 11
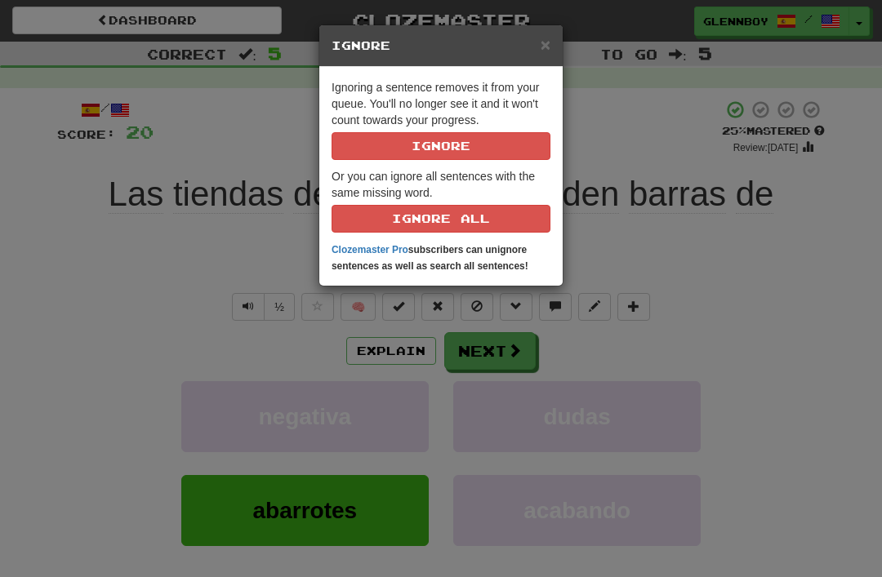
click at [429, 140] on button "Ignore" at bounding box center [441, 146] width 219 height 28
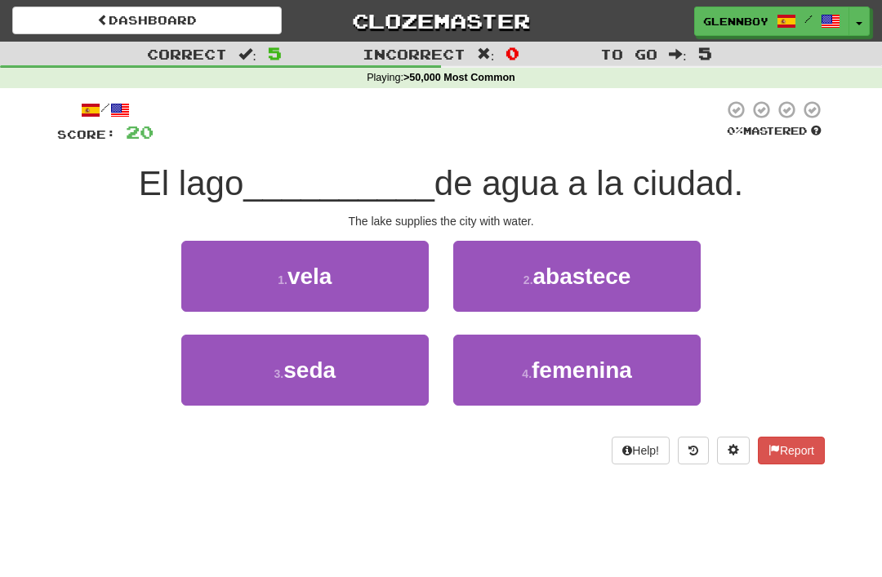
click at [564, 280] on span "abastece" at bounding box center [582, 276] width 98 height 25
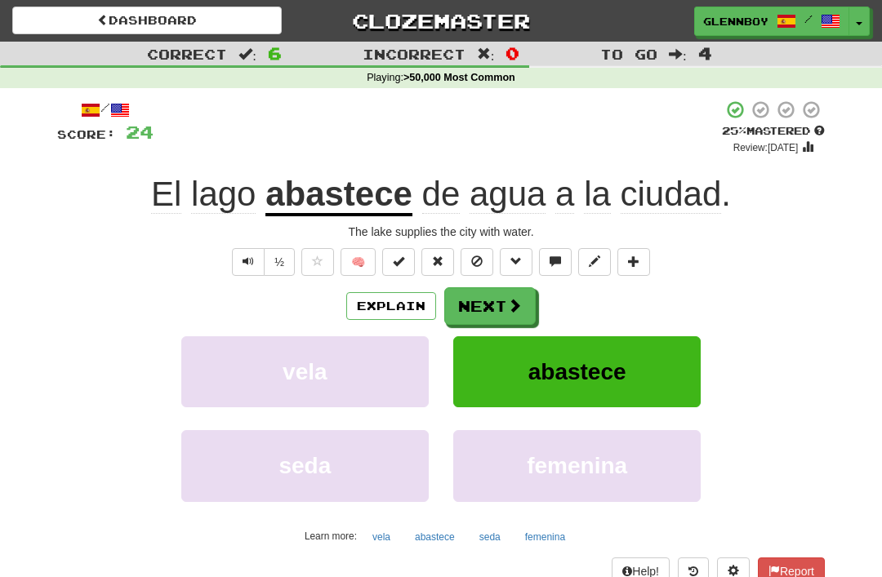
click at [476, 263] on span at bounding box center [476, 261] width 11 height 11
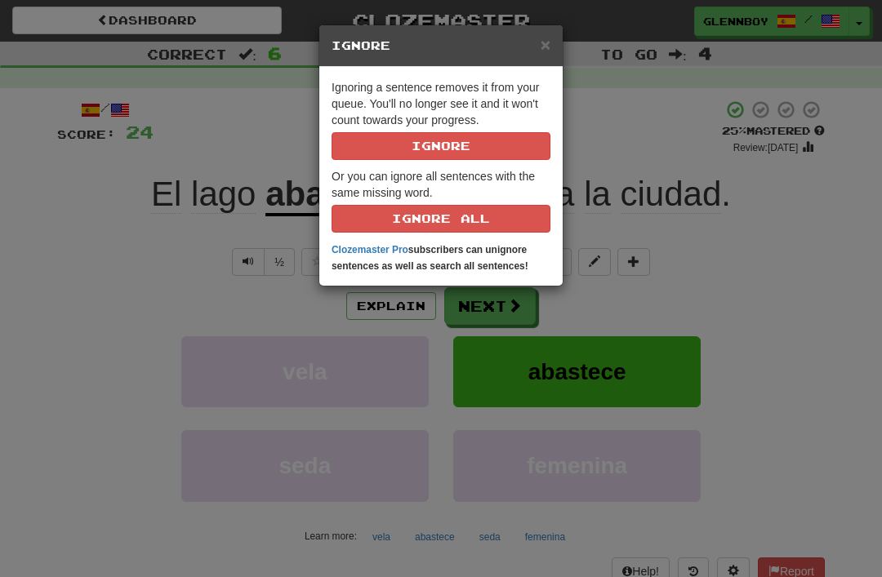
click at [412, 135] on button "Ignore" at bounding box center [441, 146] width 219 height 28
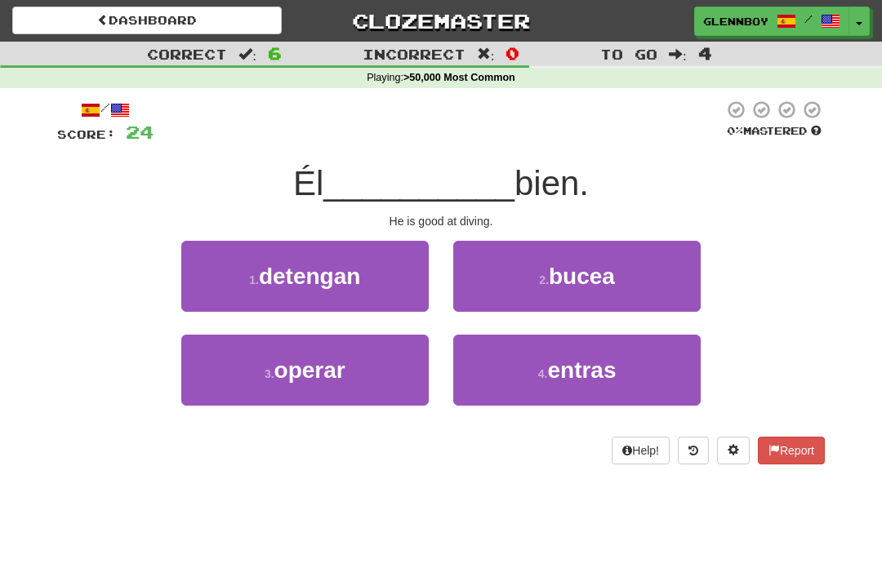
click at [550, 270] on span "bucea" at bounding box center [582, 276] width 66 height 25
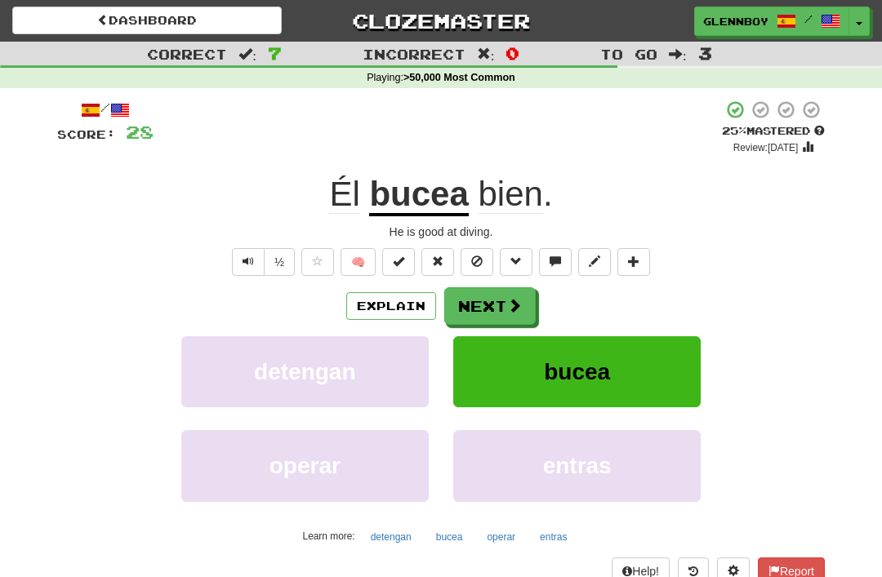
click at [394, 308] on button "Explain" at bounding box center [391, 306] width 90 height 28
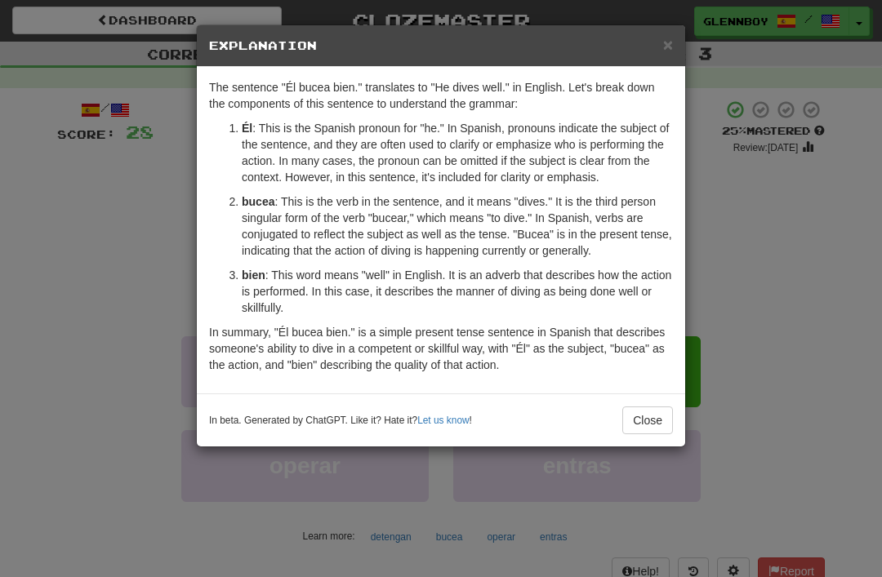
click at [648, 421] on button "Close" at bounding box center [647, 421] width 51 height 28
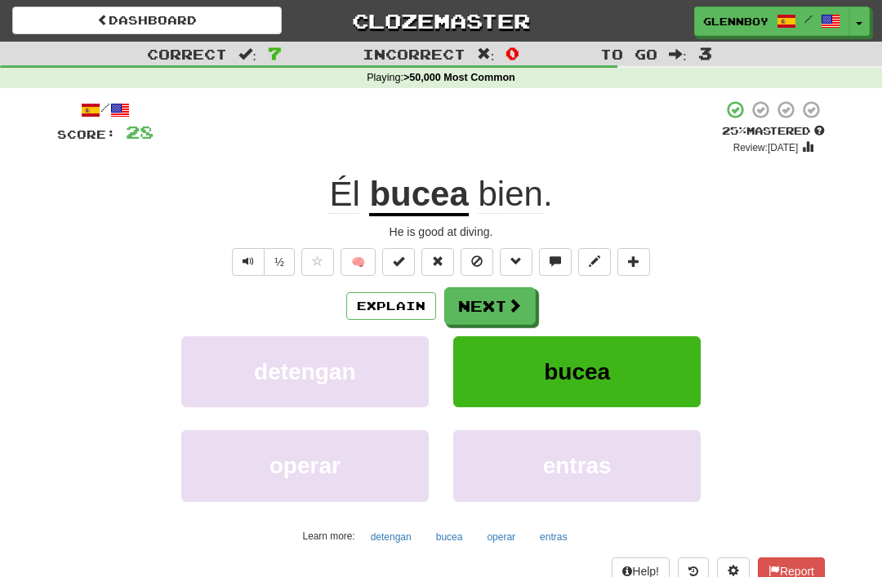
click at [490, 251] on button at bounding box center [477, 262] width 33 height 28
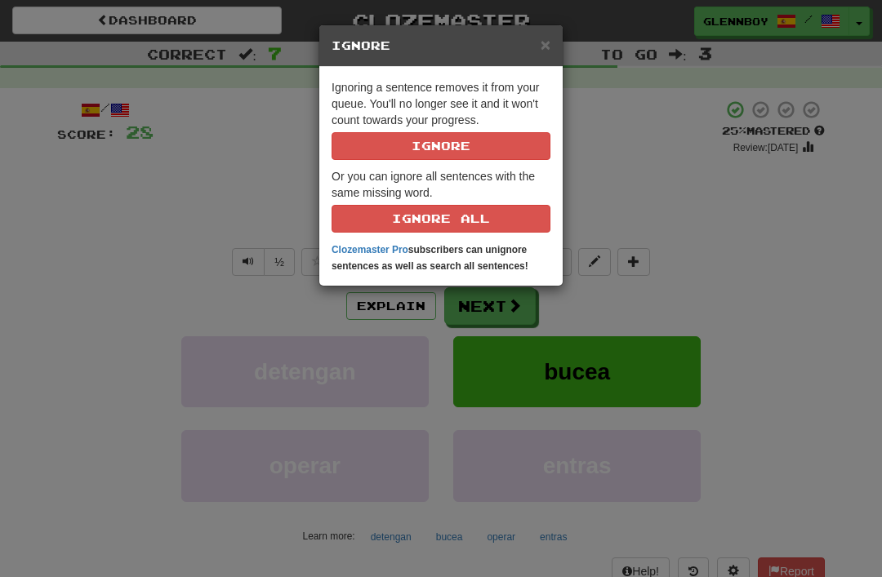
click at [520, 150] on button "Ignore" at bounding box center [441, 146] width 219 height 28
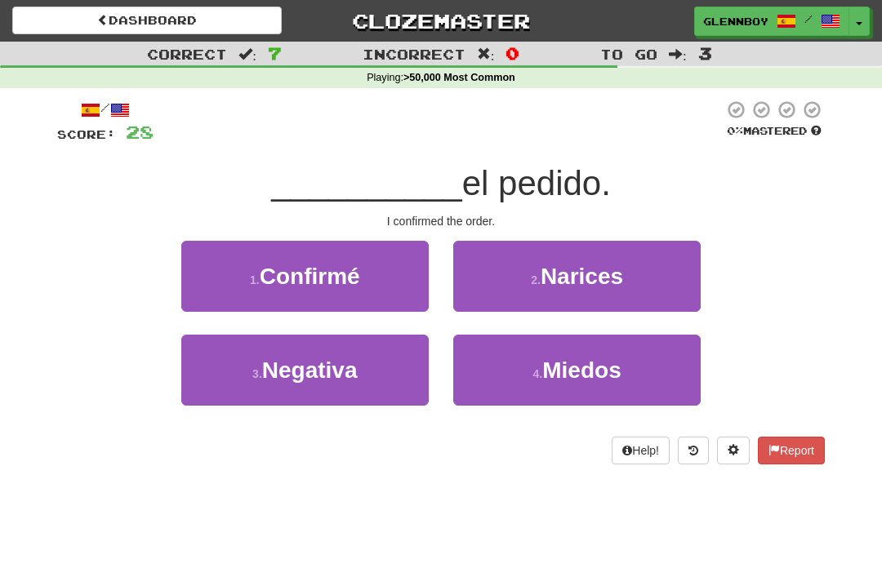
click at [351, 283] on span "Confirmé" at bounding box center [310, 276] width 100 height 25
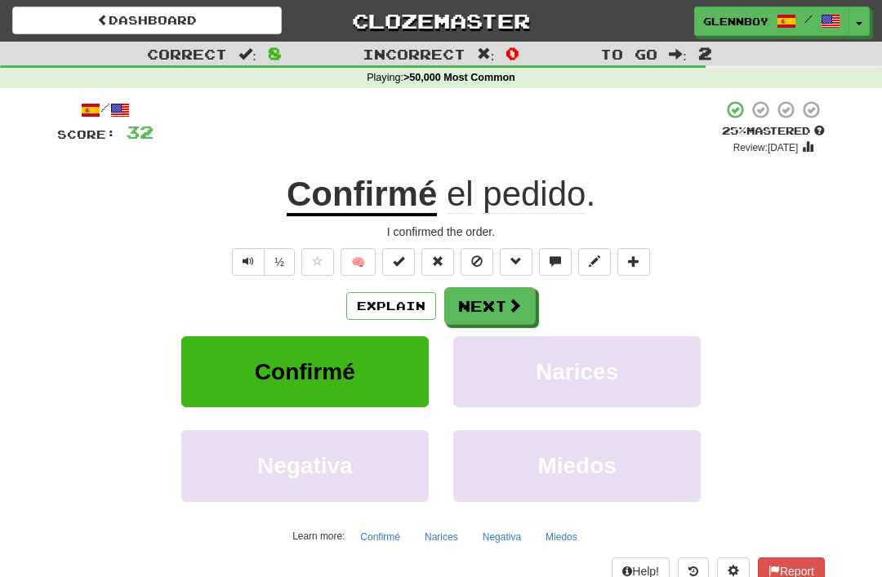
click at [479, 263] on span at bounding box center [476, 261] width 11 height 11
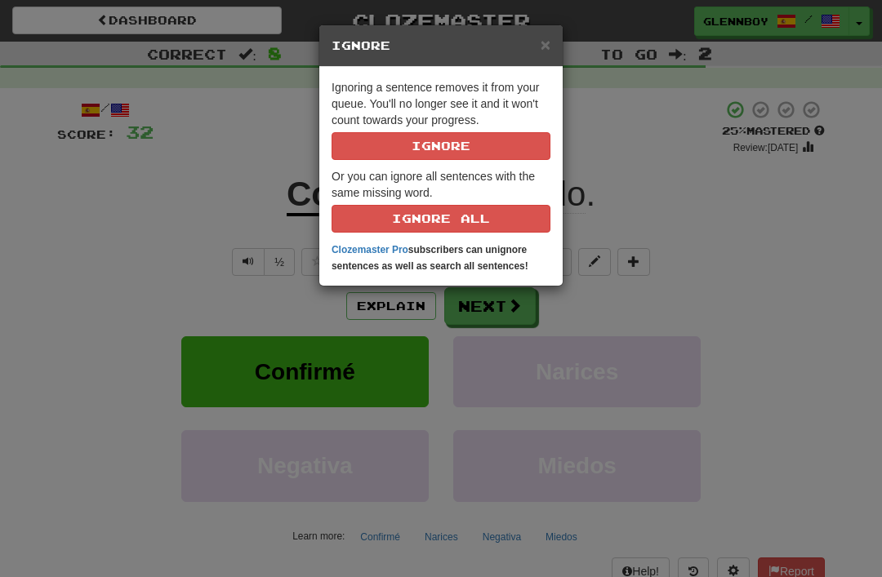
click at [510, 158] on button "Ignore" at bounding box center [441, 146] width 219 height 28
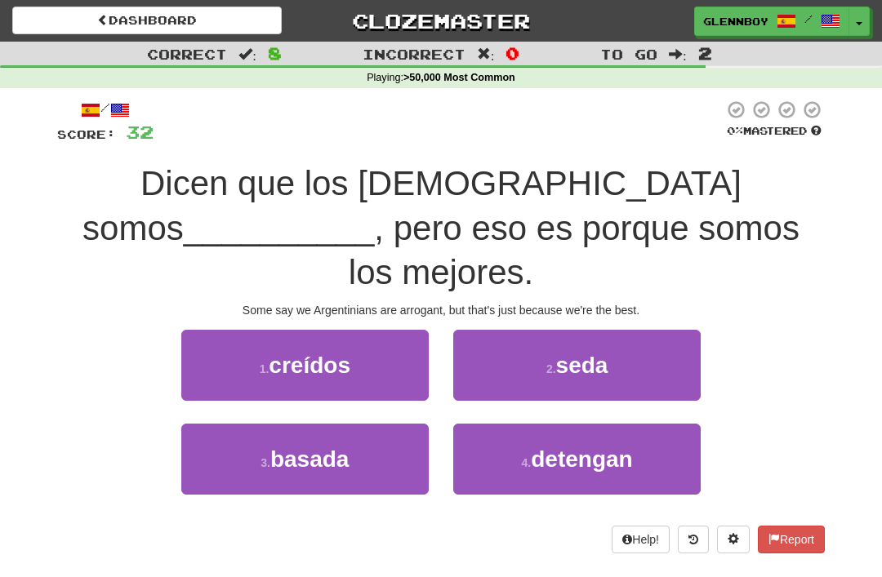
click at [334, 353] on span "creídos" at bounding box center [310, 365] width 82 height 25
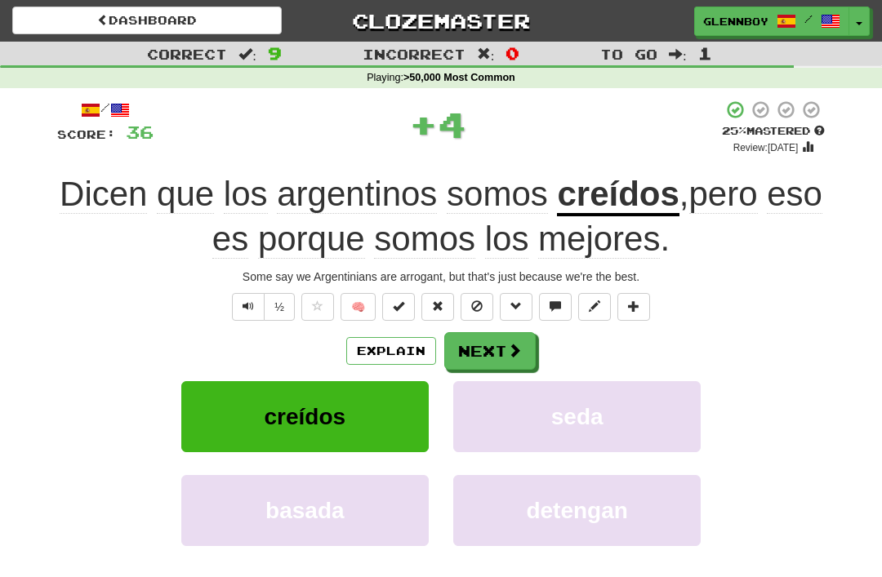
click at [405, 338] on button "Explain" at bounding box center [391, 351] width 90 height 28
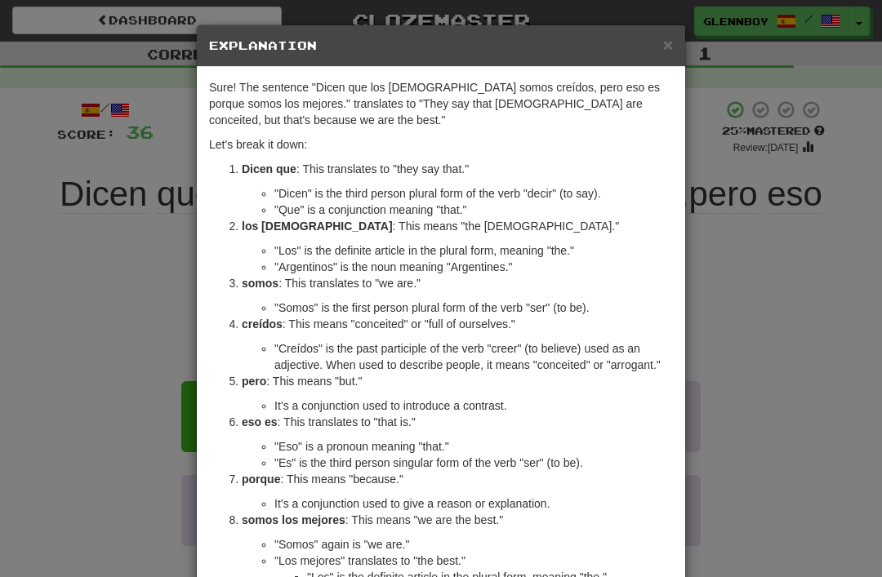
click at [661, 62] on div "× Explanation" at bounding box center [441, 46] width 488 height 42
click at [657, 46] on h5 "Explanation" at bounding box center [441, 46] width 464 height 16
click at [671, 43] on span "×" at bounding box center [668, 44] width 10 height 19
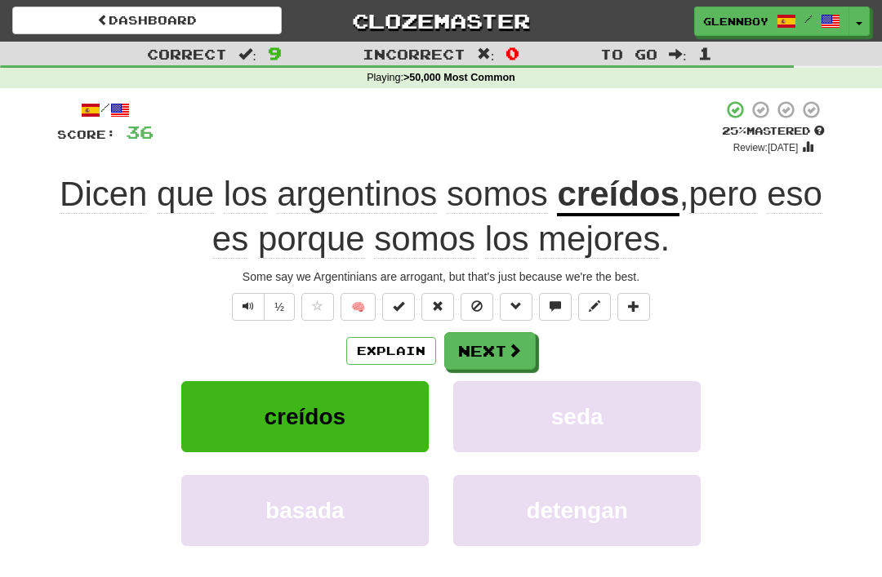
click at [483, 307] on span at bounding box center [476, 306] width 11 height 11
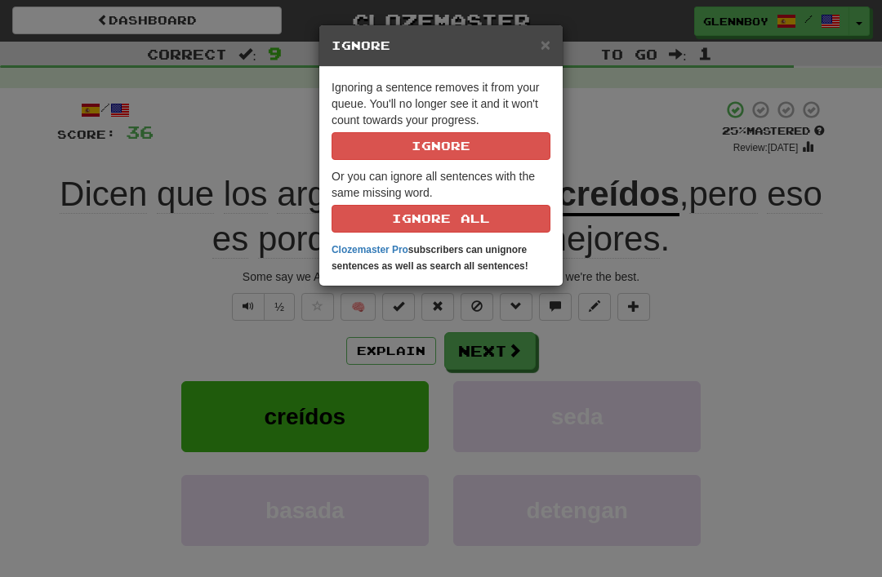
click at [500, 158] on button "Ignore" at bounding box center [441, 146] width 219 height 28
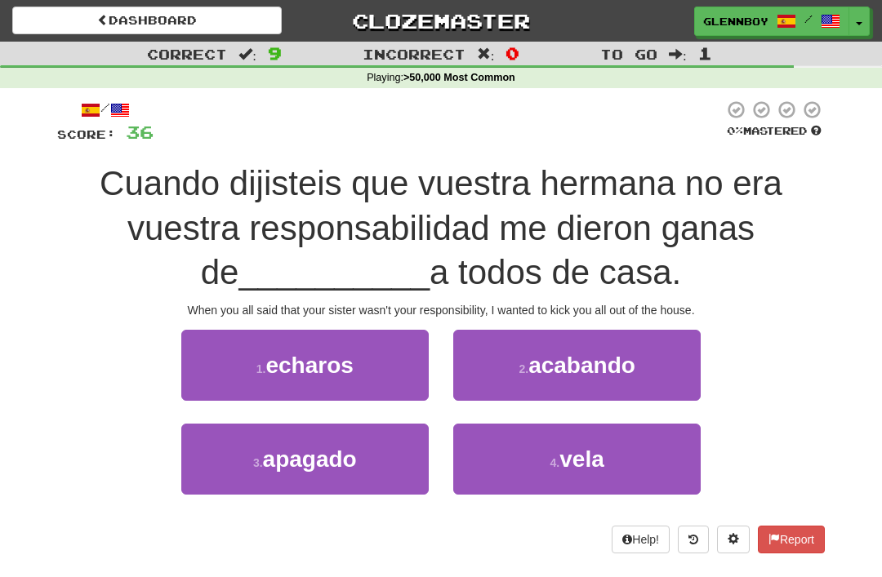
click at [334, 361] on span "echaros" at bounding box center [308, 365] width 87 height 25
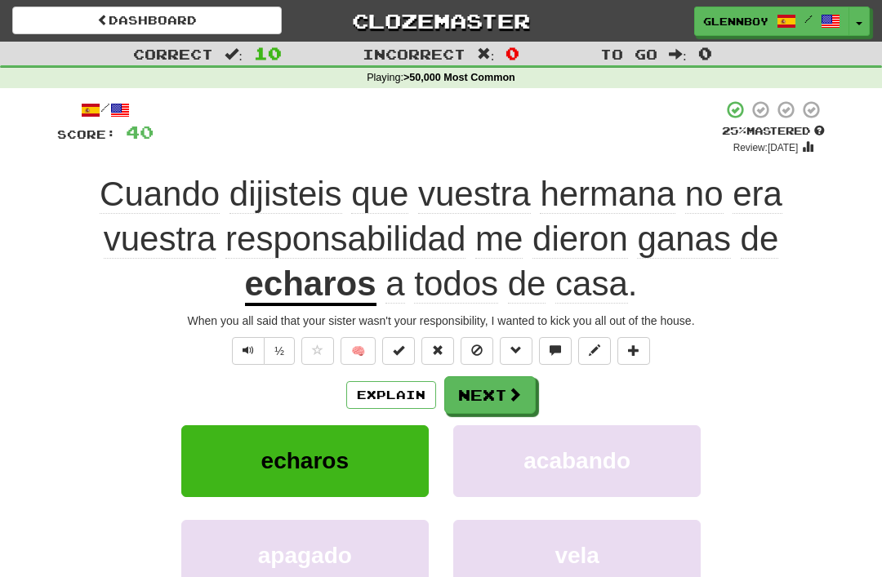
click at [482, 345] on span at bounding box center [476, 350] width 11 height 11
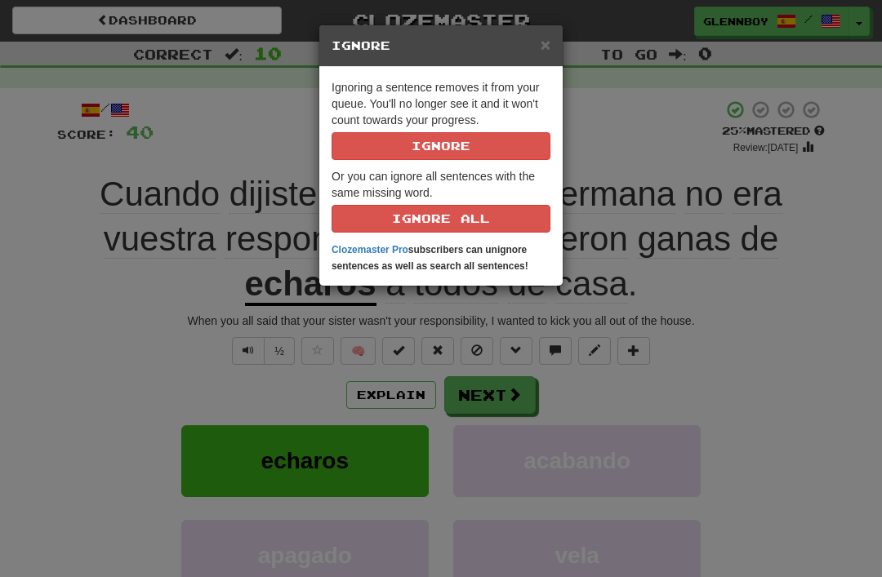
click at [528, 147] on button "Ignore" at bounding box center [441, 146] width 219 height 28
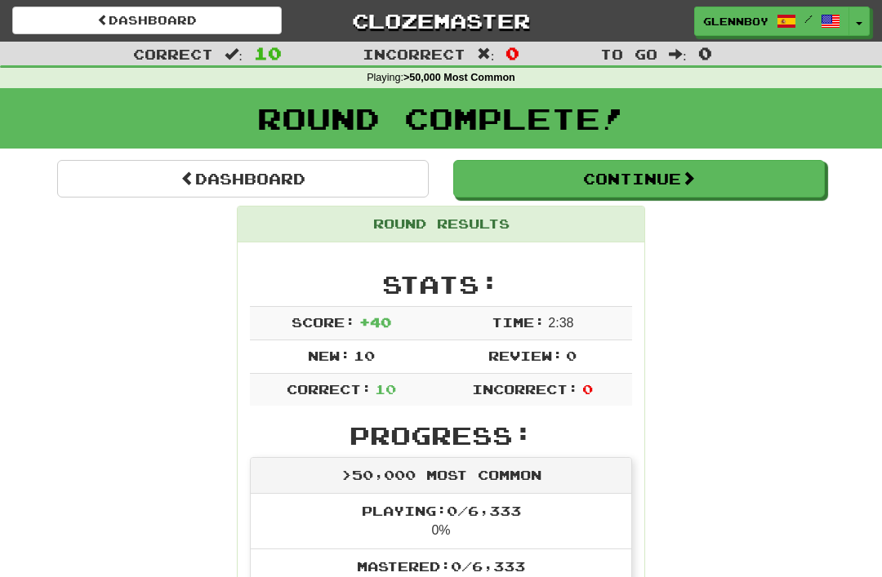
click at [671, 164] on button "Continue" at bounding box center [639, 179] width 372 height 38
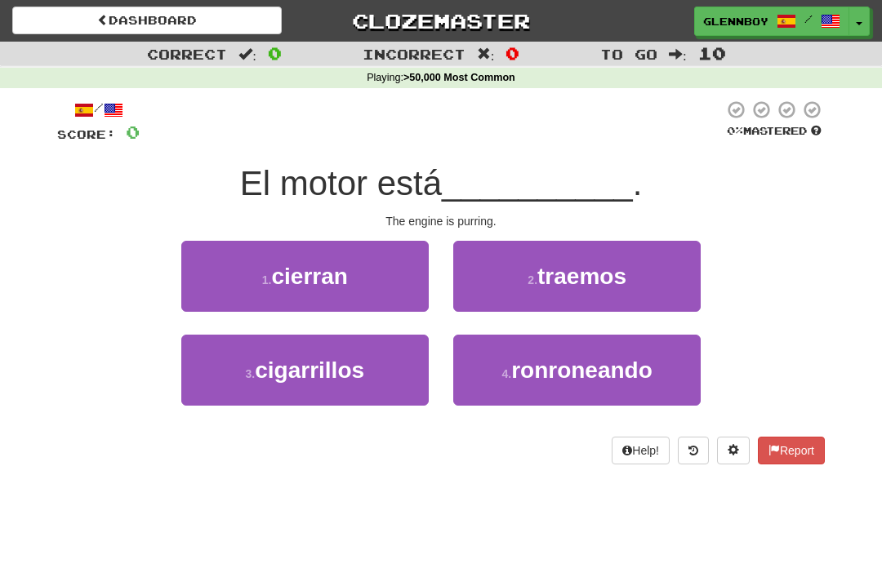
click at [587, 368] on span "ronroneando" at bounding box center [581, 370] width 141 height 25
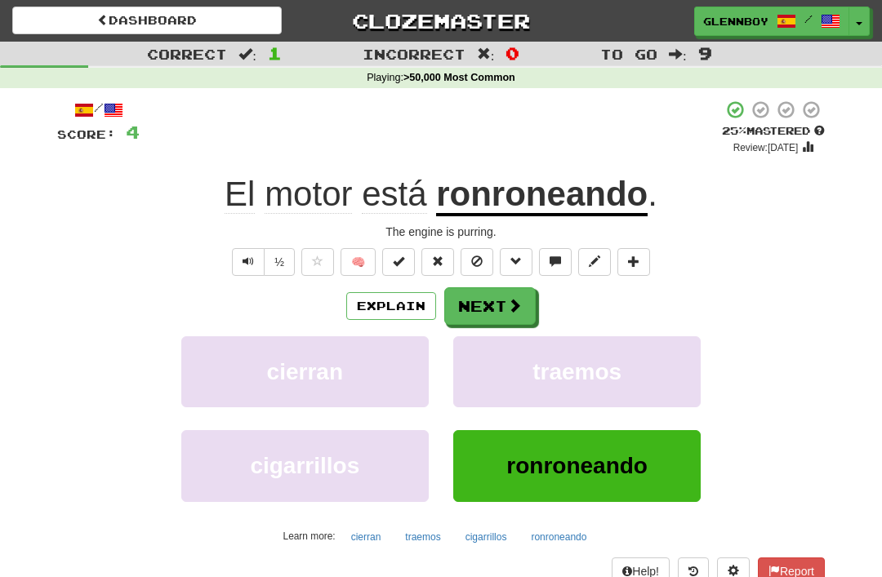
click at [488, 256] on button at bounding box center [477, 262] width 33 height 28
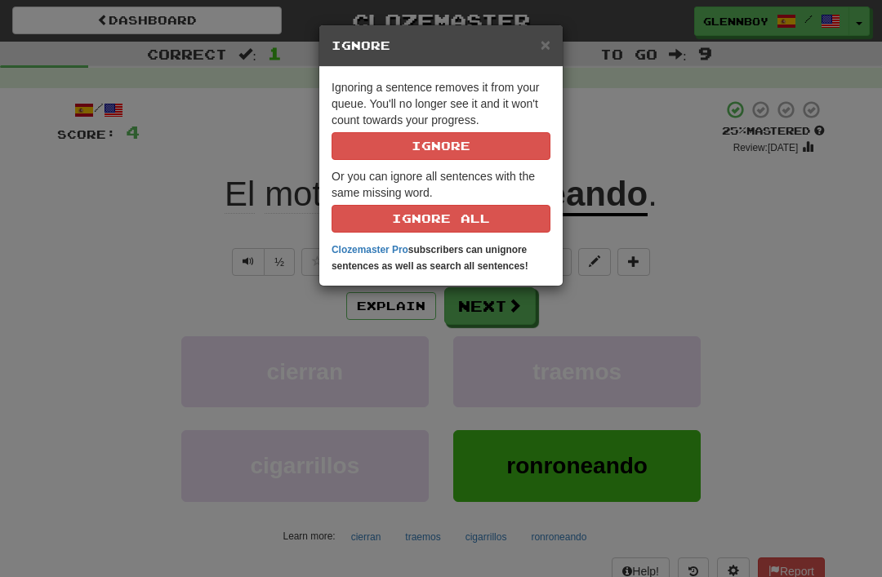
click at [544, 138] on button "Ignore" at bounding box center [441, 146] width 219 height 28
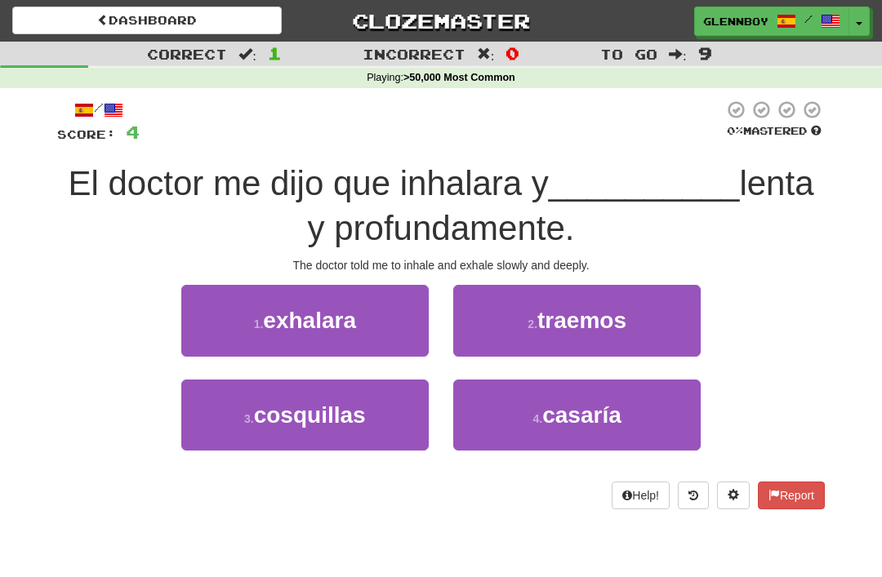
click at [348, 328] on span "exhalara" at bounding box center [309, 320] width 93 height 25
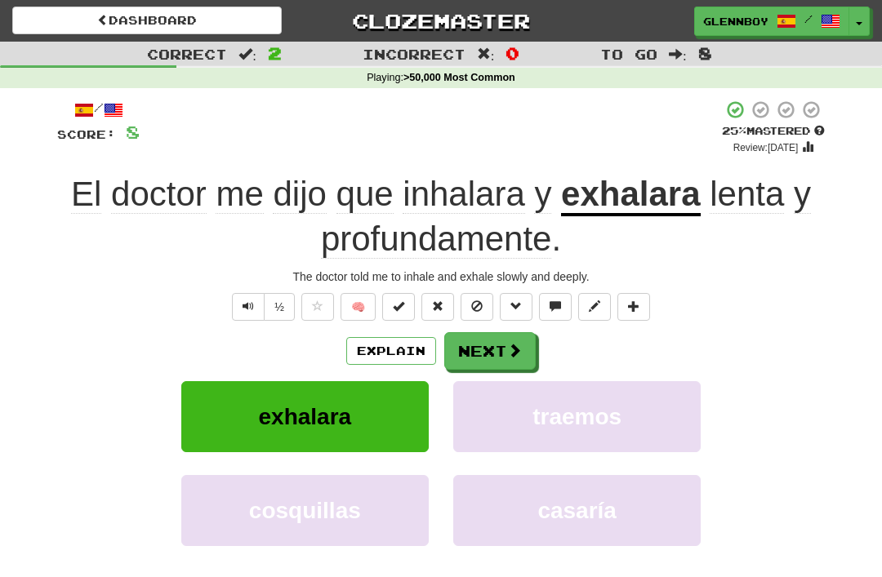
click at [483, 299] on button at bounding box center [477, 307] width 33 height 28
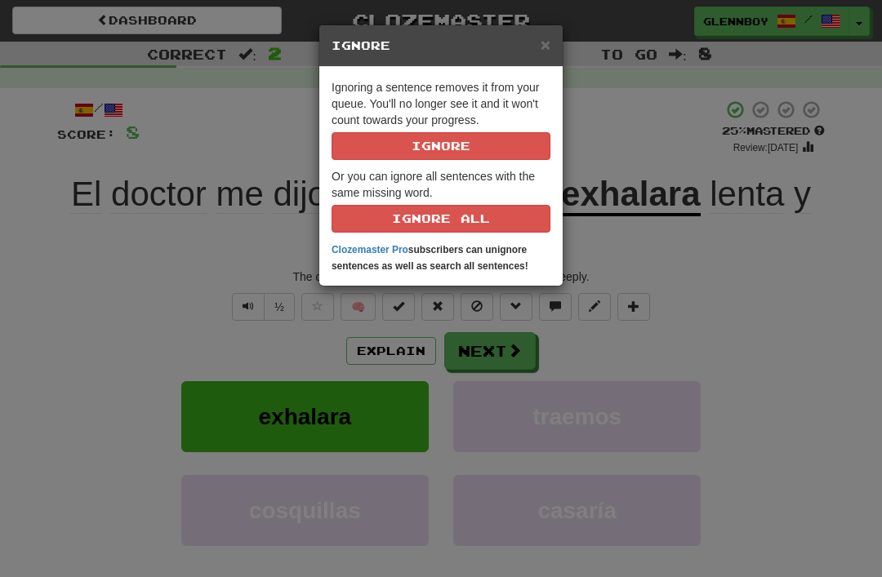
click at [539, 140] on button "Ignore" at bounding box center [441, 146] width 219 height 28
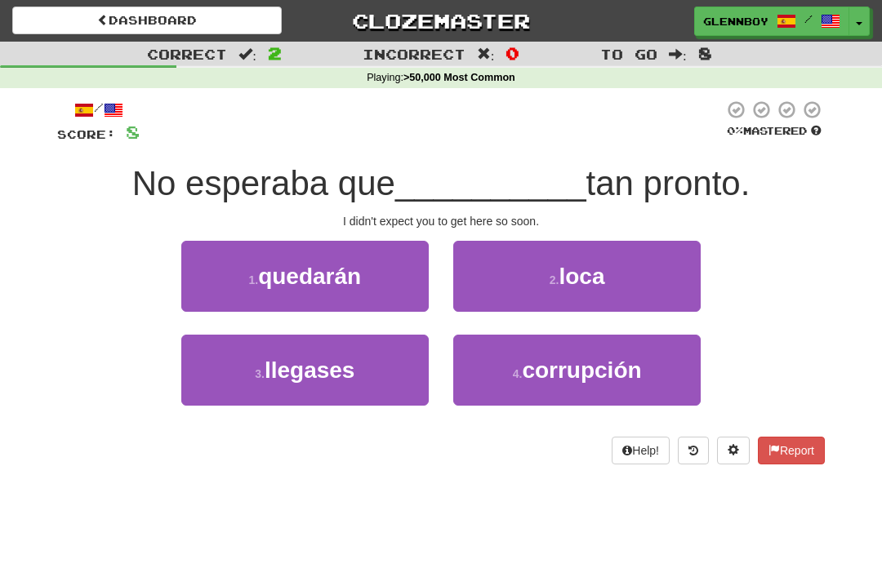
click at [332, 397] on button "3 . llegases" at bounding box center [304, 370] width 247 height 71
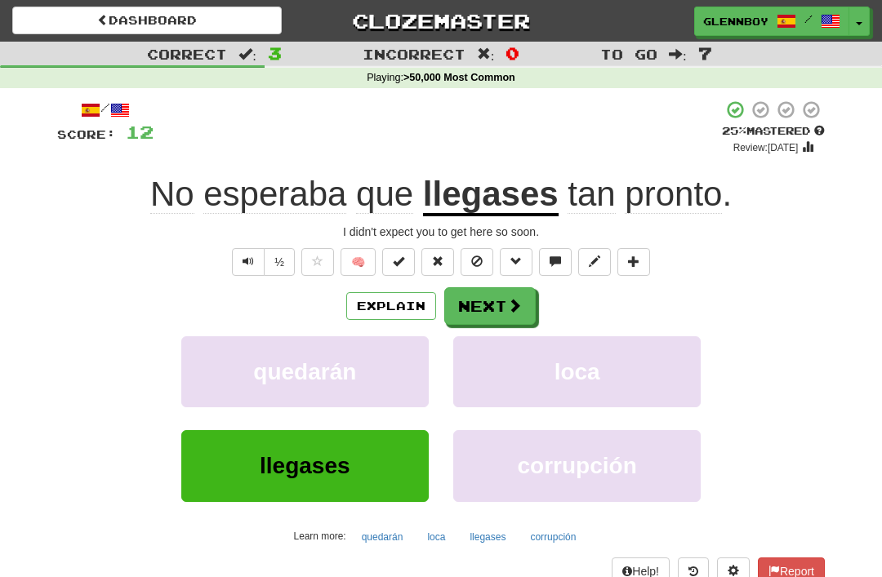
click at [482, 259] on span at bounding box center [476, 261] width 11 height 11
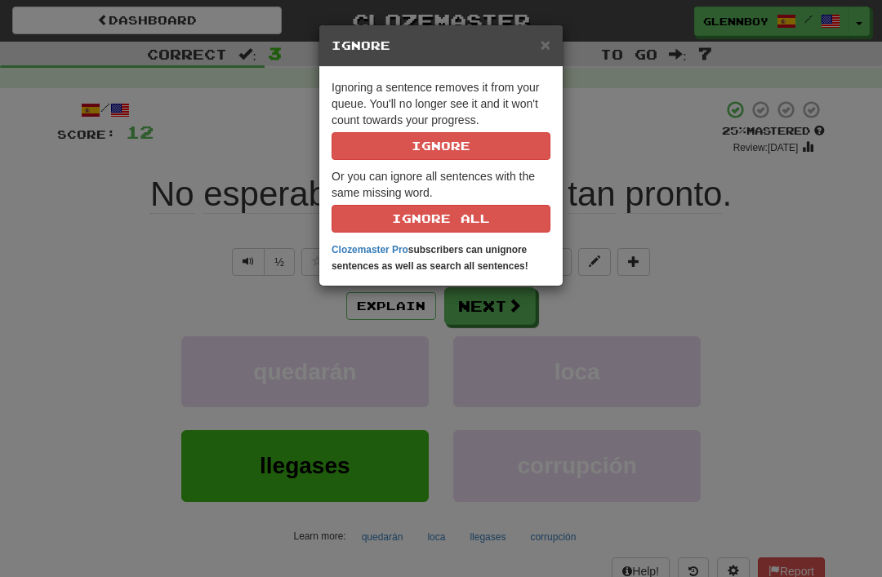
click at [513, 145] on button "Ignore" at bounding box center [441, 146] width 219 height 28
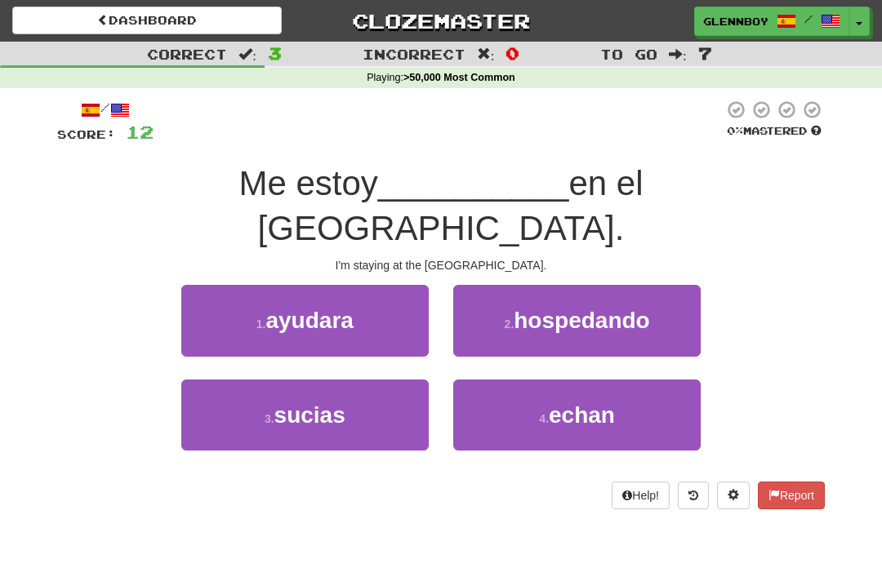
click at [582, 308] on span "hospedando" at bounding box center [582, 320] width 136 height 25
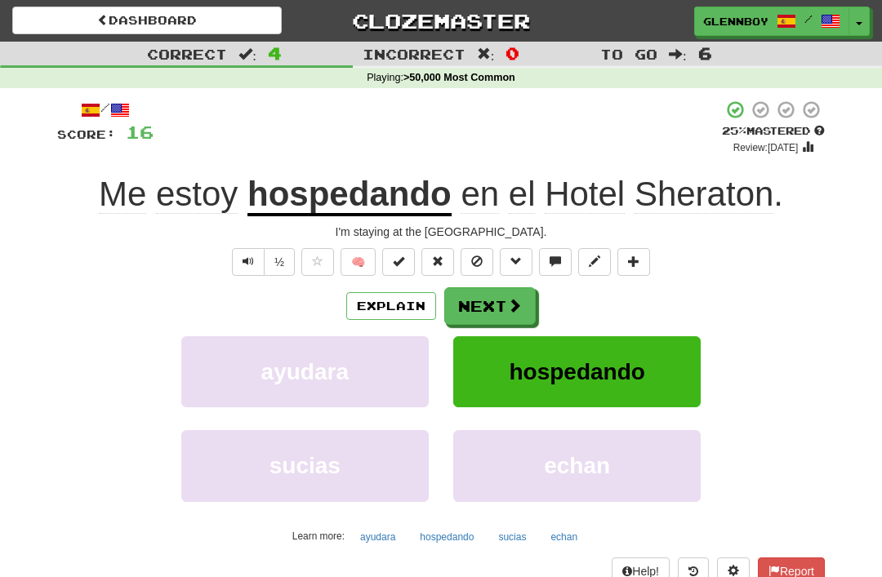
click at [484, 252] on button at bounding box center [477, 262] width 33 height 28
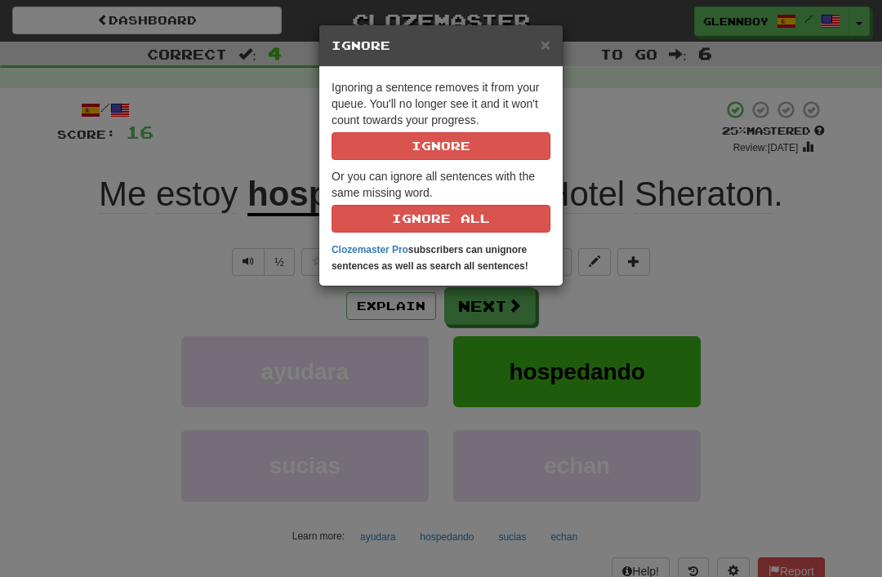
click at [500, 145] on button "Ignore" at bounding box center [441, 146] width 219 height 28
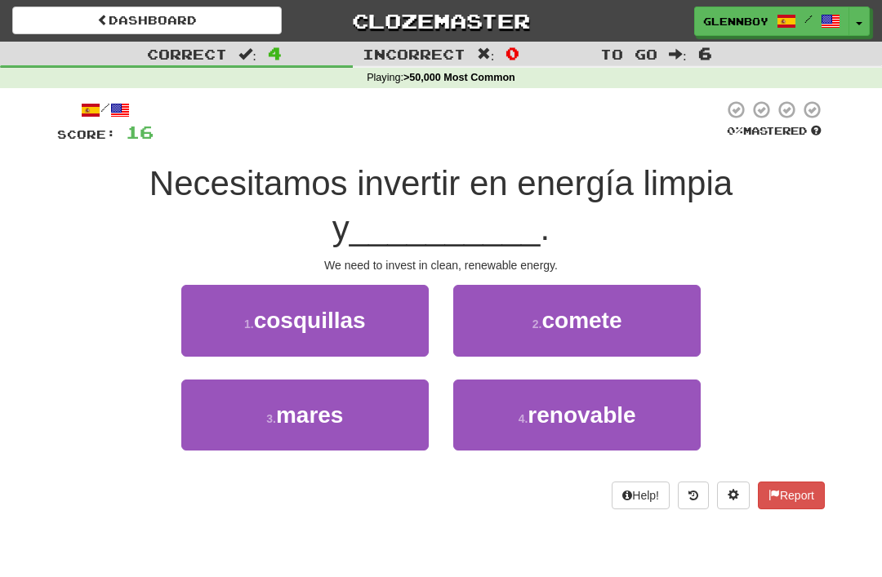
click at [599, 426] on button "4 . renovable" at bounding box center [576, 415] width 247 height 71
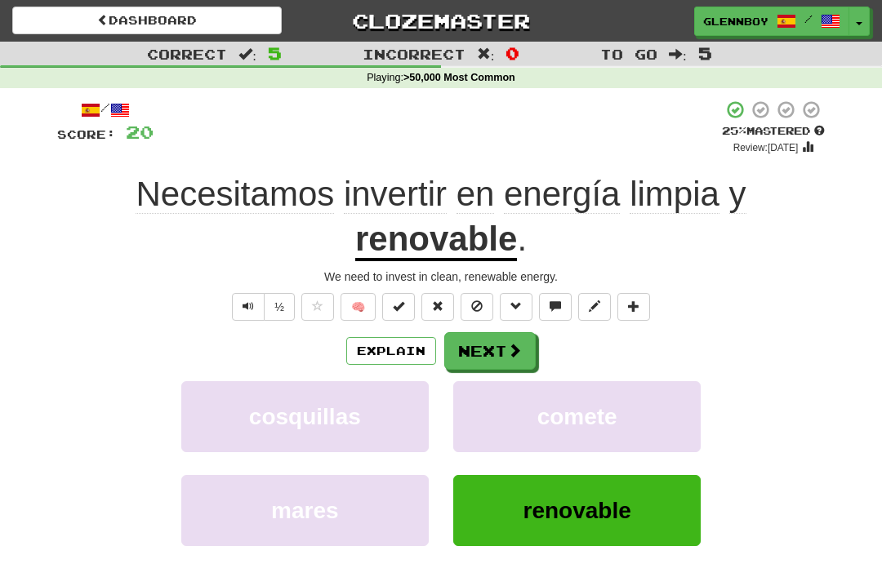
click at [483, 304] on button at bounding box center [477, 307] width 33 height 28
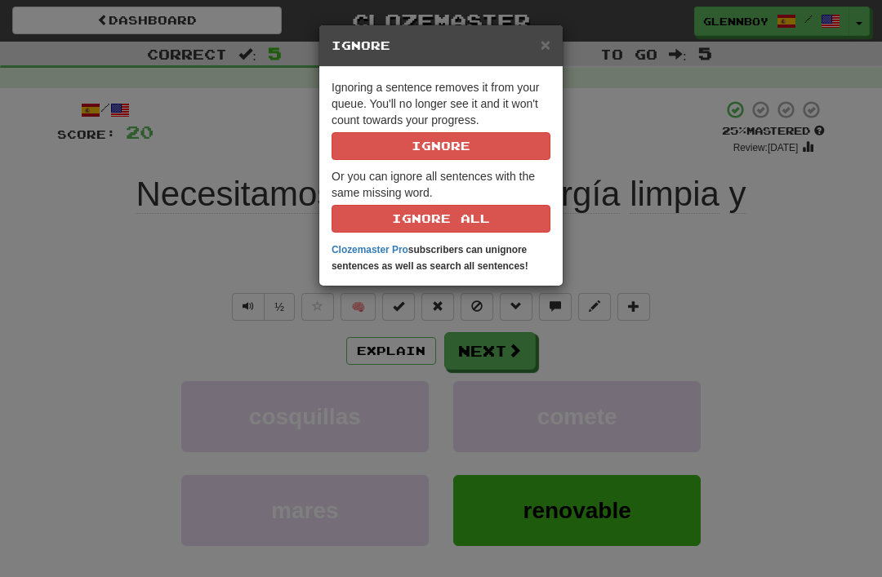
click at [506, 150] on button "Ignore" at bounding box center [441, 146] width 219 height 28
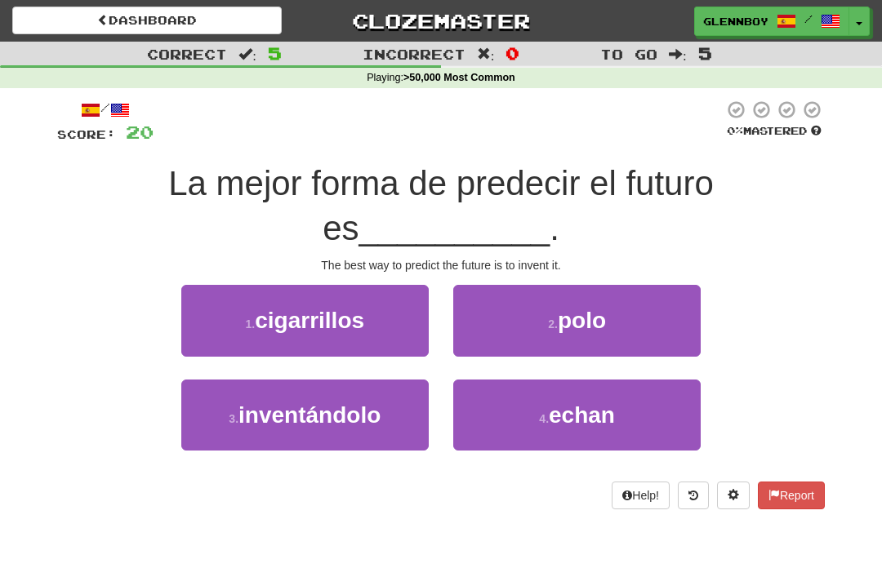
click at [339, 409] on span "inventándolo" at bounding box center [309, 415] width 142 height 25
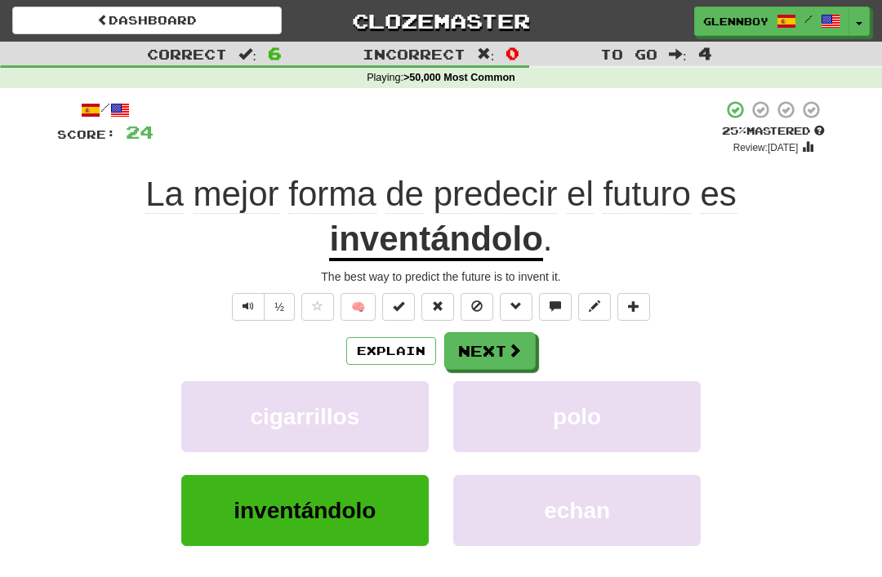
click at [482, 293] on button at bounding box center [477, 307] width 33 height 28
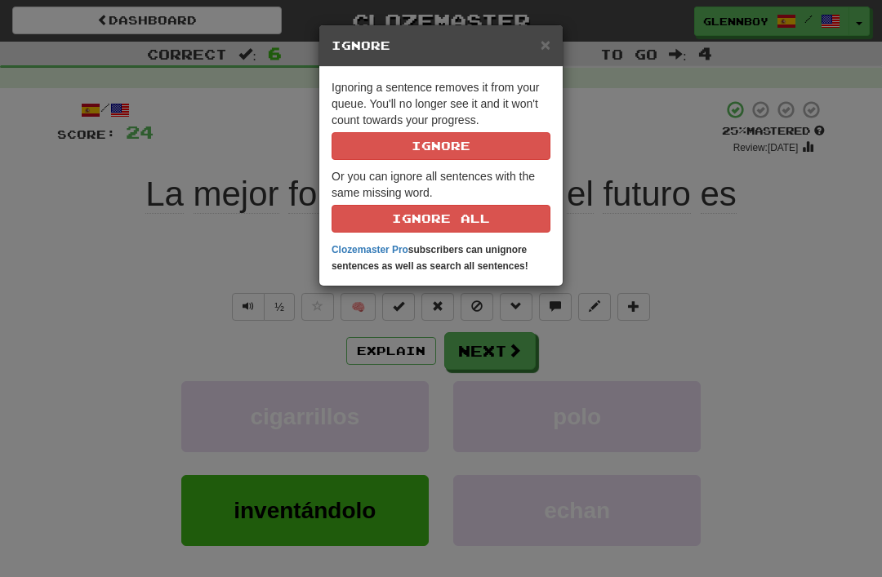
click at [505, 144] on button "Ignore" at bounding box center [441, 146] width 219 height 28
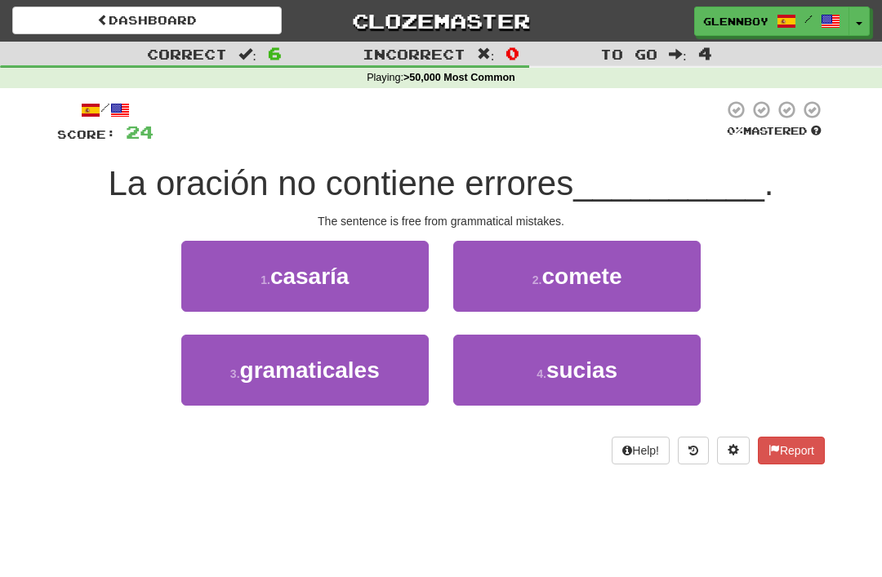
click at [327, 372] on span "gramaticales" at bounding box center [310, 370] width 140 height 25
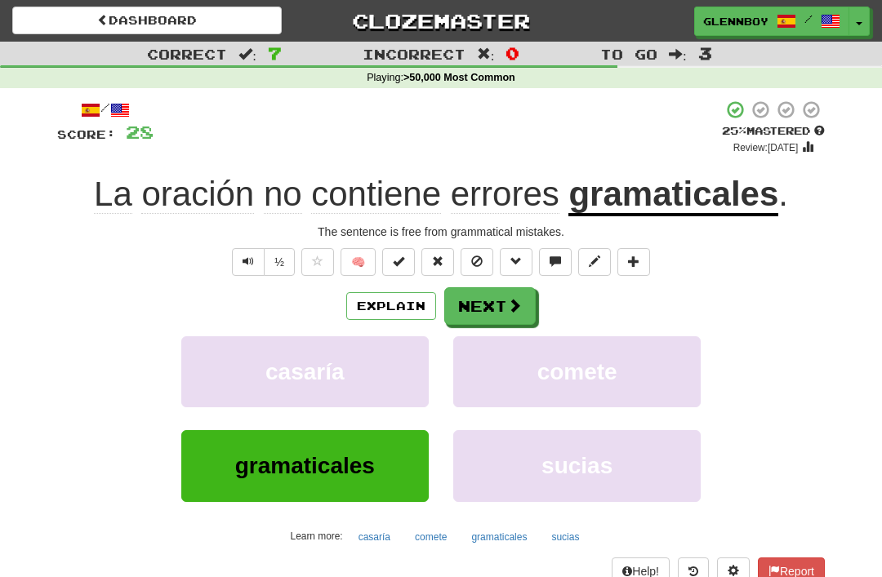
click at [407, 307] on button "Explain" at bounding box center [391, 306] width 90 height 28
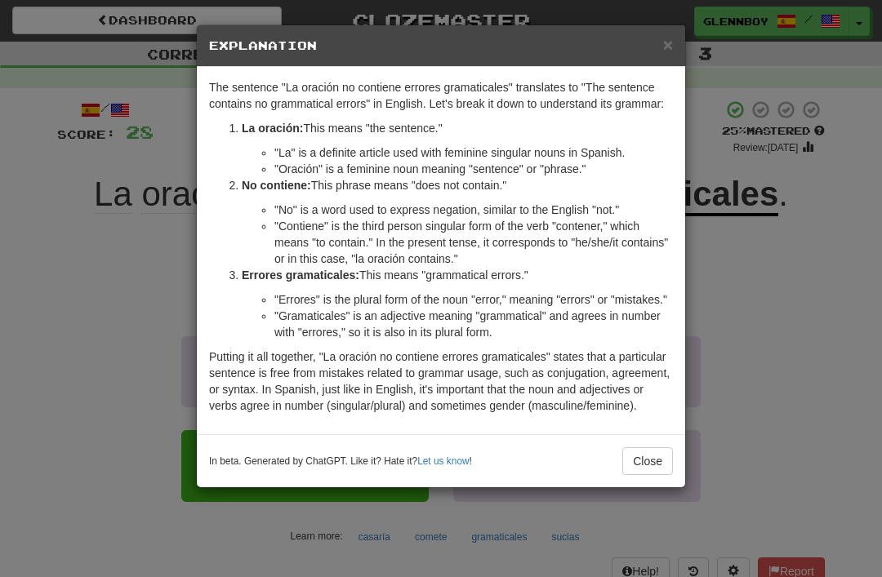
click at [669, 50] on span "×" at bounding box center [668, 44] width 10 height 19
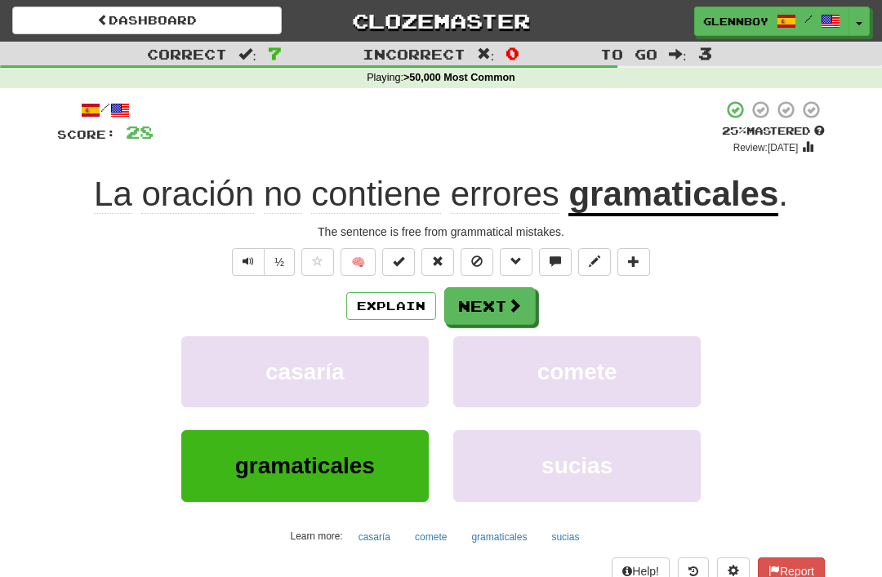
click at [474, 256] on span at bounding box center [476, 261] width 11 height 11
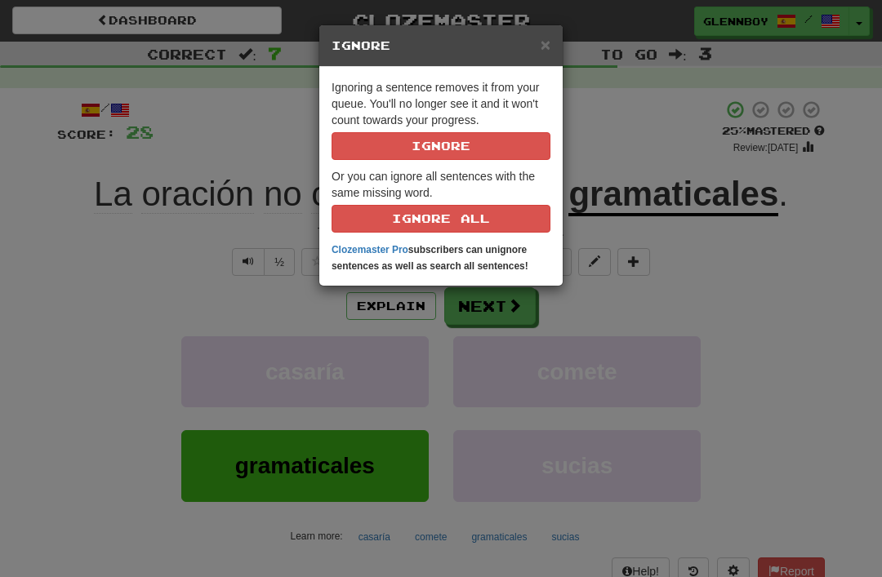
click at [471, 142] on button "Ignore" at bounding box center [441, 146] width 219 height 28
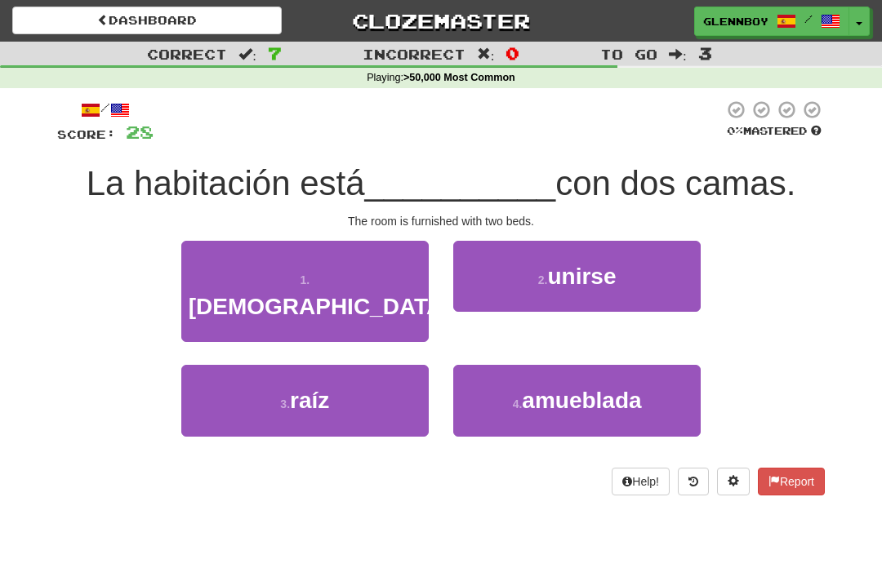
click at [622, 385] on button "4 . amueblada" at bounding box center [576, 400] width 247 height 71
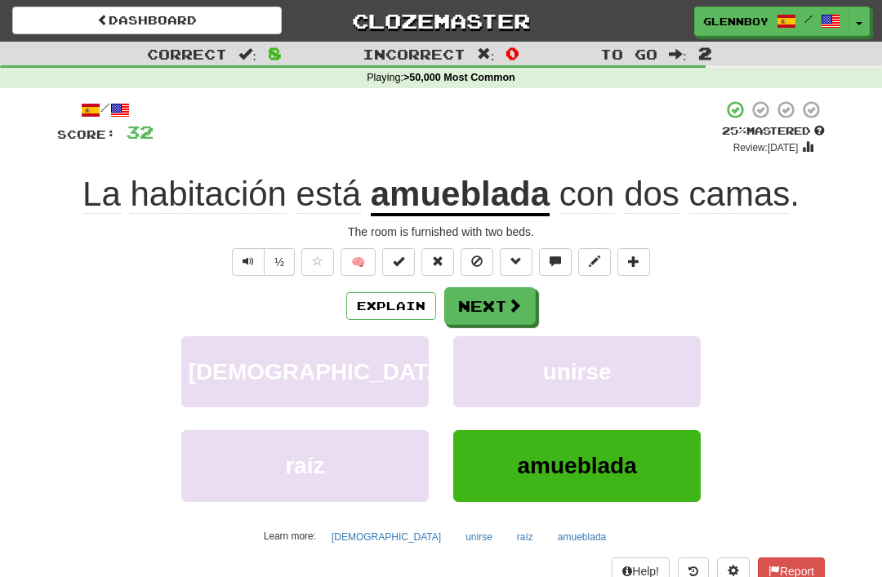
click at [493, 261] on button at bounding box center [477, 262] width 33 height 28
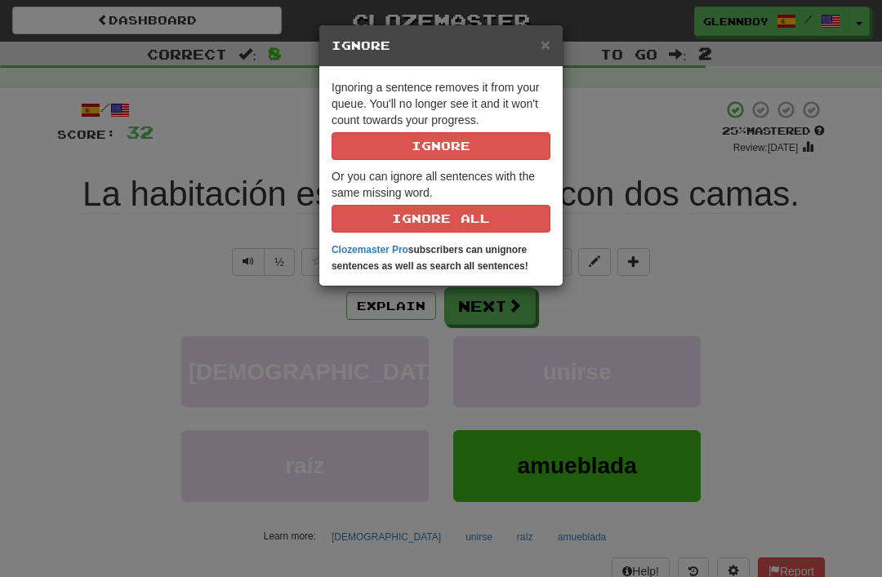
click at [523, 152] on button "Ignore" at bounding box center [441, 146] width 219 height 28
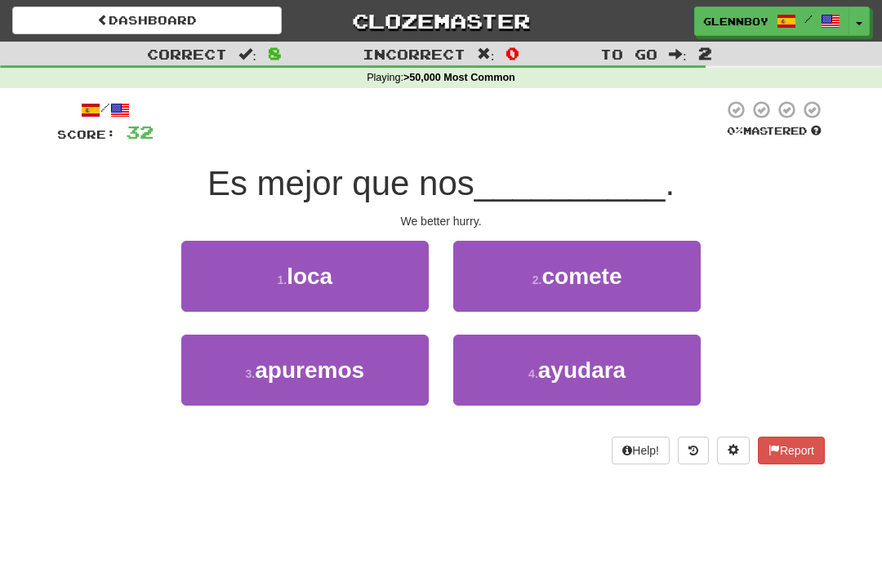
click at [358, 384] on button "3 . apuremos" at bounding box center [304, 370] width 247 height 71
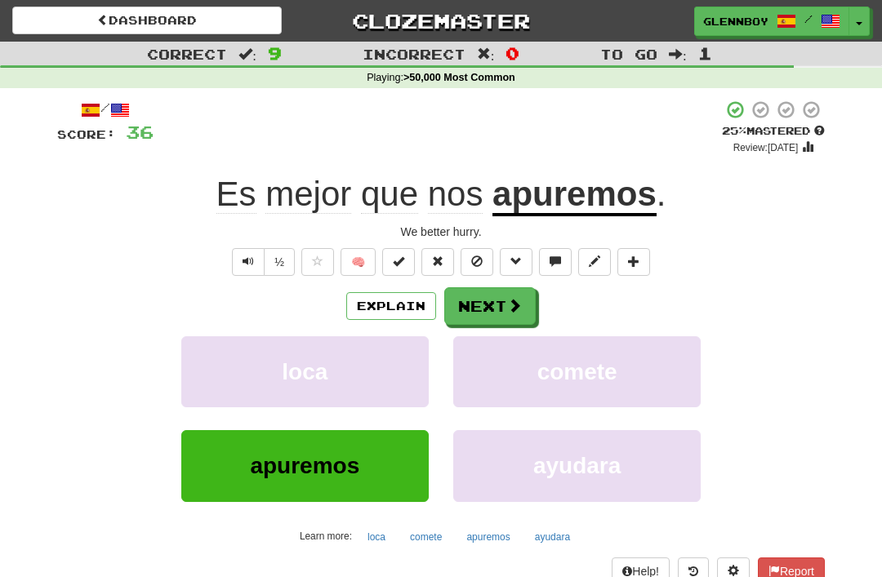
click at [406, 296] on button "Explain" at bounding box center [391, 306] width 90 height 28
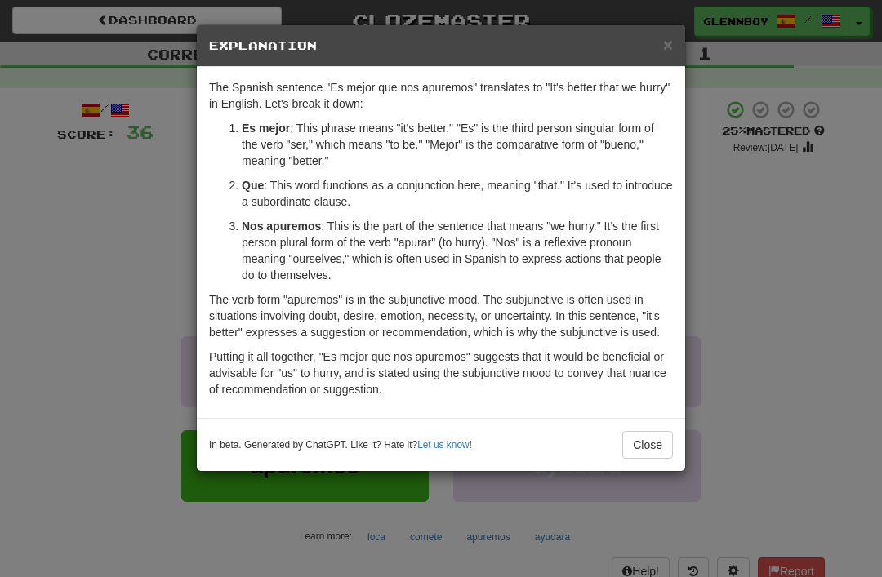
click at [677, 65] on div "× Explanation" at bounding box center [441, 46] width 488 height 42
click at [671, 48] on span "×" at bounding box center [668, 44] width 10 height 19
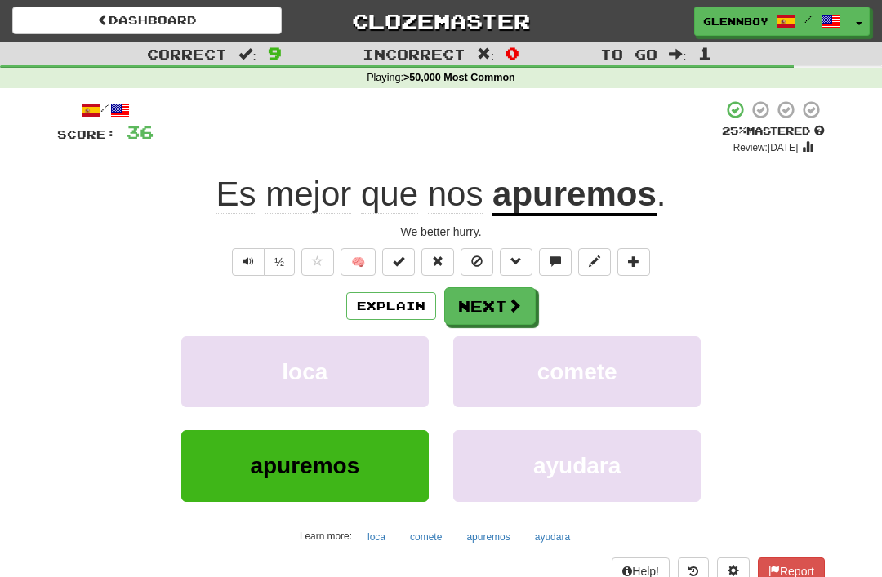
click at [492, 254] on button at bounding box center [477, 262] width 33 height 28
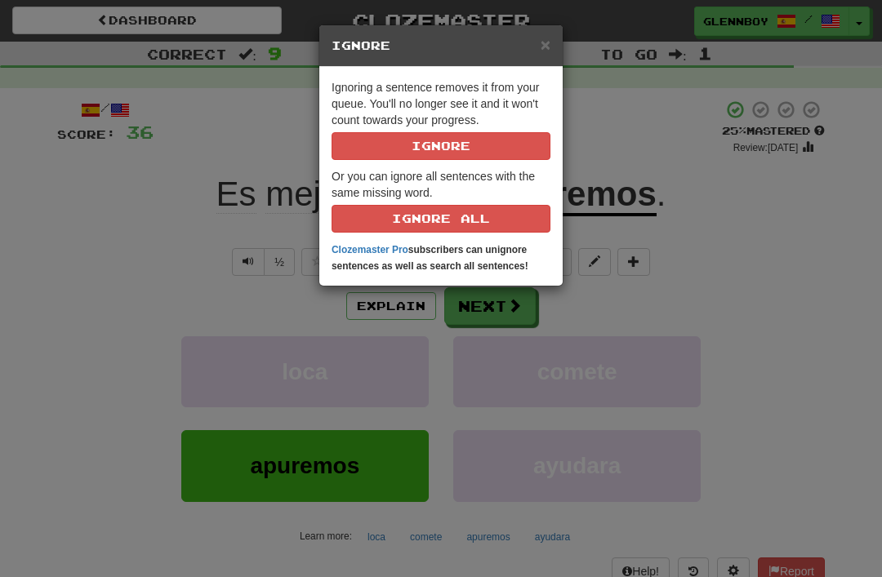
click at [500, 140] on button "Ignore" at bounding box center [441, 146] width 219 height 28
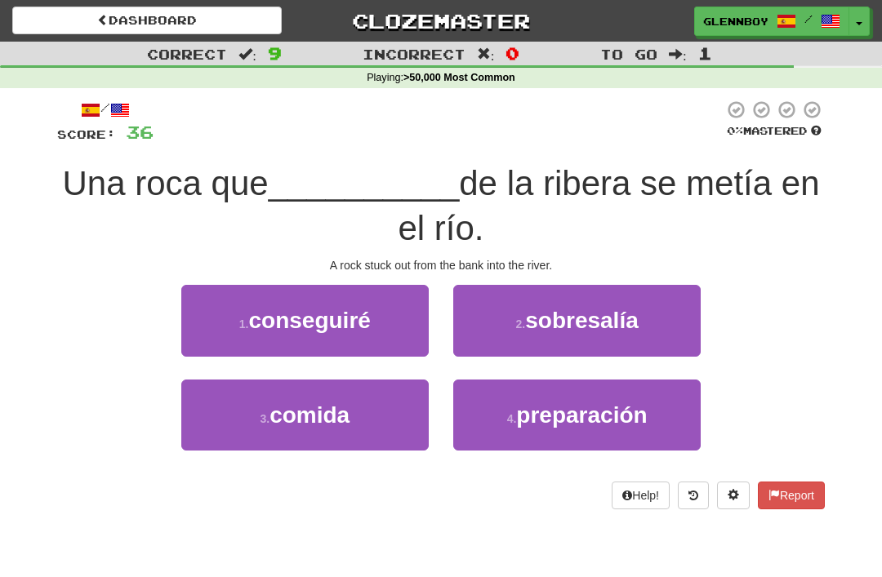
click at [581, 313] on span "sobresalía" at bounding box center [582, 320] width 114 height 25
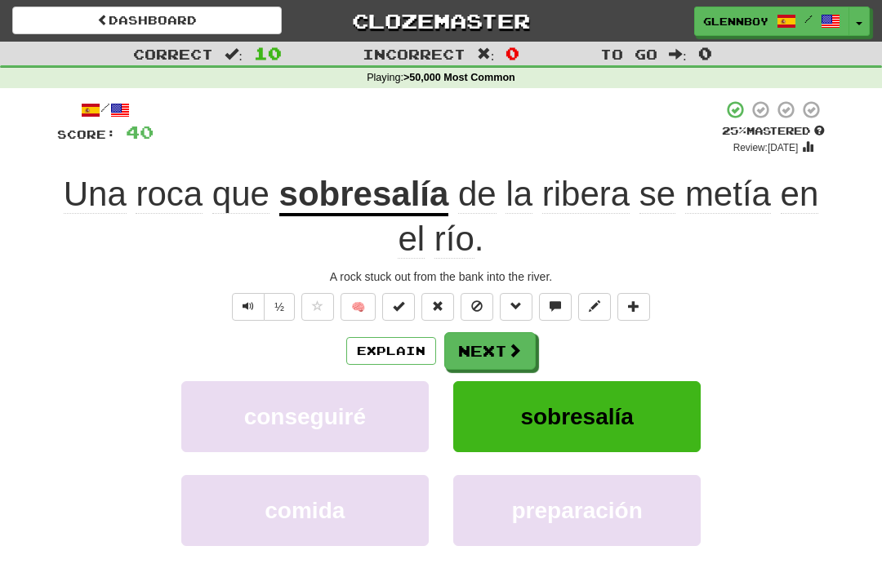
click at [412, 345] on button "Explain" at bounding box center [391, 351] width 90 height 28
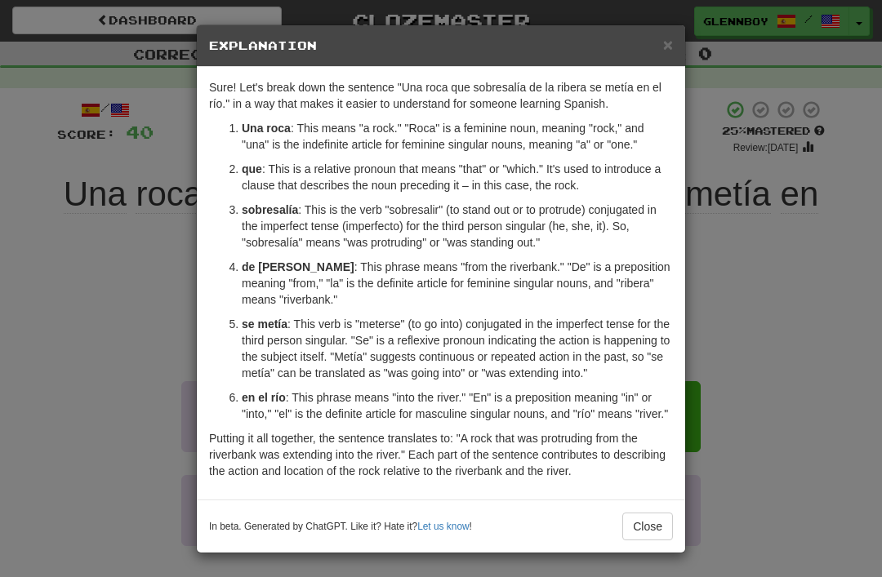
click at [645, 541] on button "Close" at bounding box center [647, 527] width 51 height 28
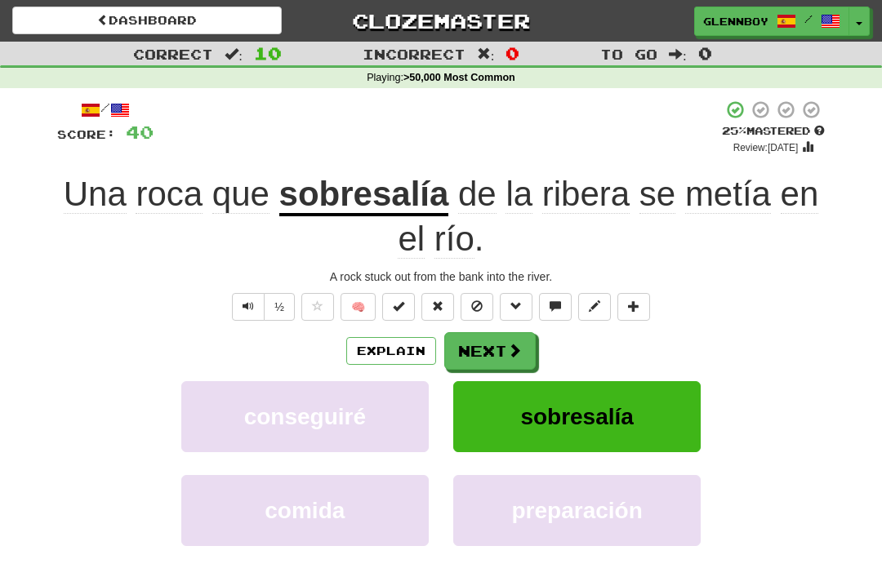
click at [483, 302] on button at bounding box center [477, 307] width 33 height 28
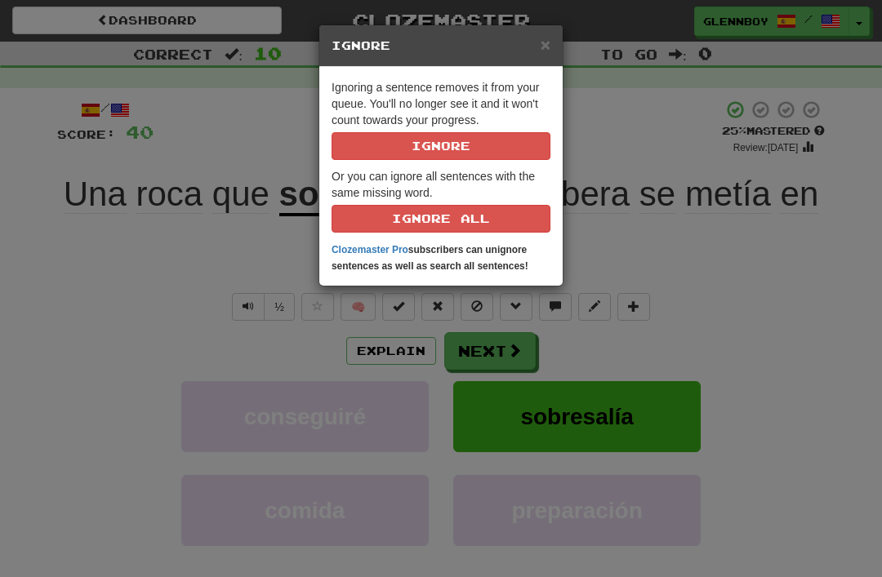
click at [479, 148] on button "Ignore" at bounding box center [441, 146] width 219 height 28
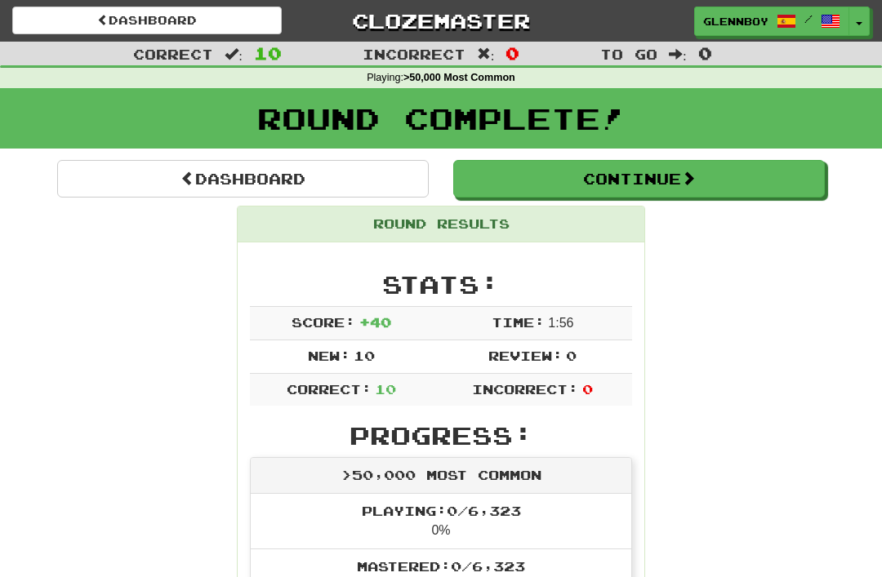
click at [642, 183] on button "Continue" at bounding box center [639, 179] width 372 height 38
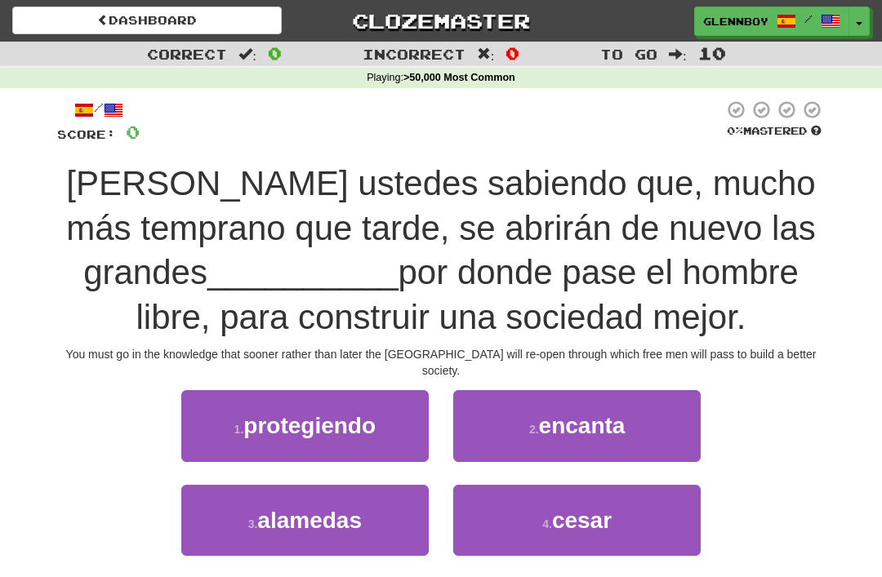
click at [339, 508] on span "alamedas" at bounding box center [309, 520] width 105 height 25
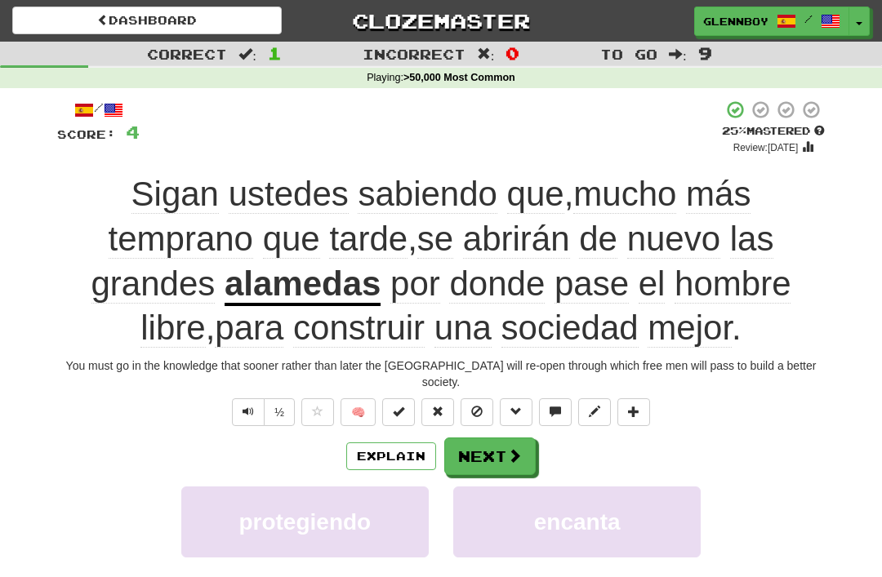
click at [253, 220] on span "más" at bounding box center [181, 239] width 145 height 39
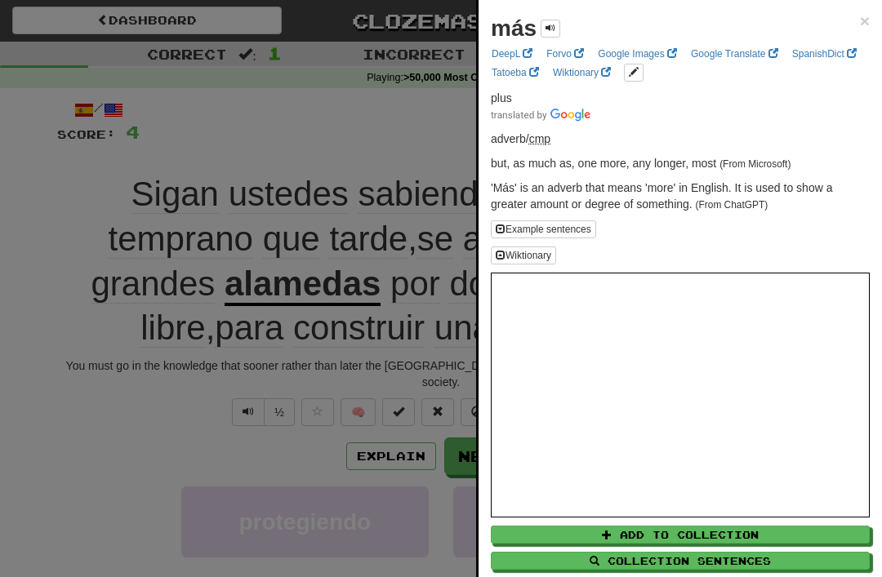
click at [366, 180] on div at bounding box center [441, 288] width 882 height 577
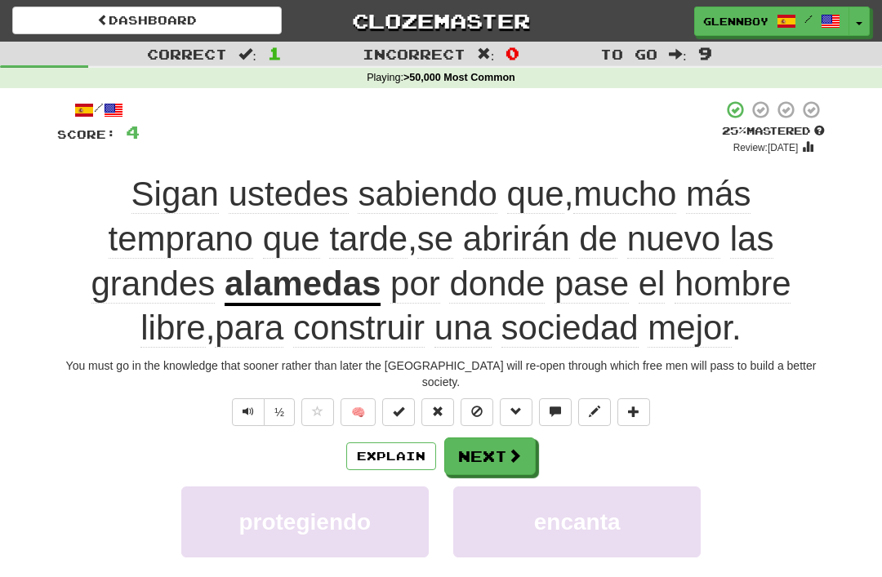
click at [484, 399] on button at bounding box center [477, 413] width 33 height 28
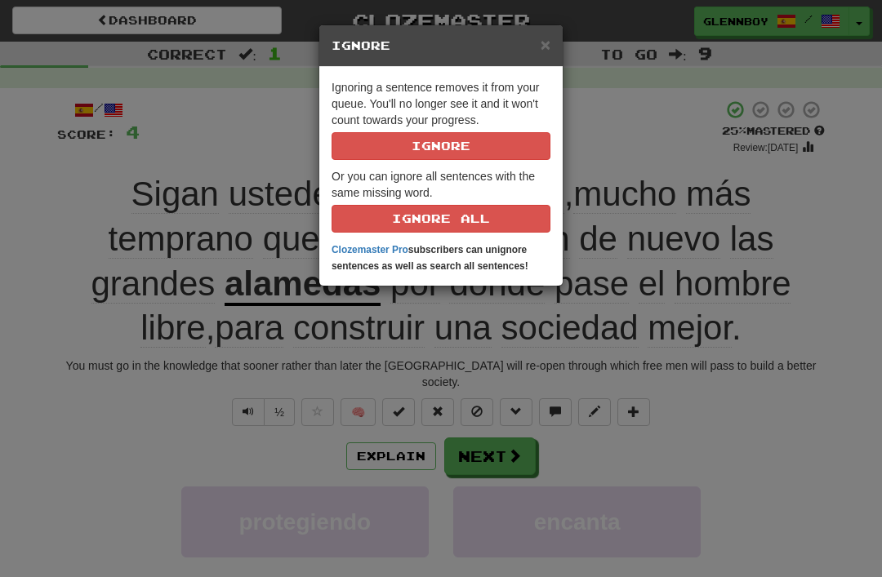
click at [475, 135] on button "Ignore" at bounding box center [441, 146] width 219 height 28
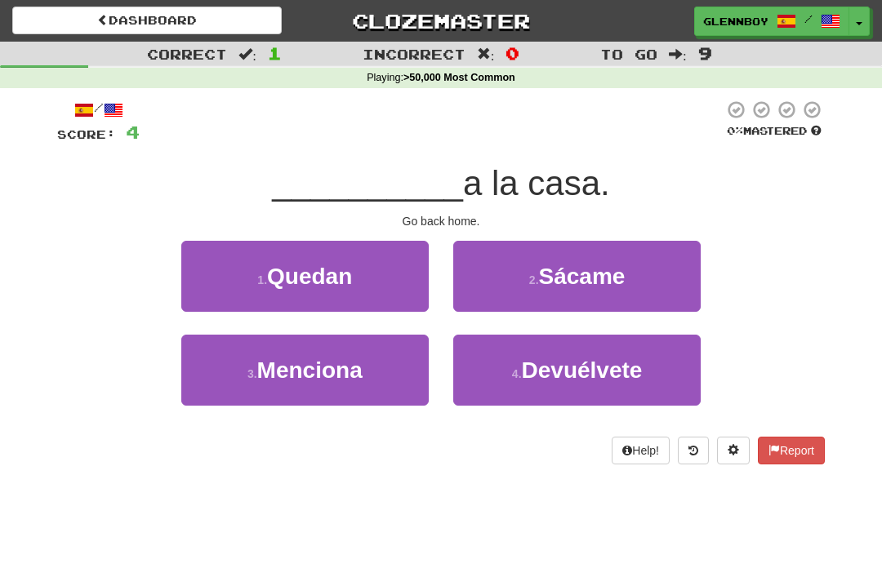
click at [793, 203] on div "__________ a la casa." at bounding box center [441, 184] width 768 height 45
click at [600, 363] on span "Devuélvete" at bounding box center [582, 370] width 121 height 25
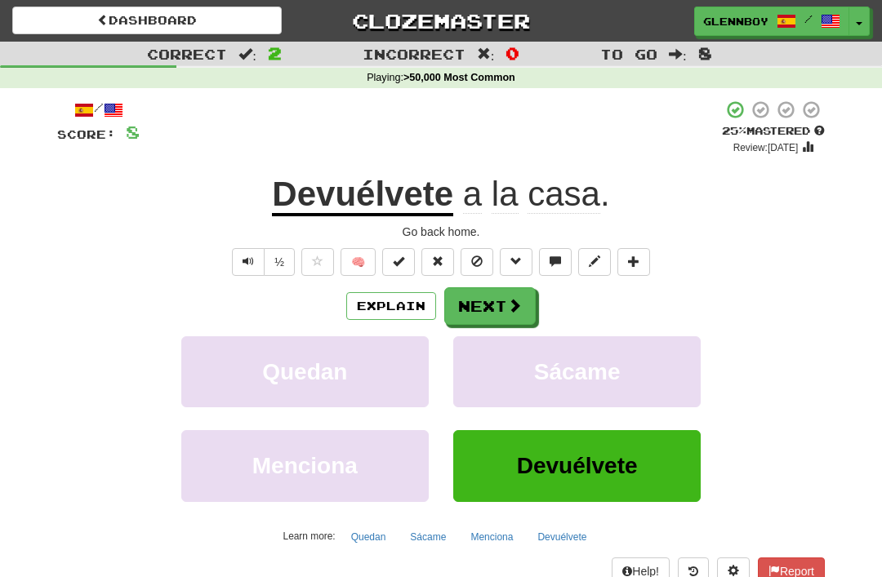
click at [475, 273] on button at bounding box center [477, 262] width 33 height 28
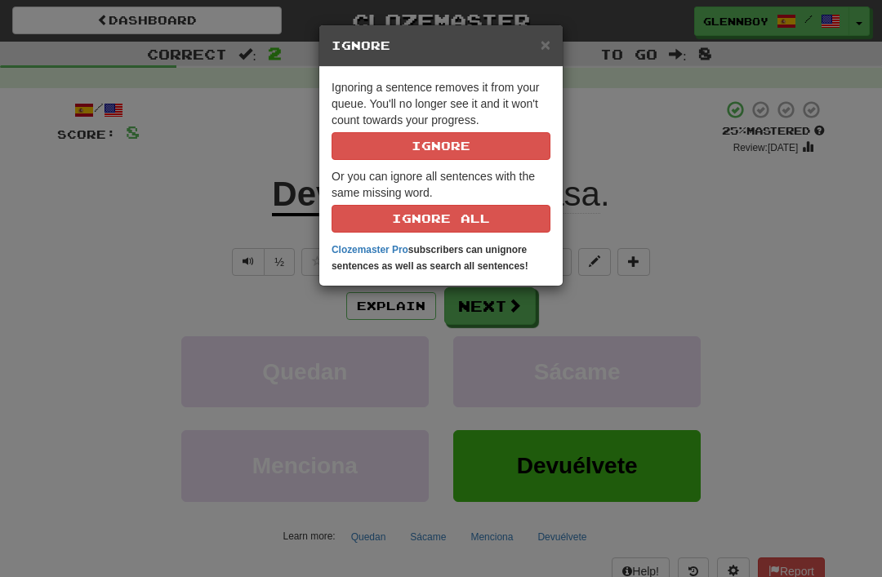
click at [475, 158] on button "Ignore" at bounding box center [441, 146] width 219 height 28
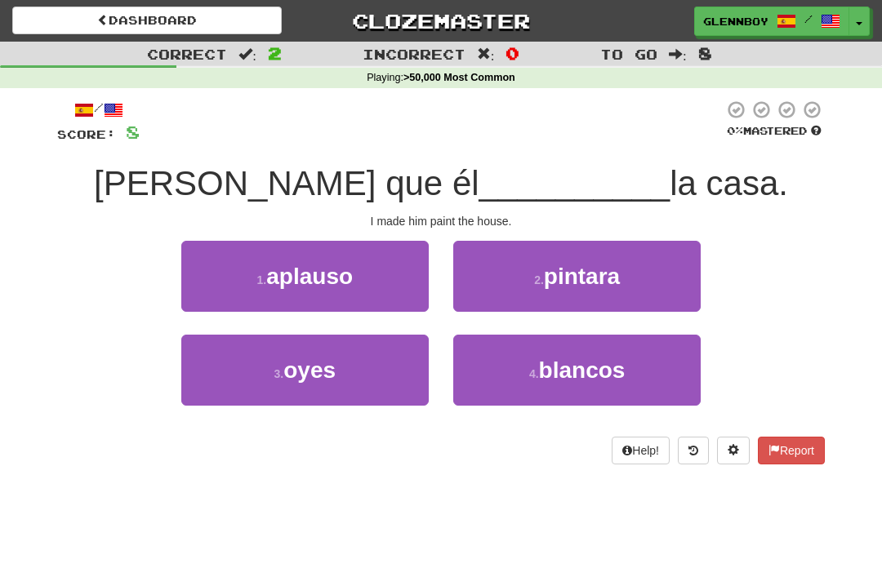
click at [587, 280] on span "pintara" at bounding box center [582, 276] width 76 height 25
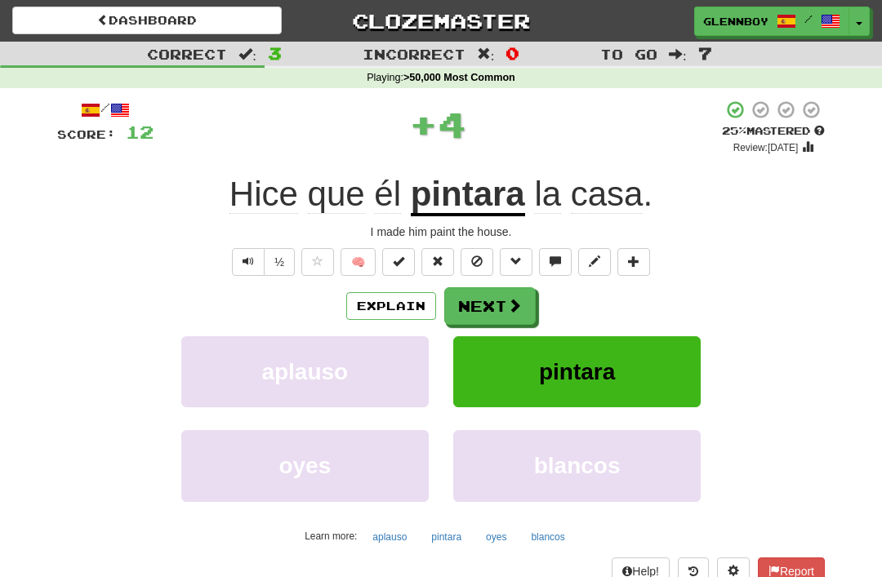
click at [406, 292] on button "Explain" at bounding box center [391, 306] width 90 height 28
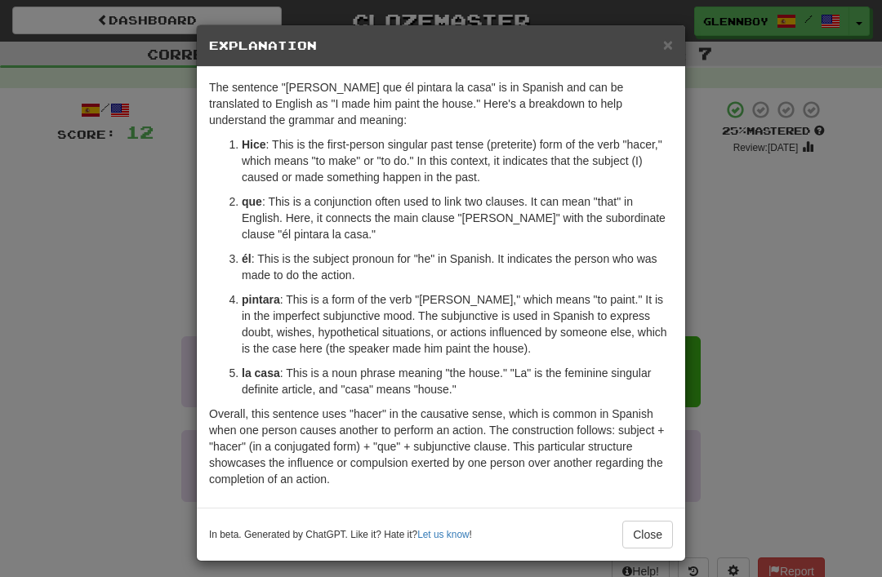
click at [670, 531] on button "Close" at bounding box center [647, 535] width 51 height 28
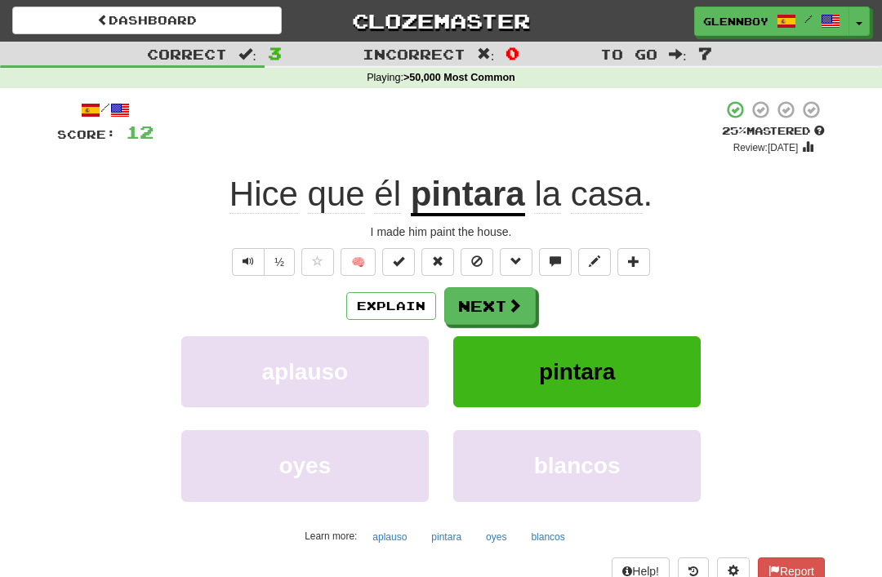
click at [489, 260] on button at bounding box center [477, 262] width 33 height 28
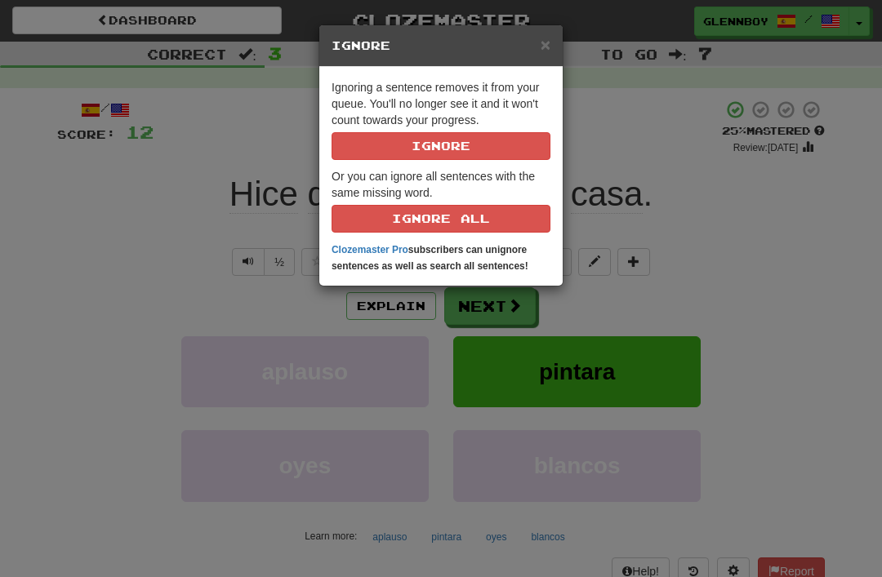
click at [513, 142] on button "Ignore" at bounding box center [441, 146] width 219 height 28
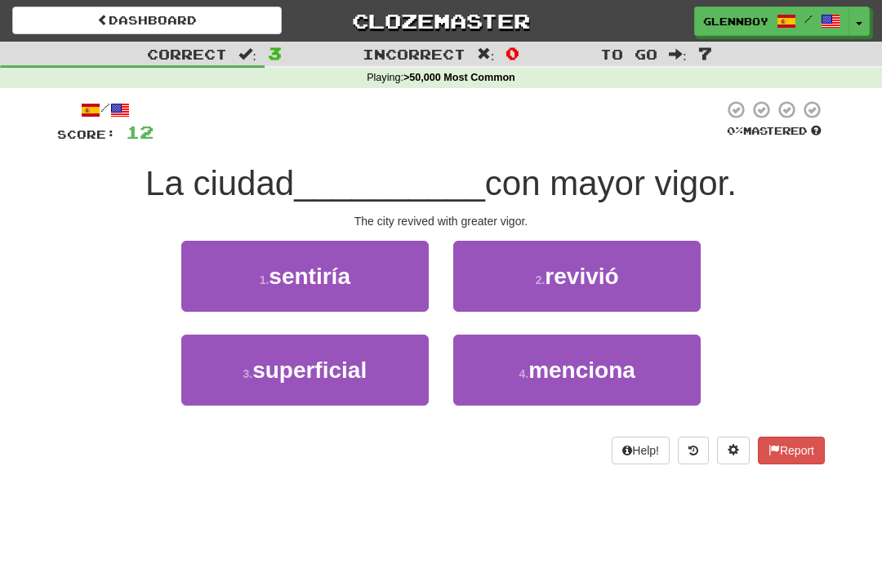
click at [596, 284] on span "revivió" at bounding box center [582, 276] width 74 height 25
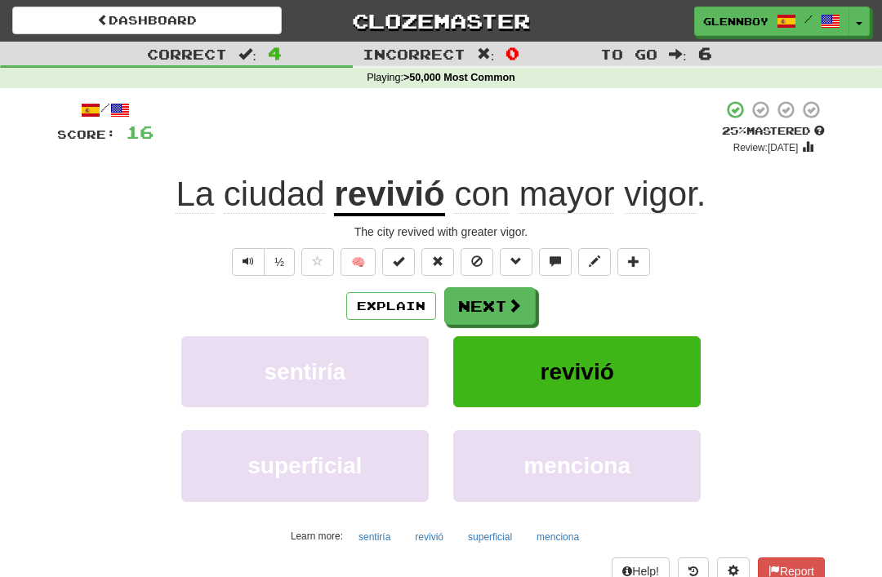
click at [488, 260] on button at bounding box center [477, 262] width 33 height 28
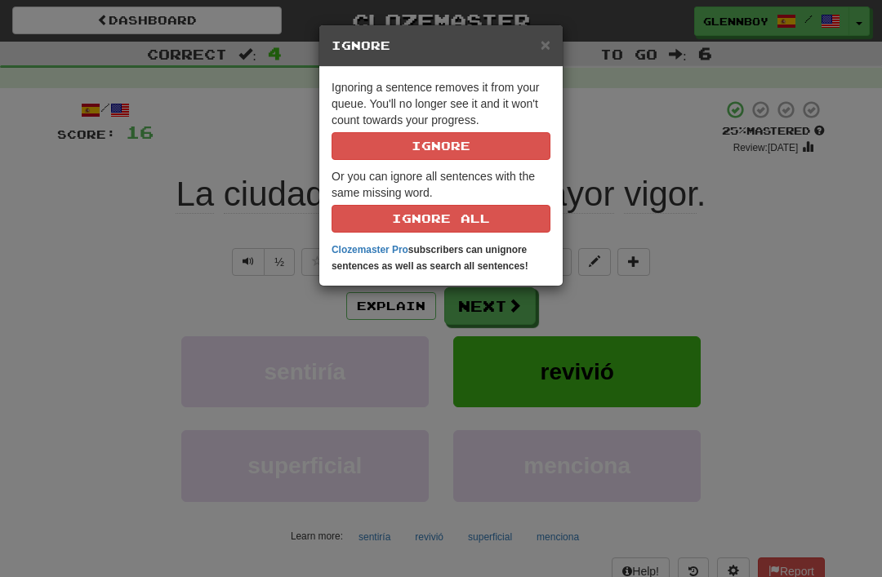
click at [494, 142] on button "Ignore" at bounding box center [441, 146] width 219 height 28
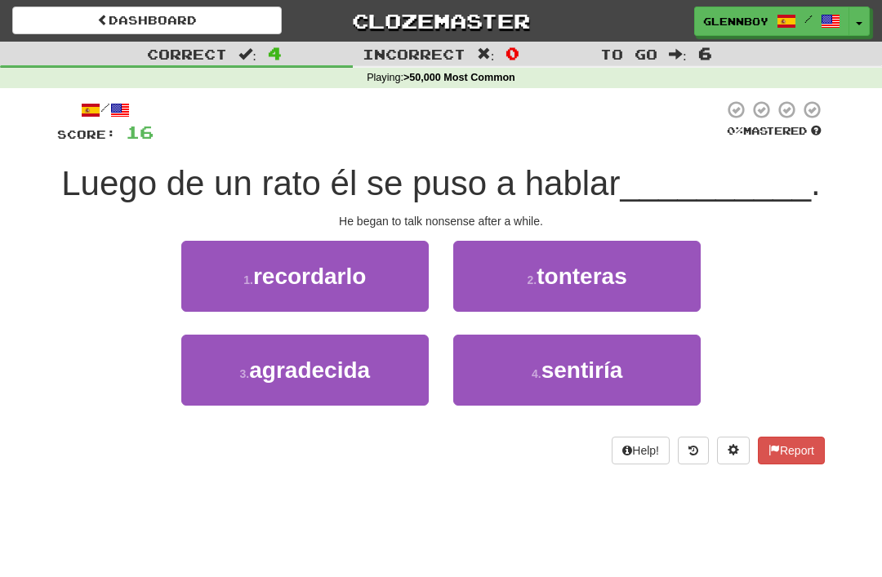
click at [588, 296] on button "2 . tonteras" at bounding box center [576, 276] width 247 height 71
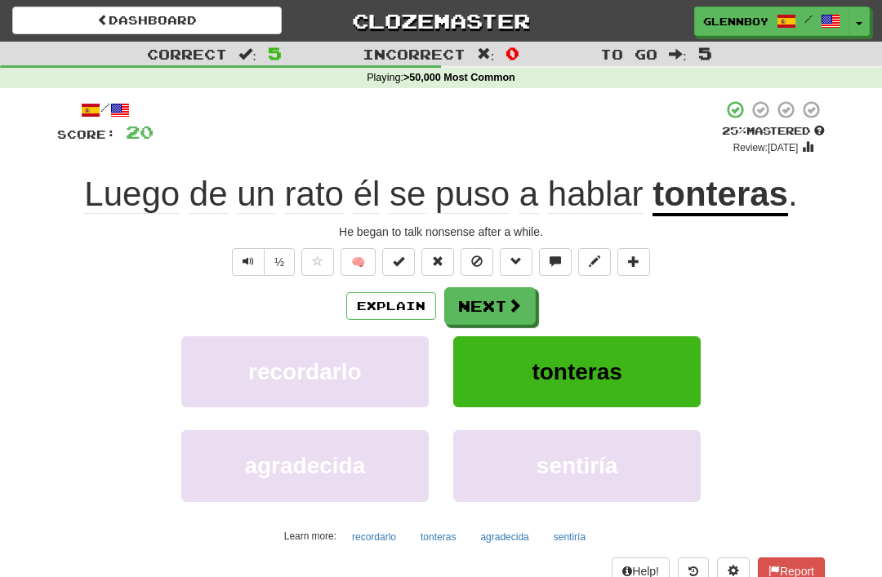
click at [409, 303] on button "Explain" at bounding box center [391, 306] width 90 height 28
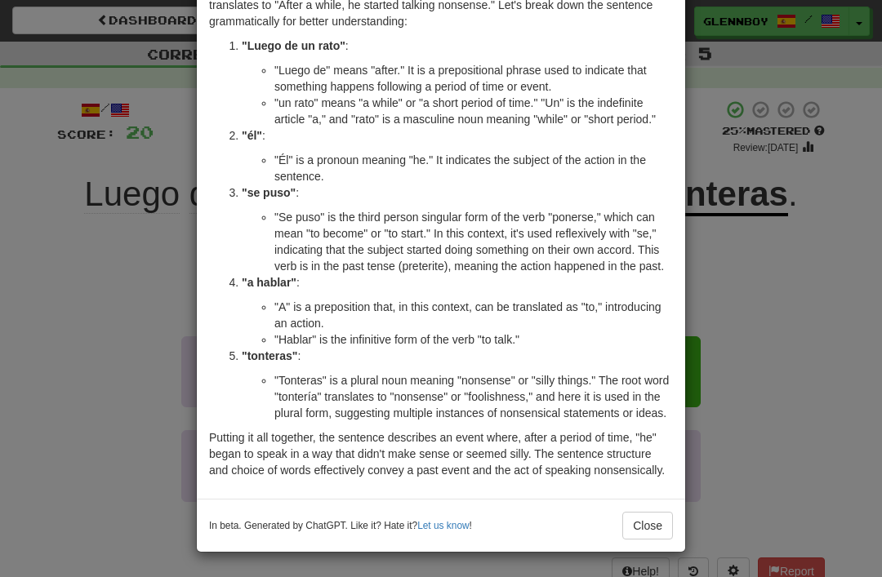
scroll to position [115, 0]
click at [649, 539] on button "Close" at bounding box center [647, 526] width 51 height 28
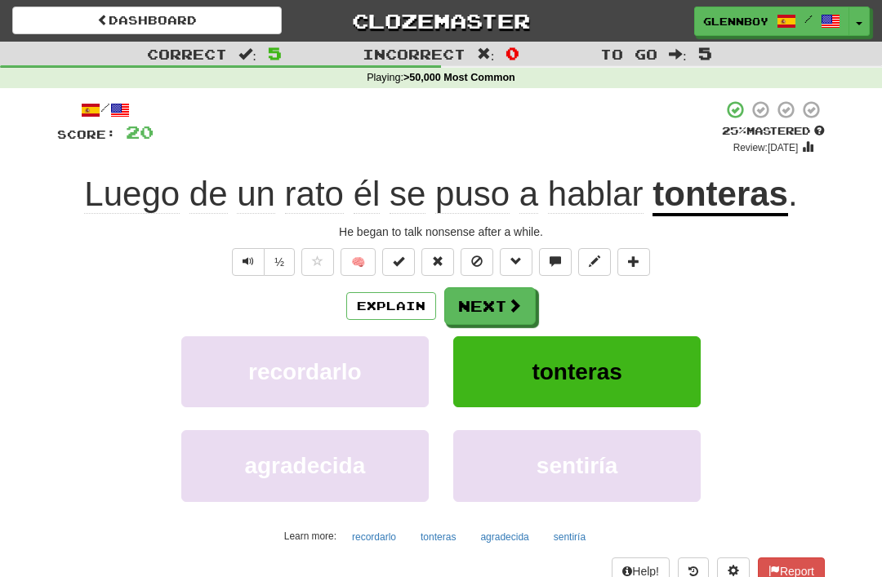
click at [487, 256] on button at bounding box center [477, 262] width 33 height 28
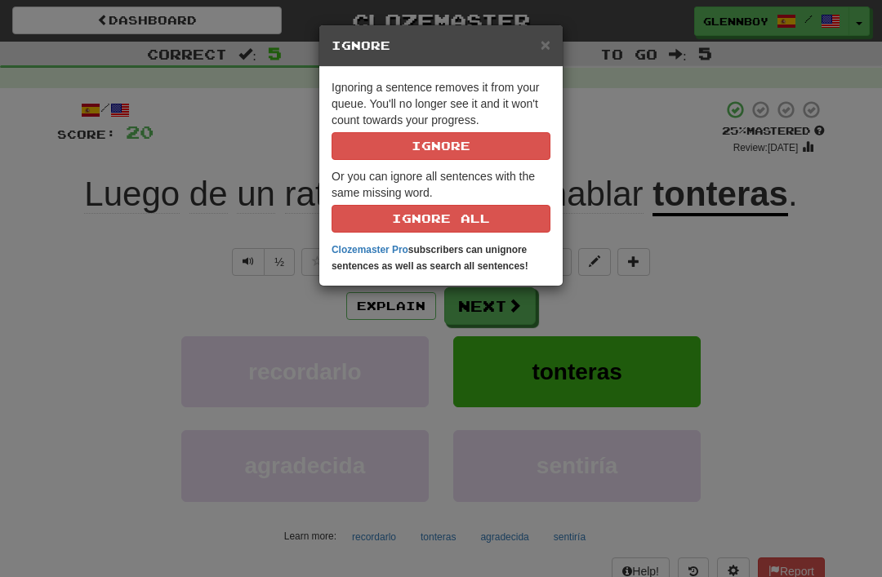
click at [512, 138] on button "Ignore" at bounding box center [441, 146] width 219 height 28
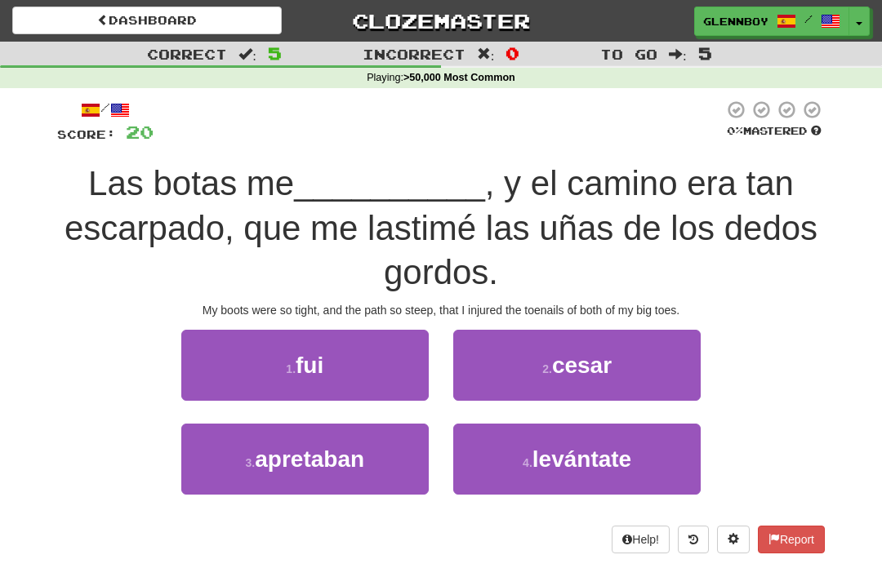
click at [337, 466] on span "apretaban" at bounding box center [309, 459] width 109 height 25
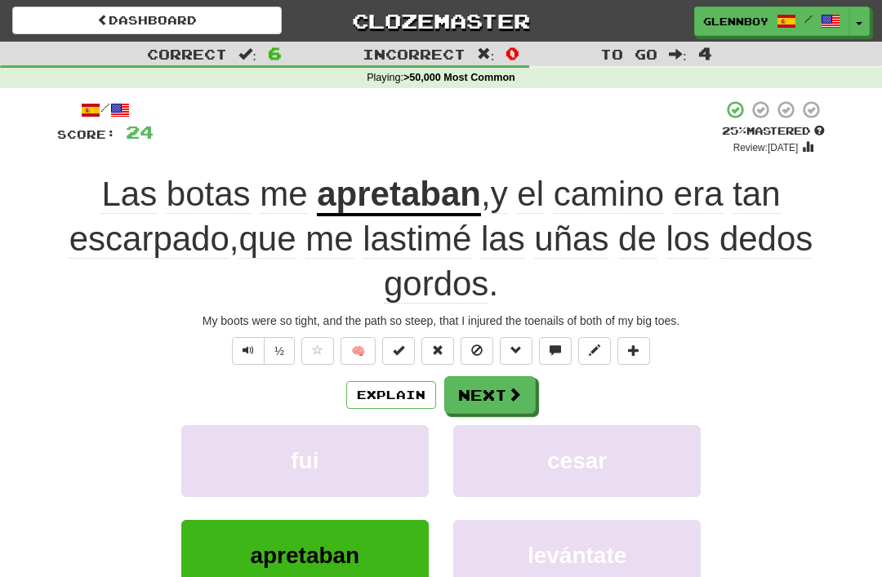
click at [481, 352] on span at bounding box center [476, 350] width 11 height 11
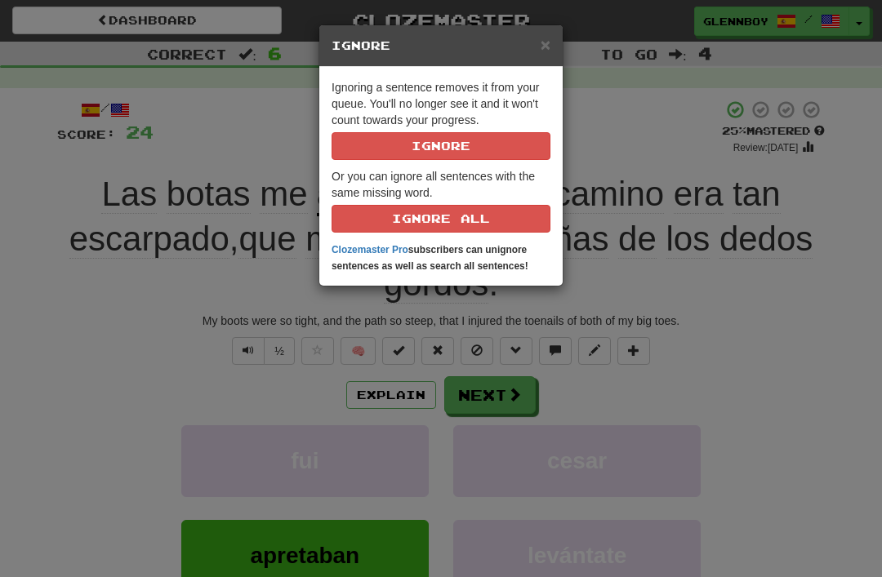
click at [463, 145] on button "Ignore" at bounding box center [441, 146] width 219 height 28
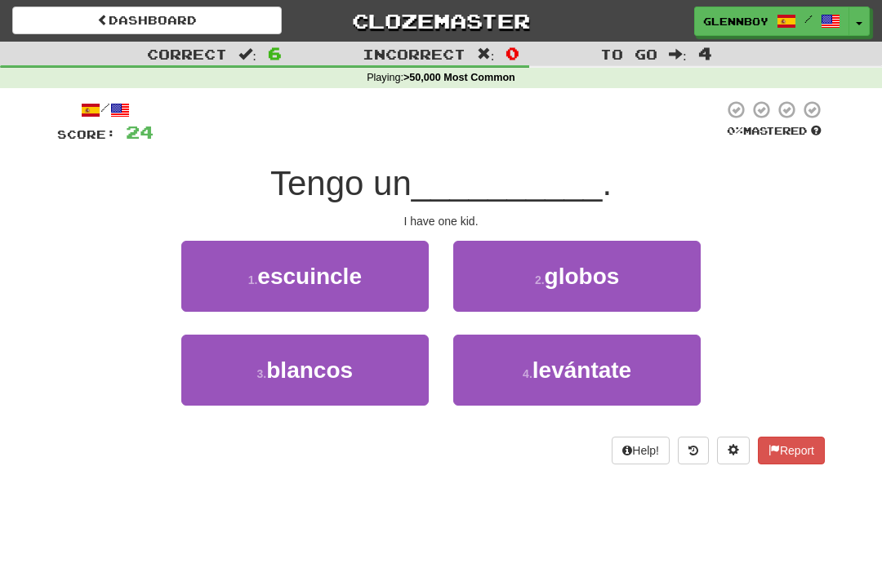
click at [350, 293] on button "1 . escuincle" at bounding box center [304, 276] width 247 height 71
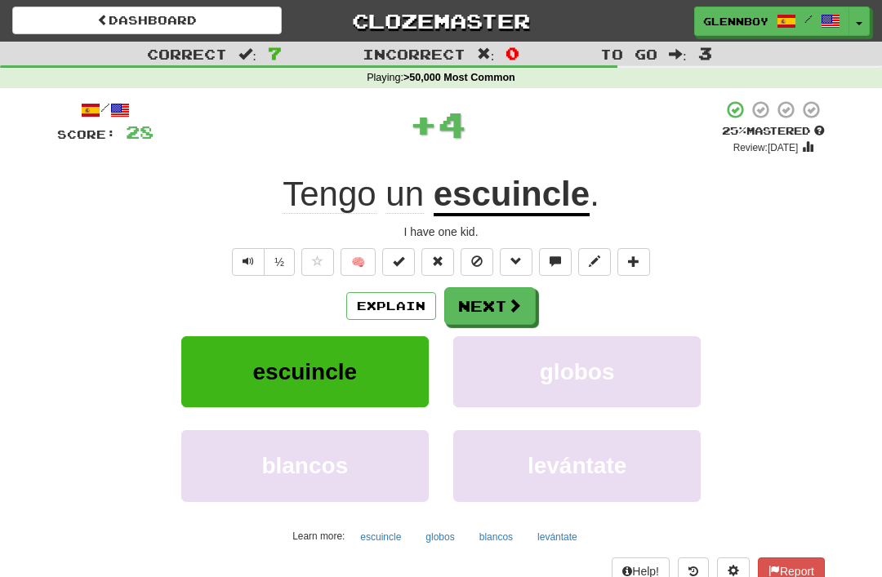
click at [407, 305] on button "Explain" at bounding box center [391, 306] width 90 height 28
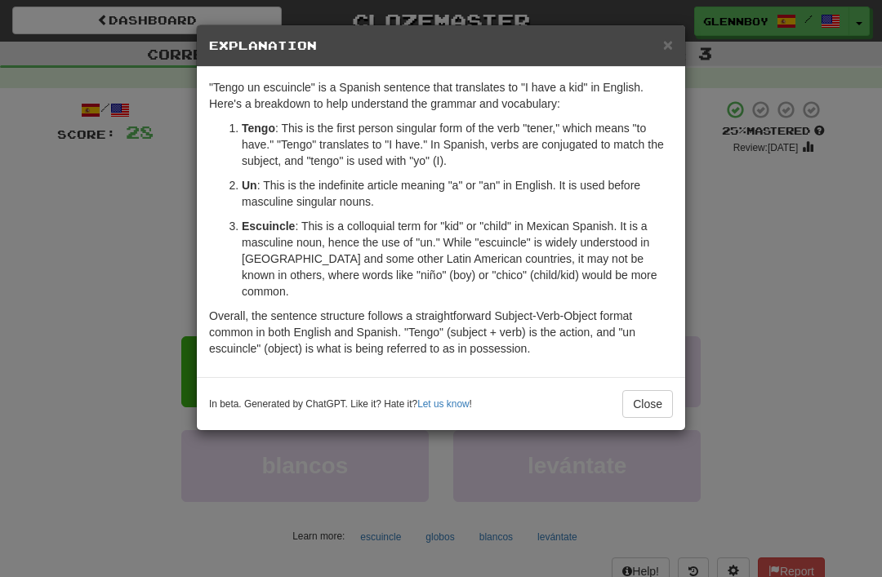
click at [653, 395] on button "Close" at bounding box center [647, 404] width 51 height 28
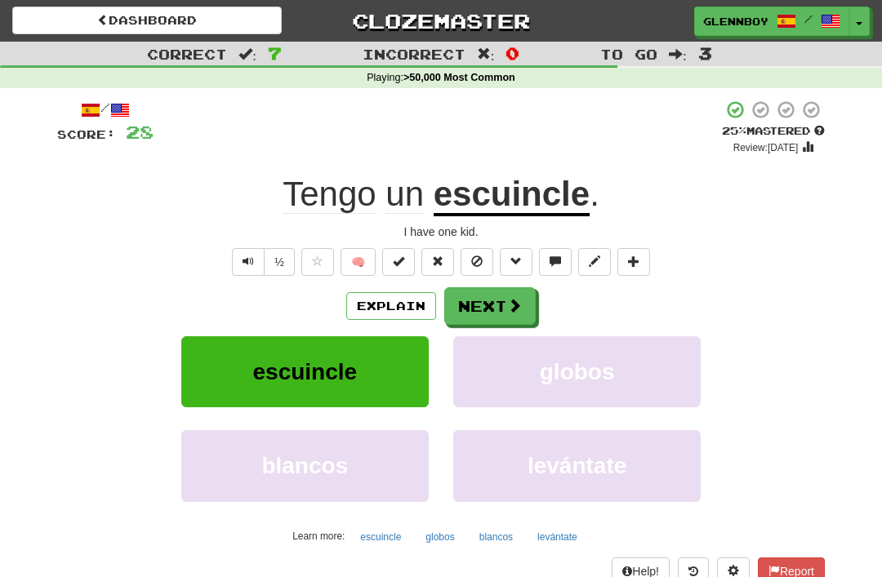
click at [481, 261] on span at bounding box center [476, 261] width 11 height 11
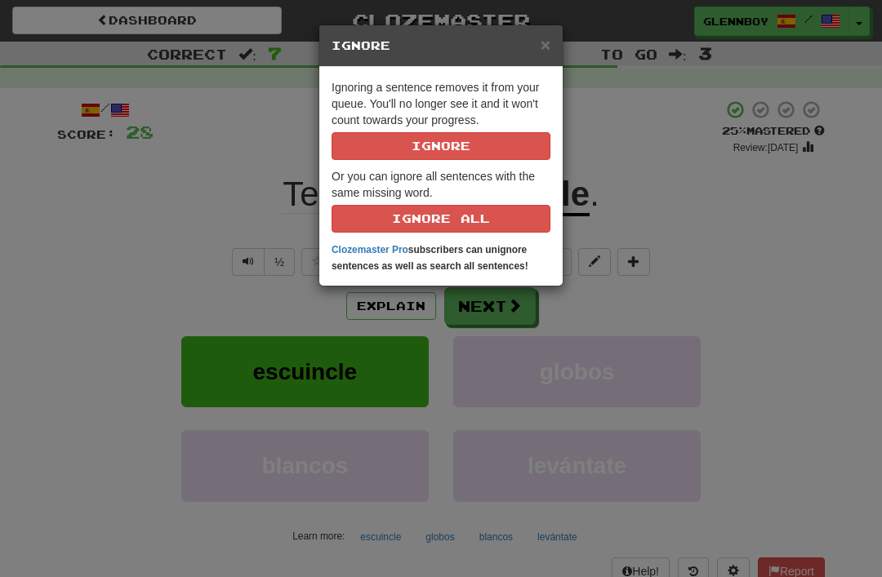
click at [533, 136] on button "Ignore" at bounding box center [441, 146] width 219 height 28
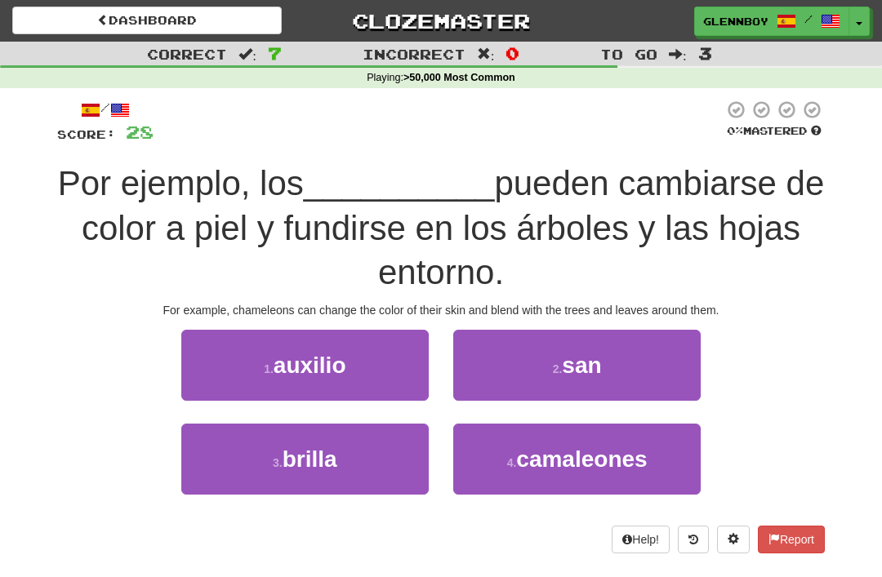
click at [629, 462] on span "camaleones" at bounding box center [581, 459] width 131 height 25
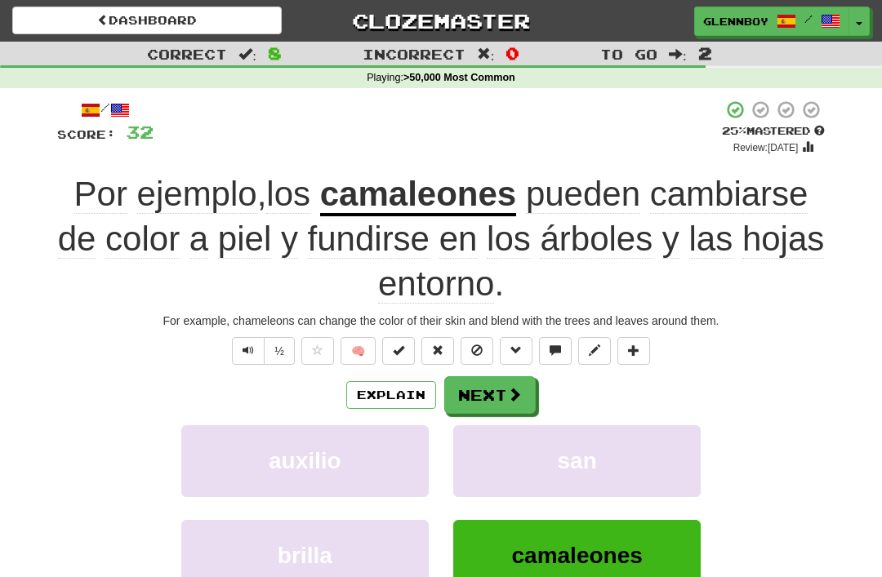
click at [398, 399] on button "Explain" at bounding box center [391, 395] width 90 height 28
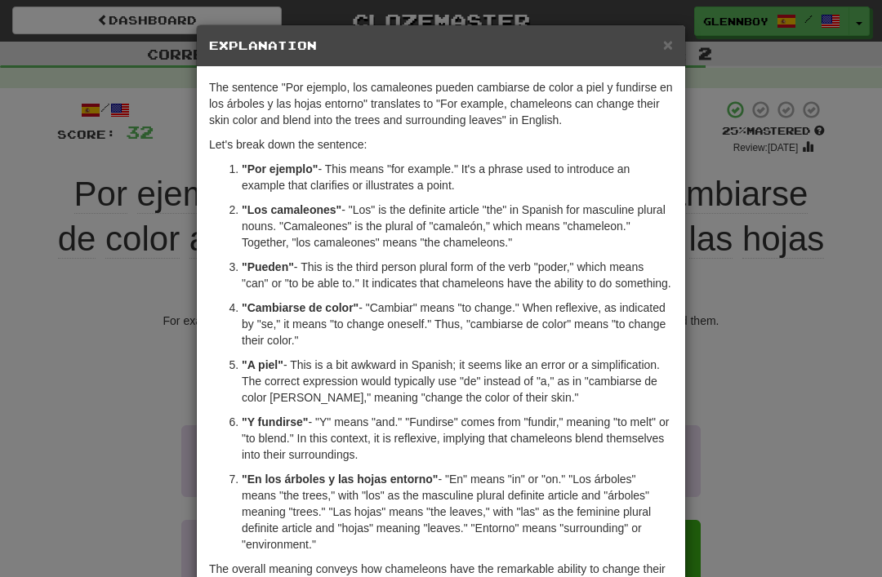
click at [671, 48] on span "×" at bounding box center [668, 44] width 10 height 19
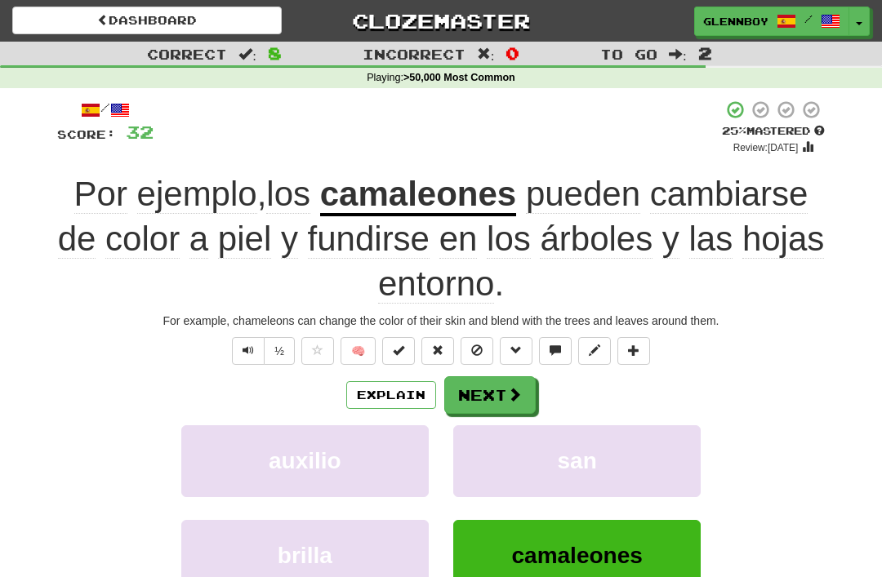
click at [487, 339] on button at bounding box center [477, 351] width 33 height 28
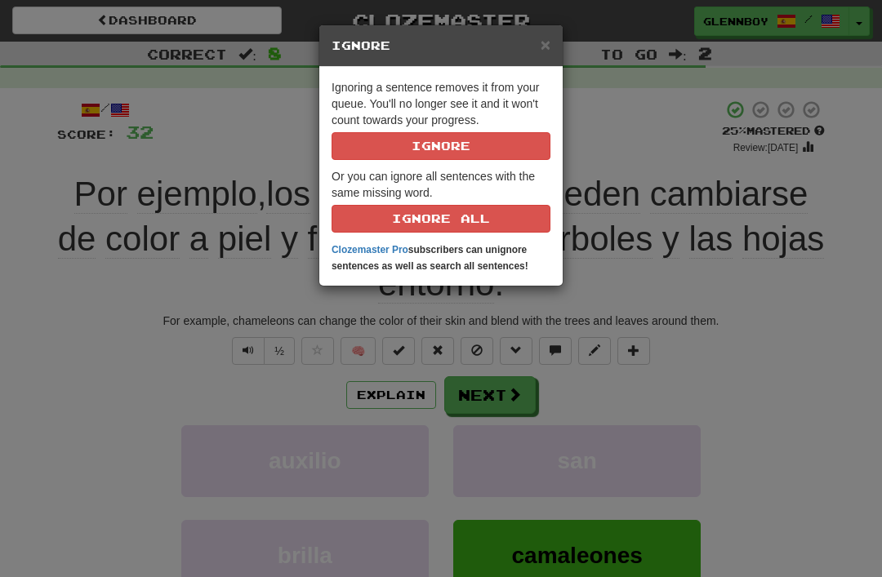
click at [491, 154] on button "Ignore" at bounding box center [441, 146] width 219 height 28
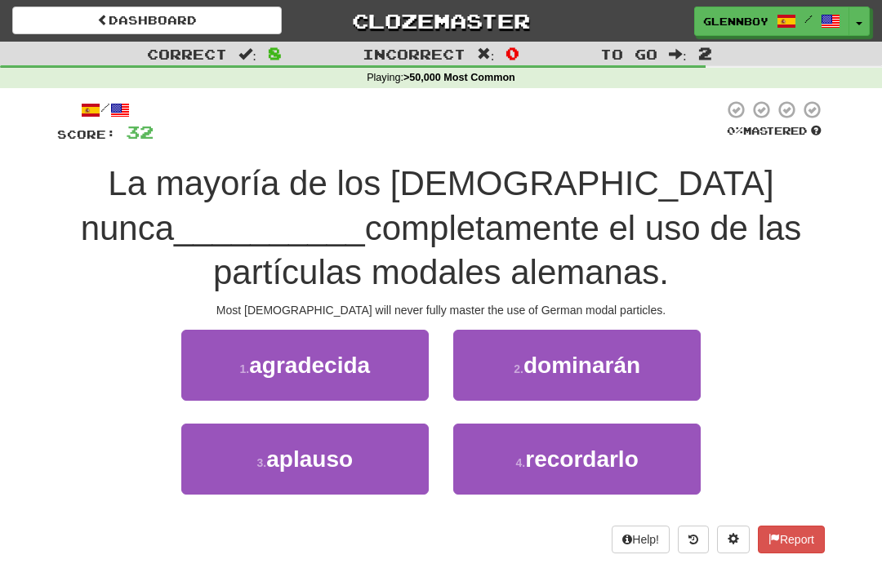
click at [594, 365] on span "dominarán" at bounding box center [582, 365] width 117 height 25
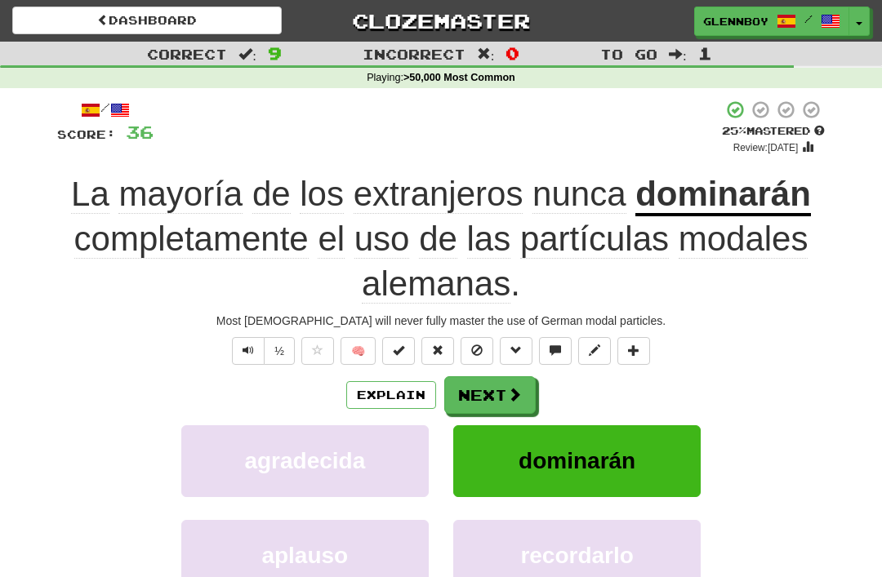
click at [468, 360] on button at bounding box center [477, 351] width 33 height 28
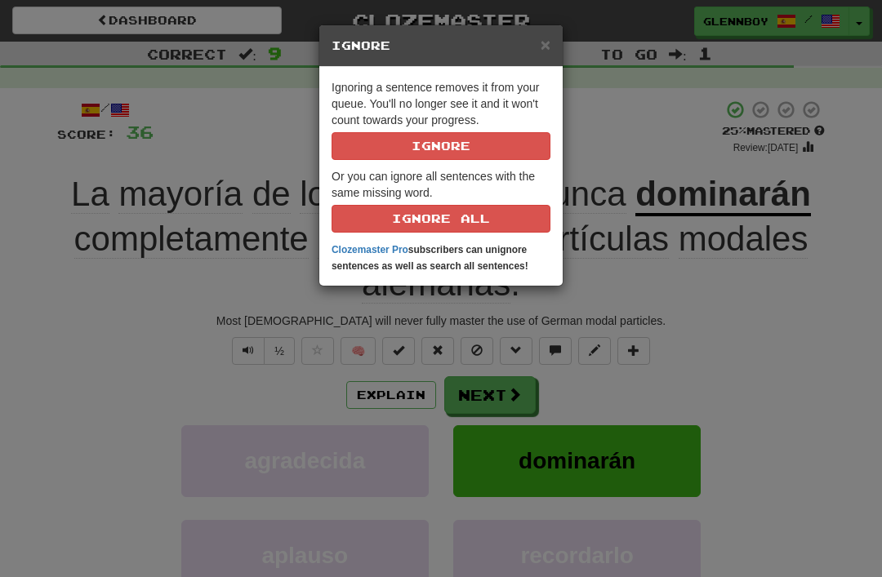
click at [490, 149] on button "Ignore" at bounding box center [441, 146] width 219 height 28
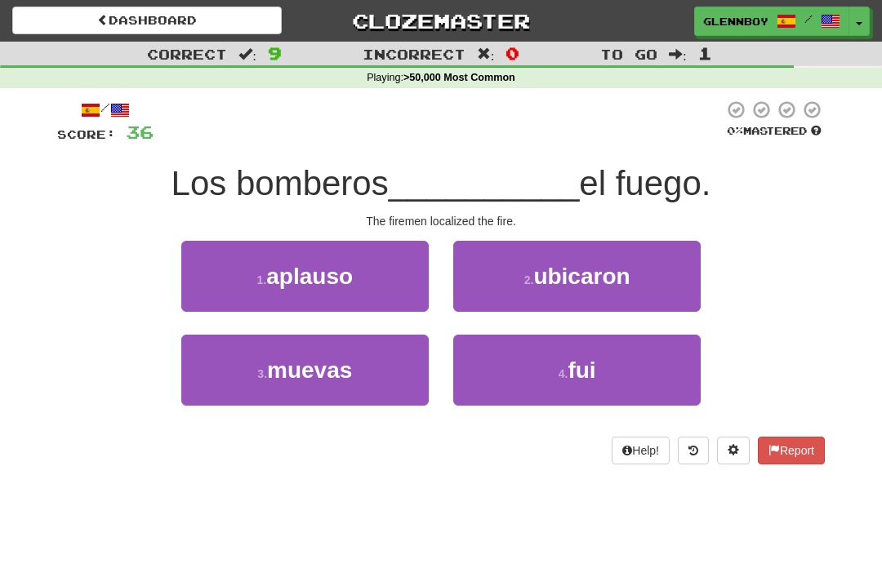
click at [604, 264] on span "ubicaron" at bounding box center [581, 276] width 96 height 25
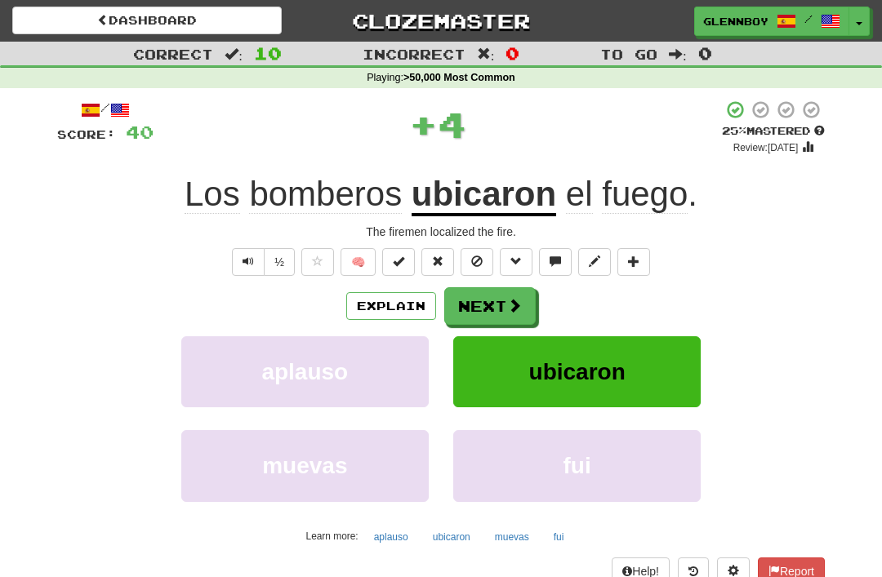
click at [395, 292] on button "Explain" at bounding box center [391, 306] width 90 height 28
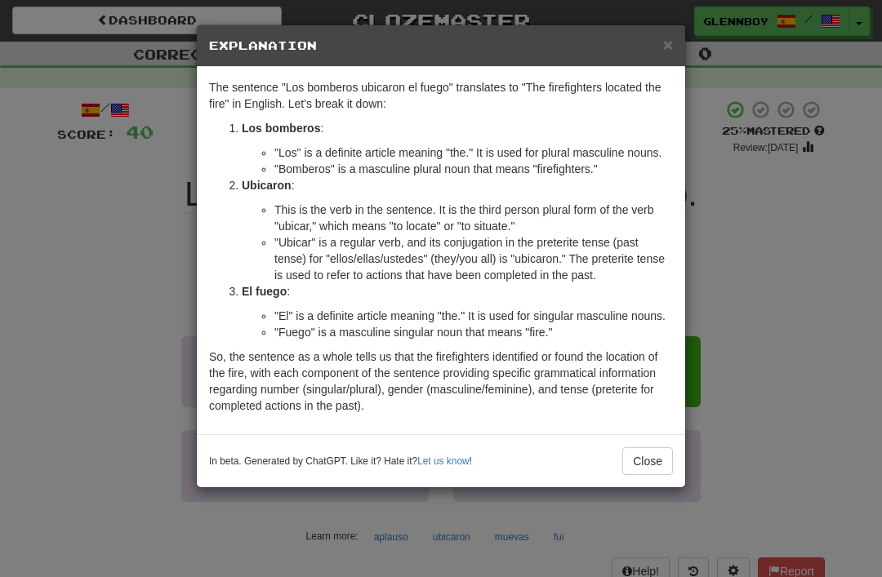
click at [663, 448] on button "Close" at bounding box center [647, 462] width 51 height 28
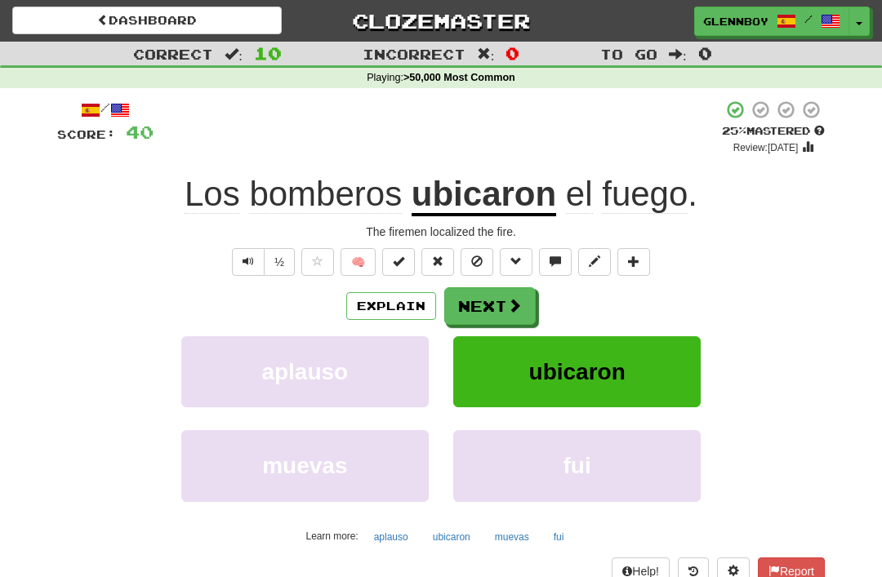
click at [491, 249] on button at bounding box center [477, 262] width 33 height 28
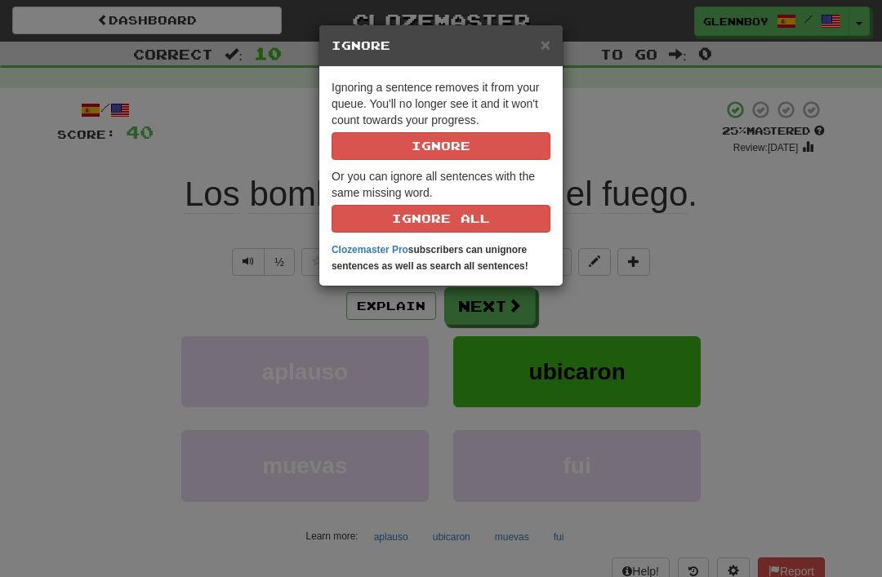
click at [506, 137] on button "Ignore" at bounding box center [441, 146] width 219 height 28
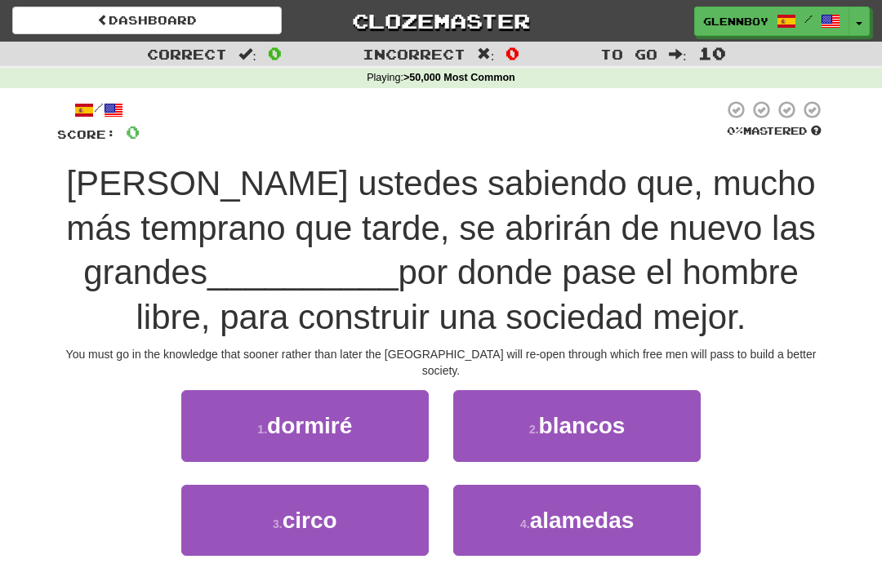
click at [564, 508] on span "alamedas" at bounding box center [582, 520] width 105 height 25
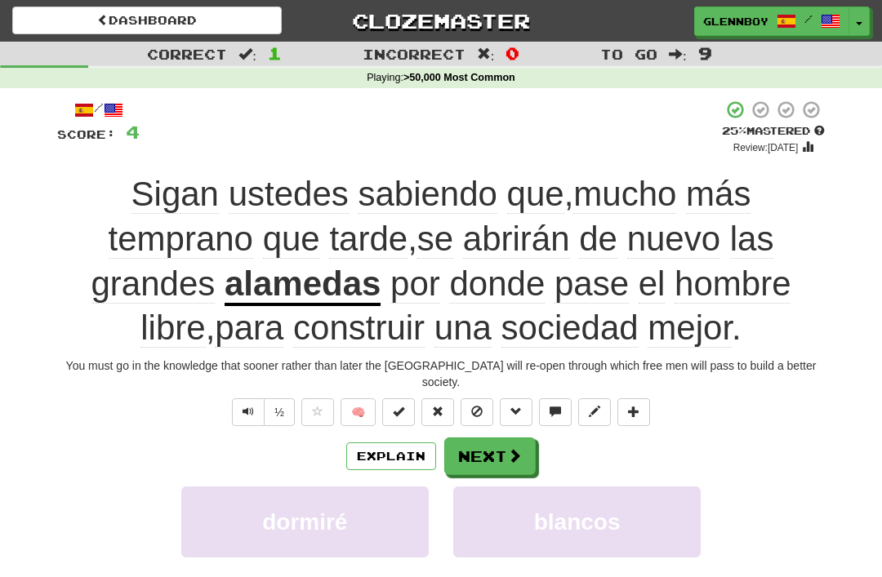
click at [476, 402] on button at bounding box center [477, 413] width 33 height 28
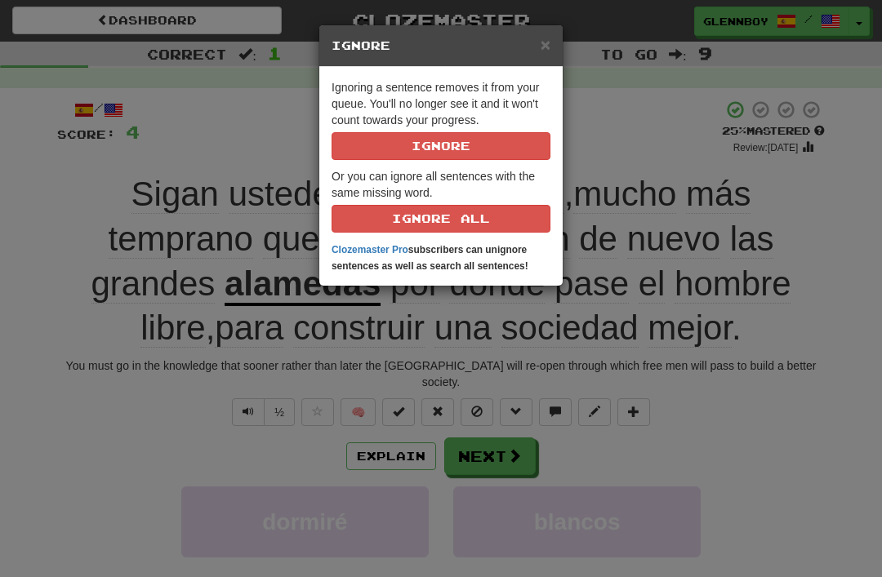
click at [428, 158] on button "Ignore" at bounding box center [441, 146] width 219 height 28
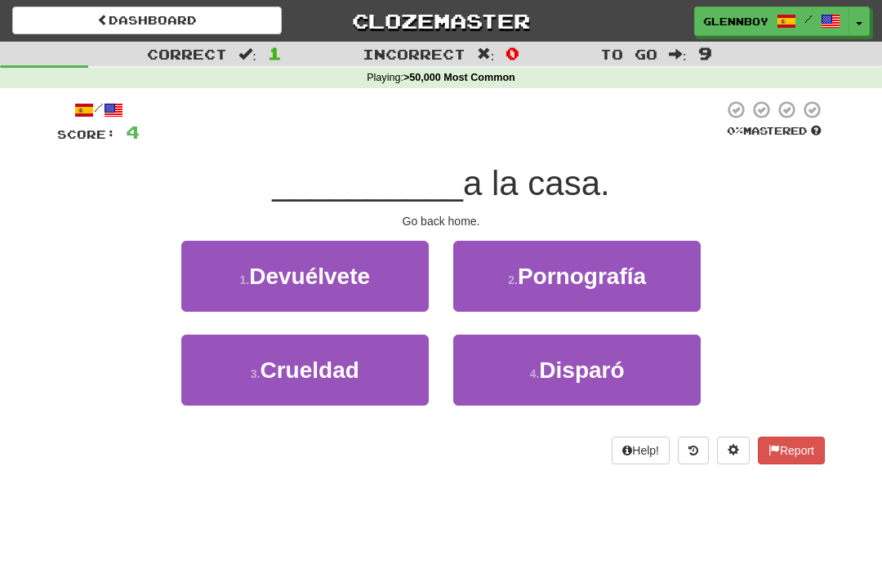
click at [154, 10] on link "Dashboard" at bounding box center [147, 21] width 270 height 28
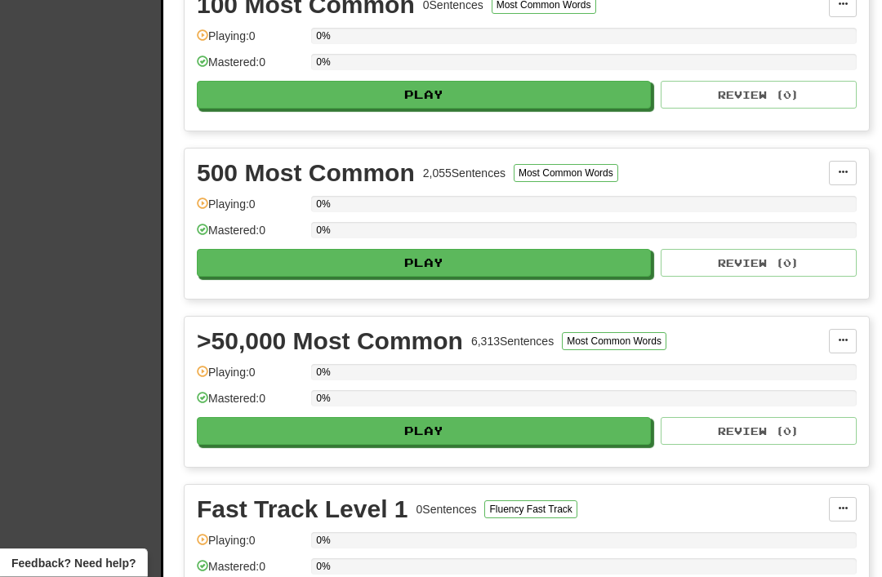
scroll to position [594, 0]
click at [415, 426] on button "Play" at bounding box center [424, 431] width 454 height 28
select select "**"
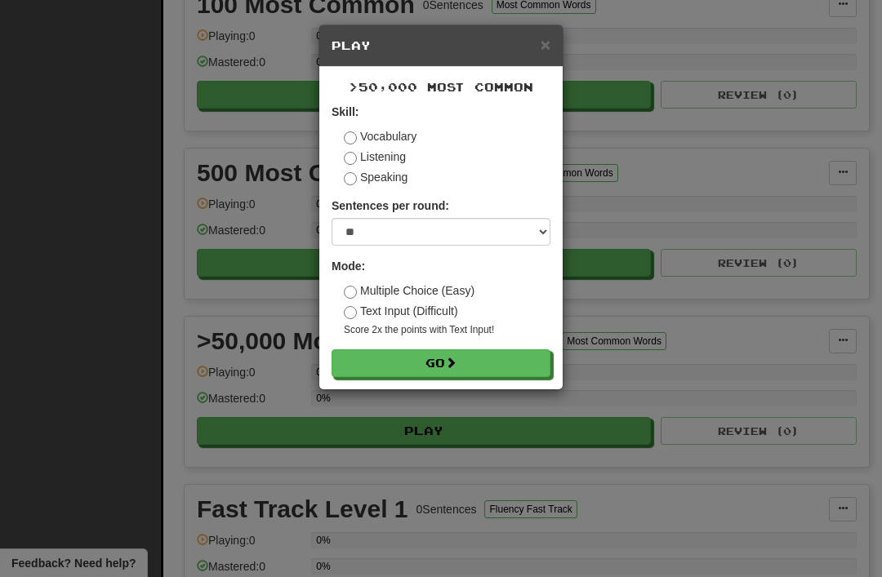
click at [401, 351] on button "Go" at bounding box center [441, 364] width 219 height 28
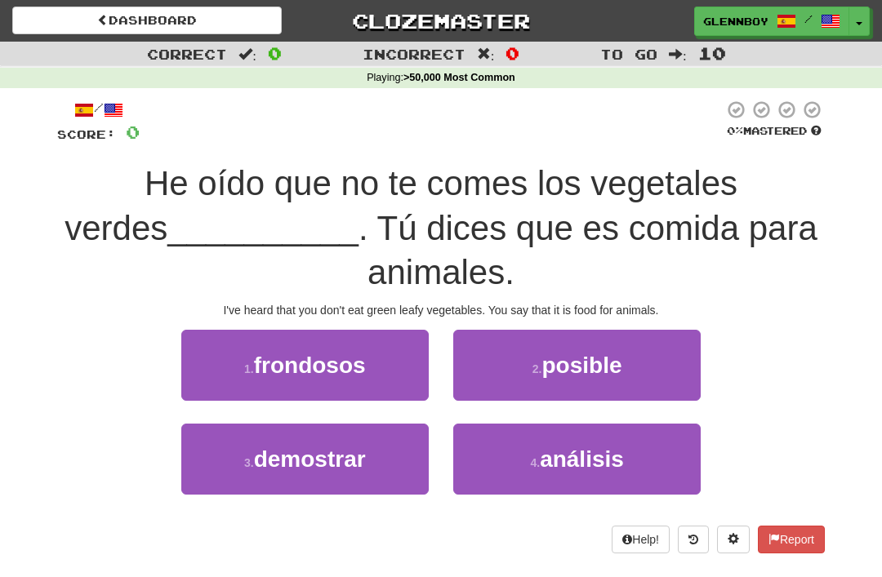
click at [282, 368] on span "frondosos" at bounding box center [310, 365] width 112 height 25
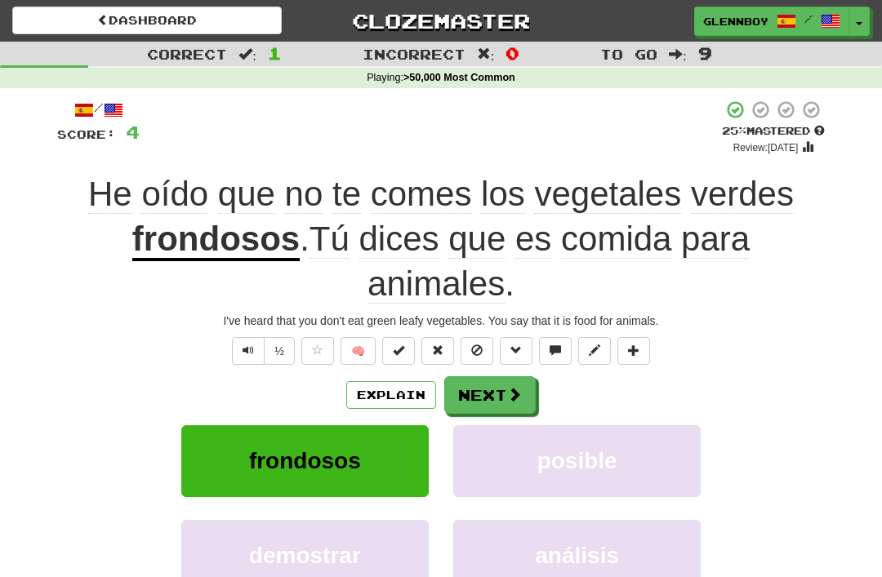
click at [481, 352] on span at bounding box center [476, 350] width 11 height 11
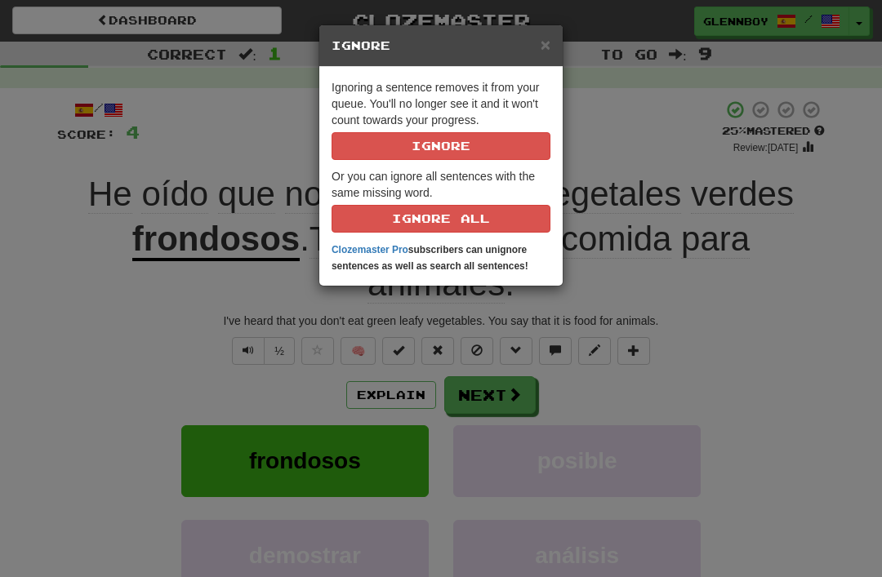
click at [407, 152] on button "Ignore" at bounding box center [441, 146] width 219 height 28
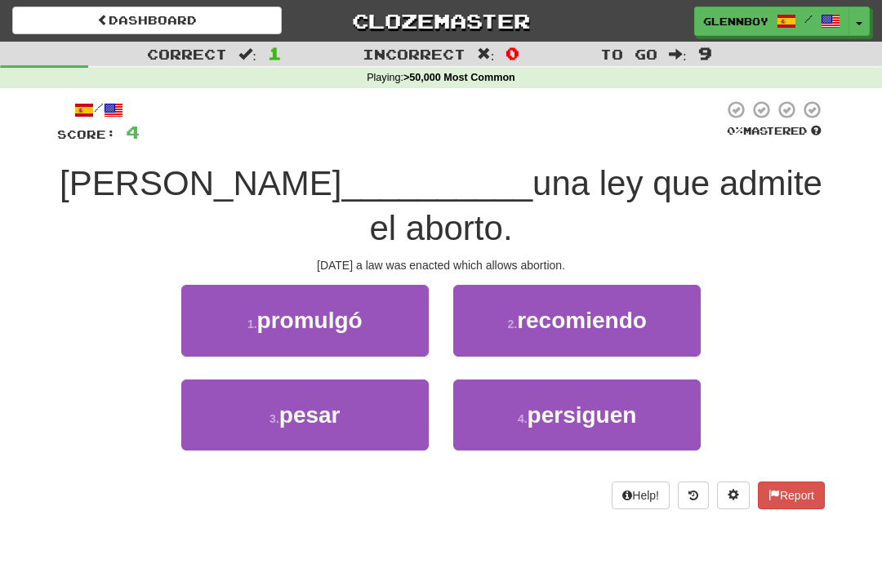
click at [271, 308] on span "promulgó" at bounding box center [309, 320] width 105 height 25
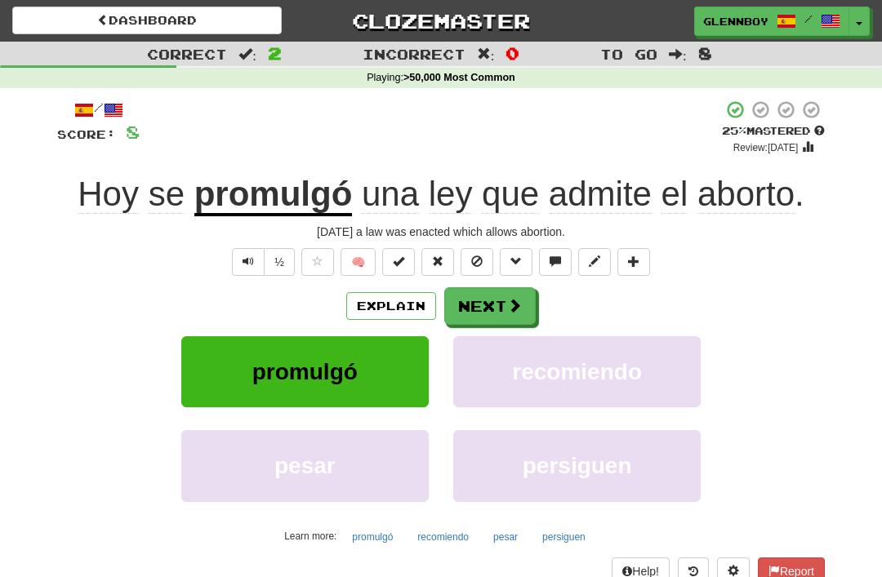
click at [473, 259] on span at bounding box center [476, 261] width 11 height 11
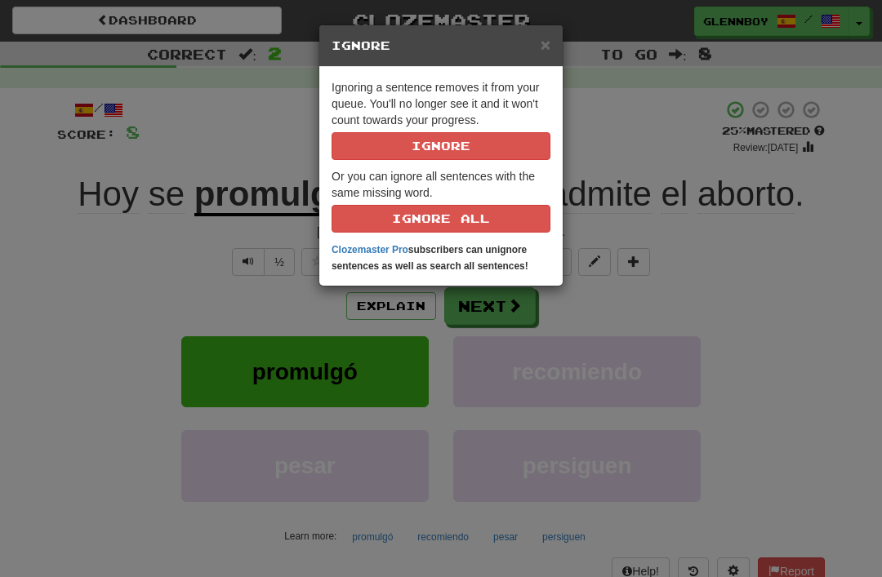
click at [412, 139] on button "Ignore" at bounding box center [441, 146] width 219 height 28
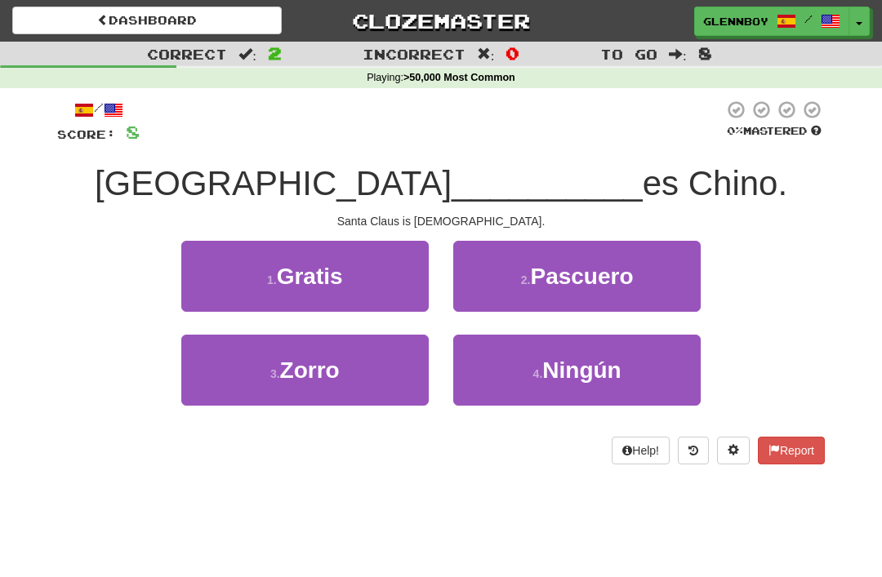
click at [319, 273] on span "Gratis" at bounding box center [310, 276] width 66 height 25
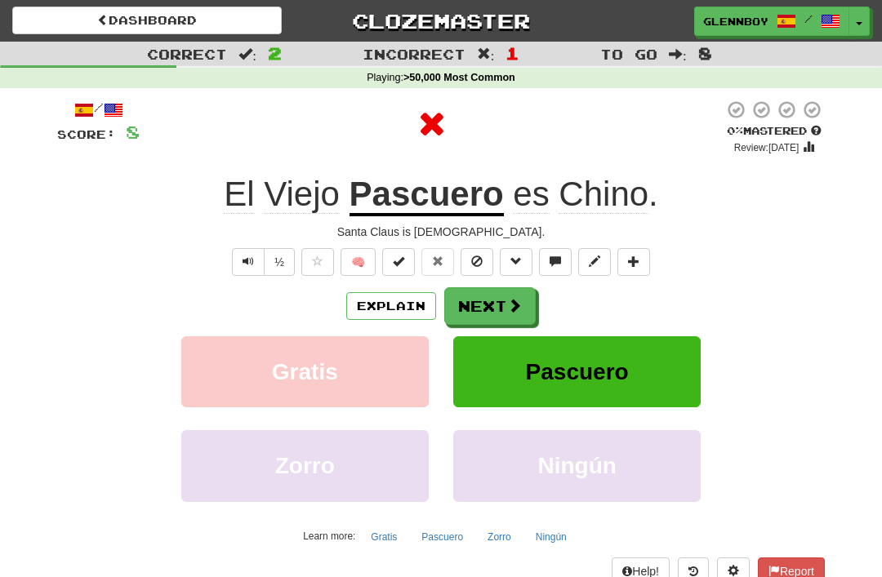
click at [381, 302] on button "Explain" at bounding box center [391, 306] width 90 height 28
